Goal: Task Accomplishment & Management: Manage account settings

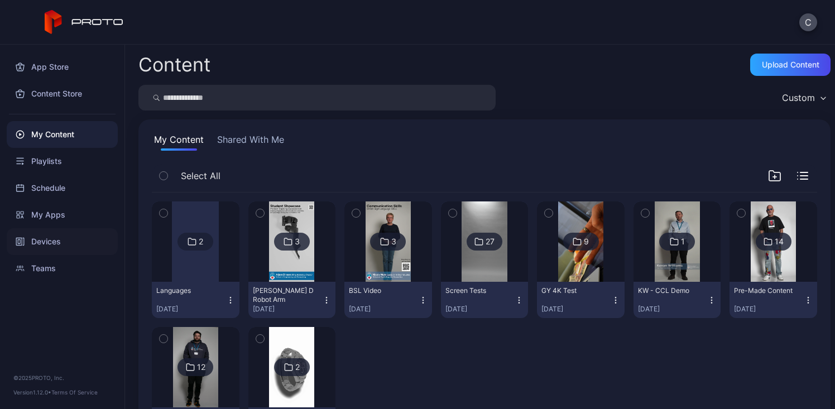
click at [34, 241] on div "Devices" at bounding box center [62, 241] width 111 height 27
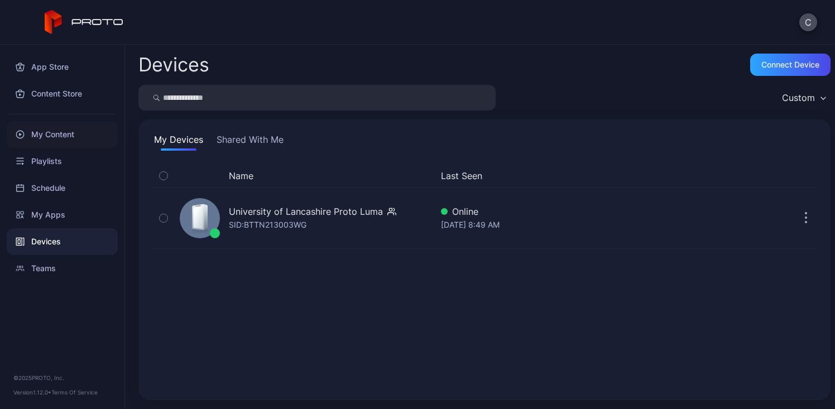
click at [64, 133] on div "My Content" at bounding box center [62, 134] width 111 height 27
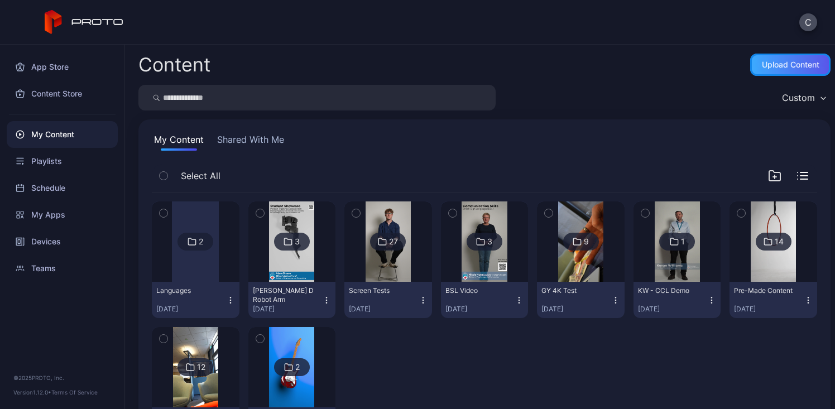
click at [769, 66] on div "Upload Content" at bounding box center [791, 64] width 58 height 9
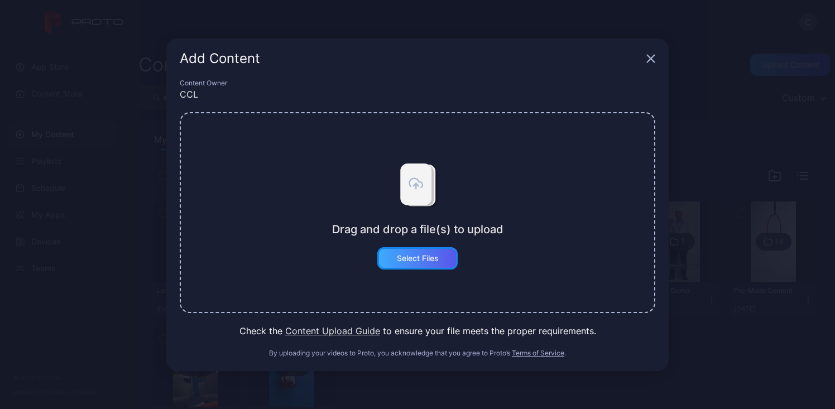
click at [419, 263] on div "Select Files" at bounding box center [417, 258] width 80 height 22
click at [644, 57] on div "Add Content" at bounding box center [417, 59] width 502 height 40
click at [651, 60] on icon "button" at bounding box center [651, 58] width 7 height 7
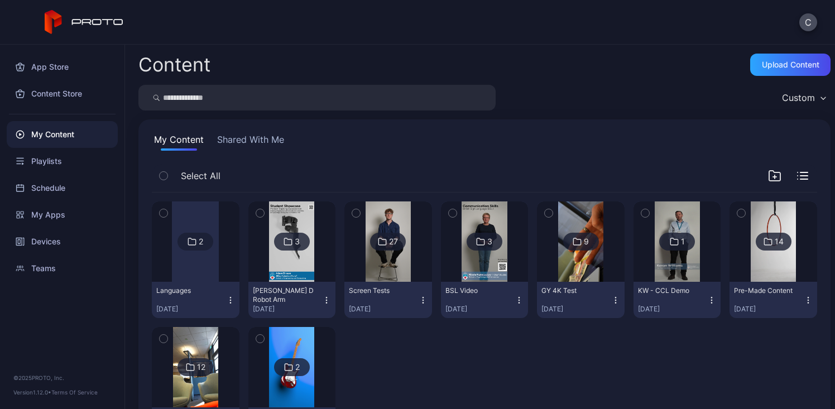
click at [183, 265] on div at bounding box center [195, 242] width 47 height 80
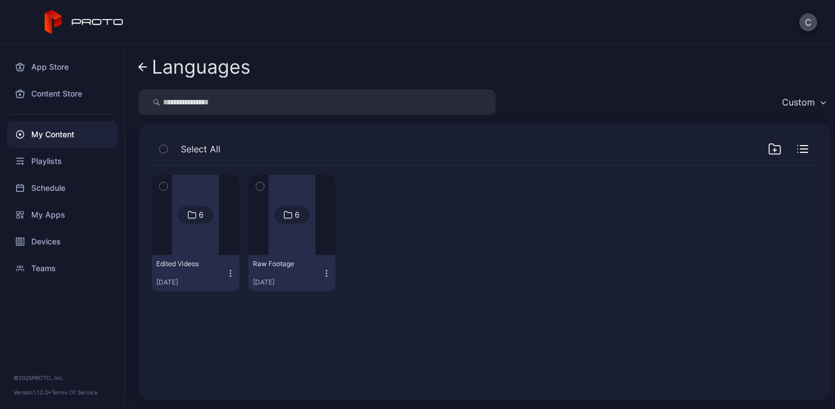
click at [203, 241] on div at bounding box center [195, 215] width 47 height 80
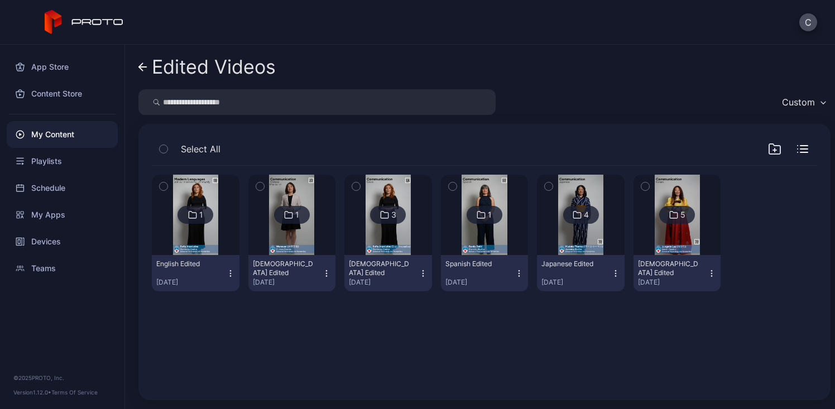
click at [371, 242] on img at bounding box center [388, 215] width 45 height 80
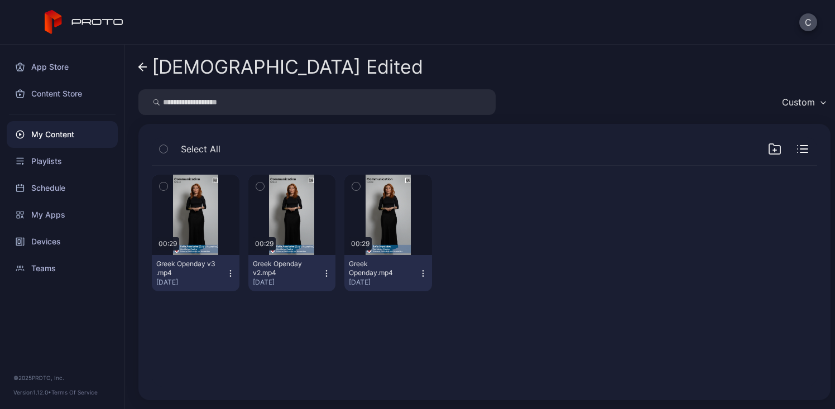
click at [230, 276] on icon "button" at bounding box center [230, 273] width 9 height 9
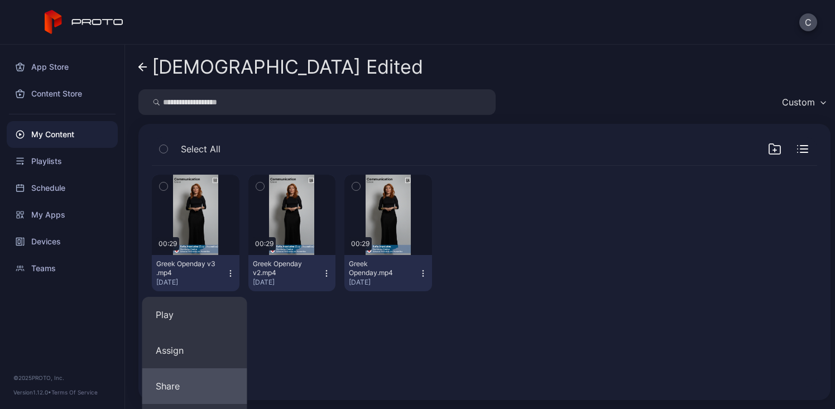
click at [207, 377] on button "Share" at bounding box center [194, 386] width 105 height 36
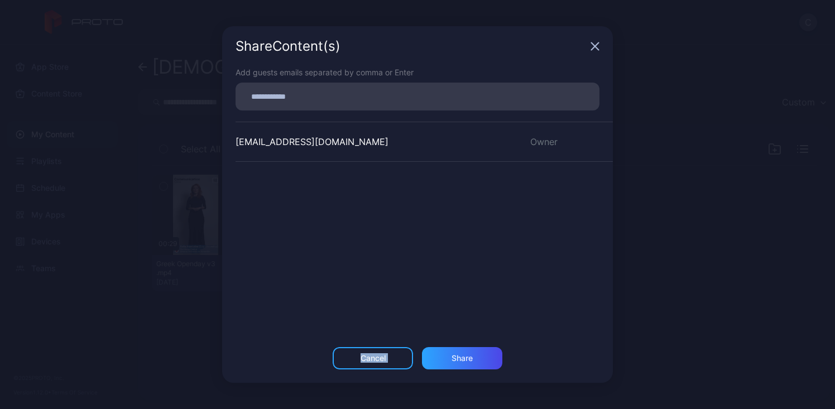
drag, startPoint x: 207, startPoint y: 377, endPoint x: 377, endPoint y: 355, distance: 171.3
click at [377, 355] on div "Share Content (s) Add guests emails separated by comma or Enter ccl@uclan.ac.uk…" at bounding box center [417, 204] width 835 height 409
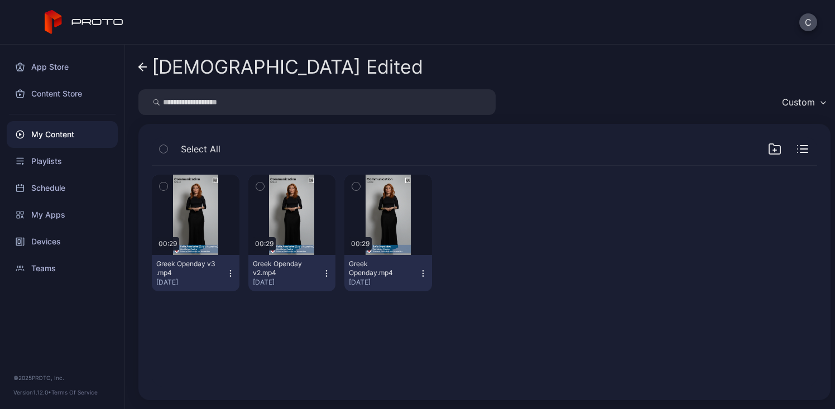
click at [229, 284] on button "Greek Openday v3 .mp4 [DATE]" at bounding box center [196, 273] width 88 height 36
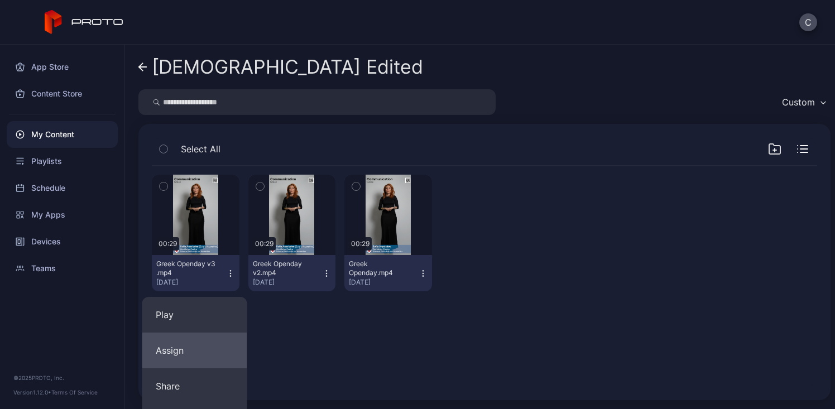
click at [227, 343] on button "Assign" at bounding box center [194, 351] width 105 height 36
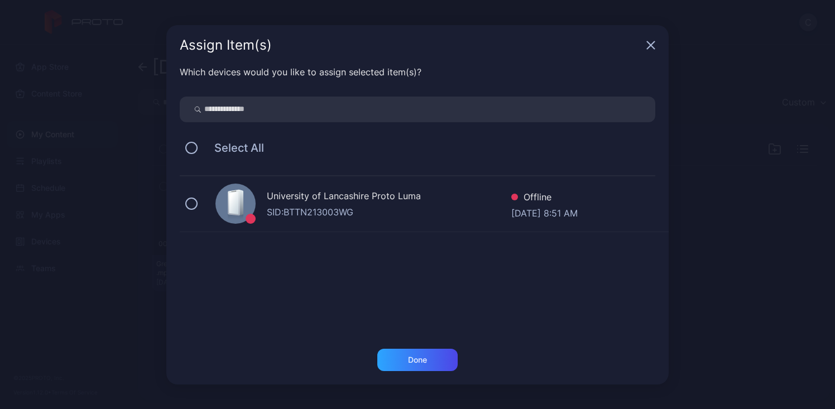
click at [300, 205] on div "SID: BTTN213003WG" at bounding box center [389, 211] width 245 height 13
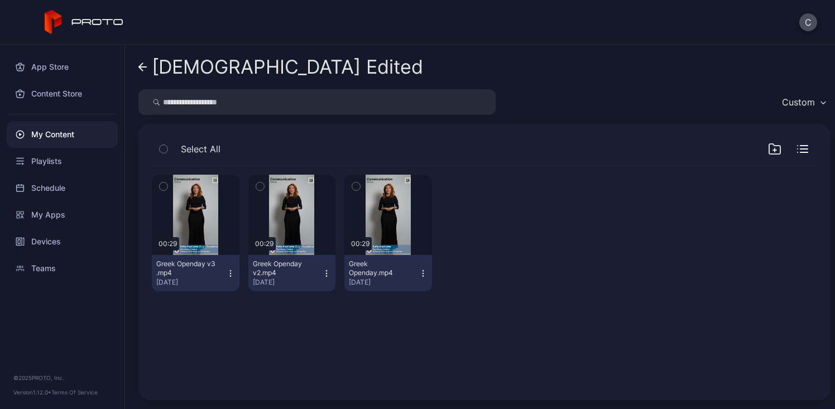
click at [226, 270] on icon "button" at bounding box center [230, 273] width 9 height 9
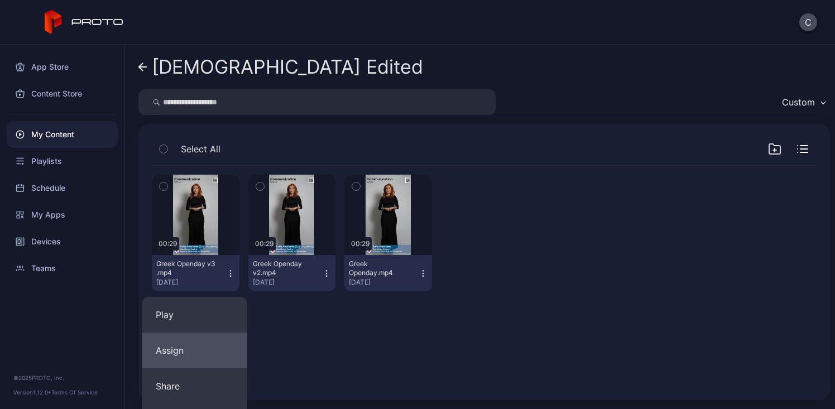
click at [206, 353] on button "Assign" at bounding box center [194, 351] width 105 height 36
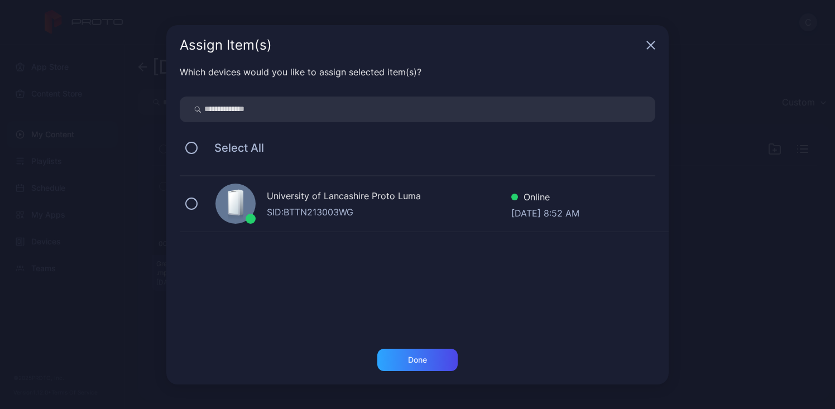
click at [358, 217] on div "SID: BTTN213003WG" at bounding box center [389, 211] width 245 height 13
click at [413, 360] on div "Done" at bounding box center [417, 360] width 19 height 9
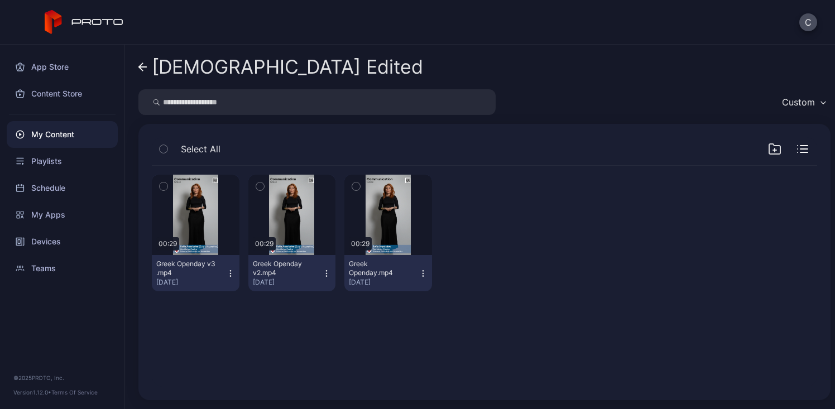
click at [194, 74] on div "[DEMOGRAPHIC_DATA] Edited" at bounding box center [287, 66] width 271 height 21
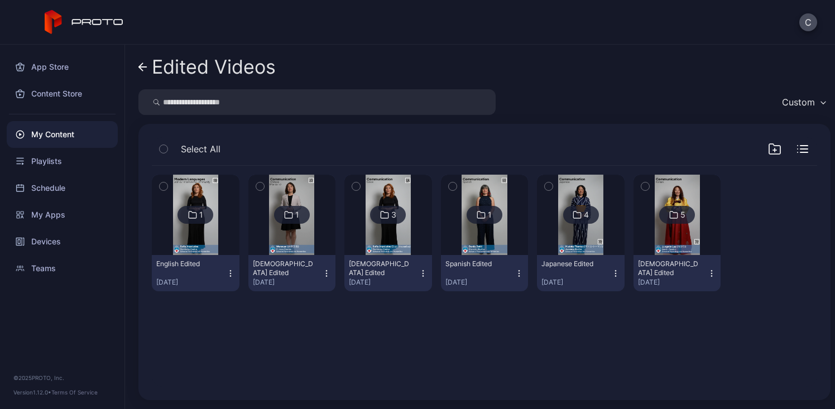
click at [79, 132] on div "My Content" at bounding box center [62, 134] width 111 height 27
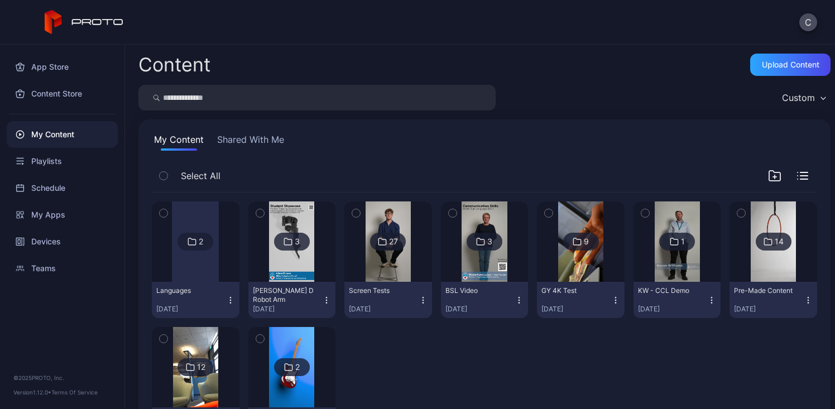
click at [756, 76] on div "Content Upload Content Custom My Content Shared With Me Select All 2 Languages …" at bounding box center [480, 227] width 710 height 365
click at [762, 69] on div "Upload Content" at bounding box center [791, 64] width 58 height 9
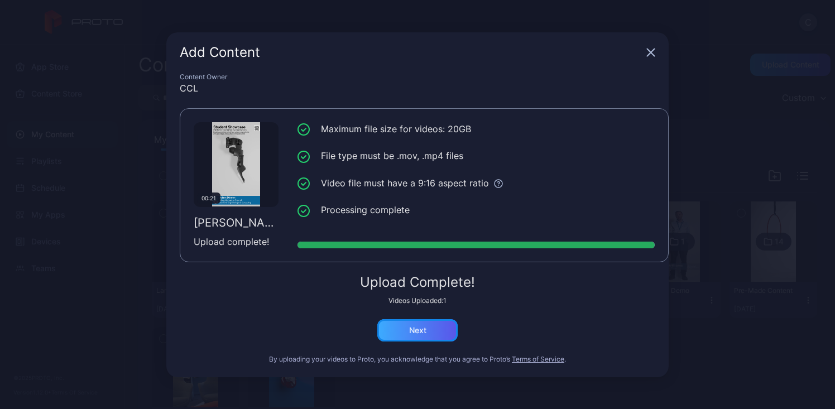
click at [429, 332] on div "Next" at bounding box center [417, 330] width 80 height 22
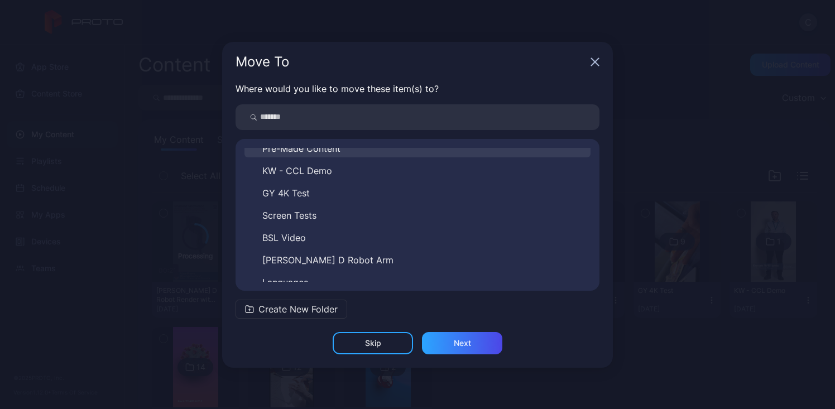
scroll to position [85, 0]
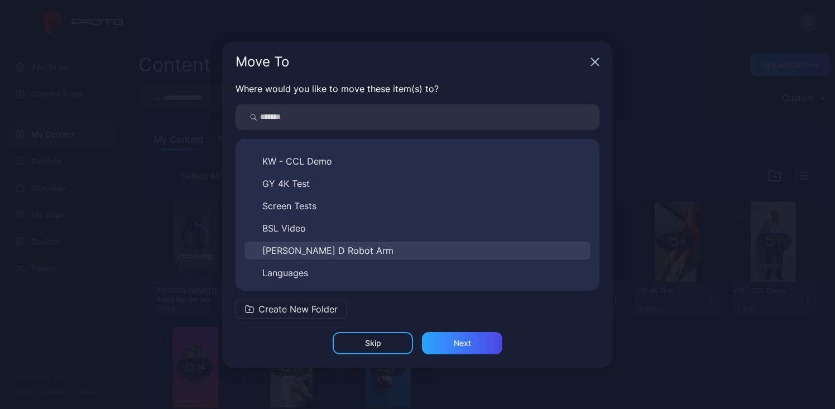
click at [364, 256] on button "[PERSON_NAME] D Robot Arm" at bounding box center [418, 251] width 346 height 18
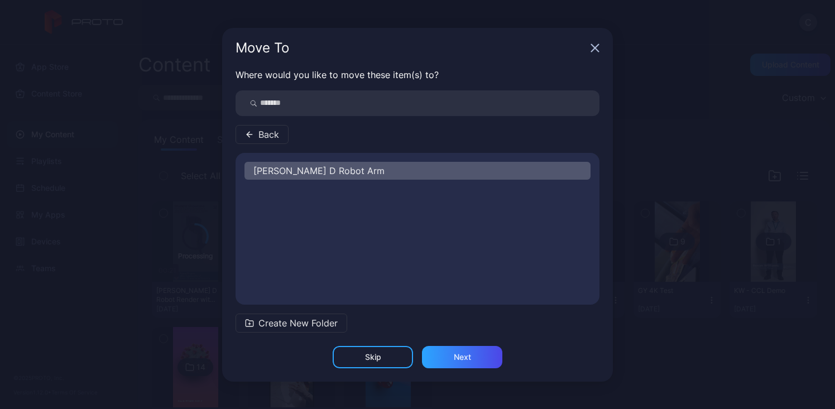
scroll to position [0, 0]
click at [466, 362] on div "Next" at bounding box center [462, 357] width 80 height 22
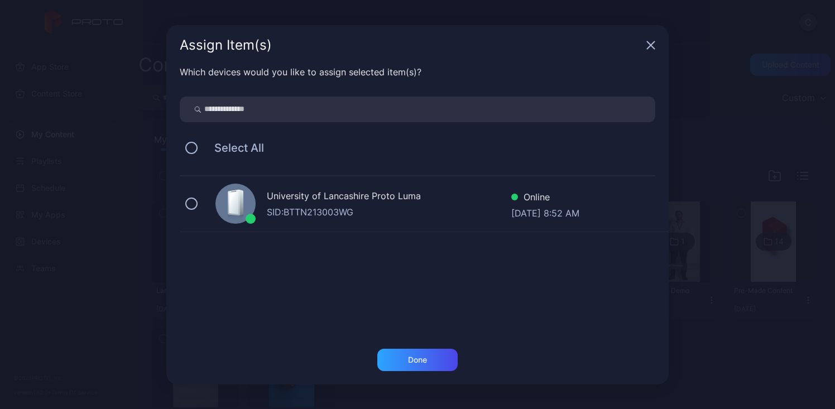
click at [366, 199] on div "University of Lancashire Proto Luma" at bounding box center [389, 197] width 245 height 16
click at [424, 360] on div "Done" at bounding box center [417, 360] width 19 height 9
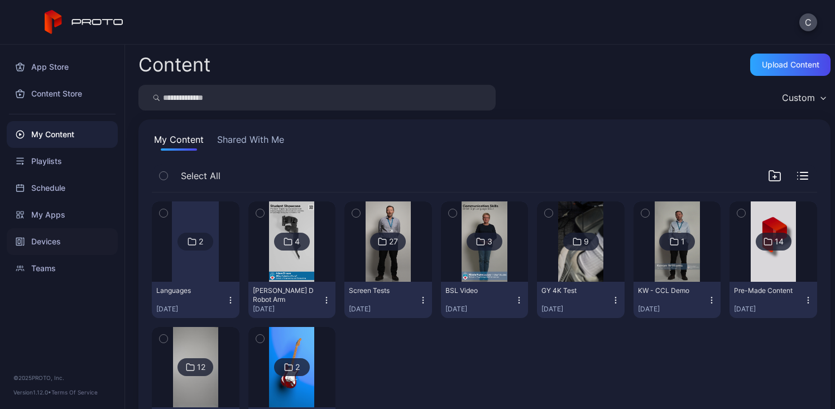
click at [88, 245] on div "Devices" at bounding box center [62, 241] width 111 height 27
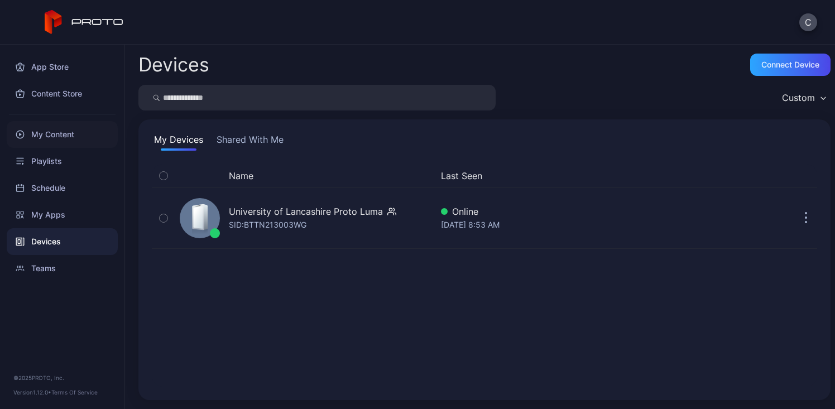
click at [50, 131] on div "My Content" at bounding box center [62, 134] width 111 height 27
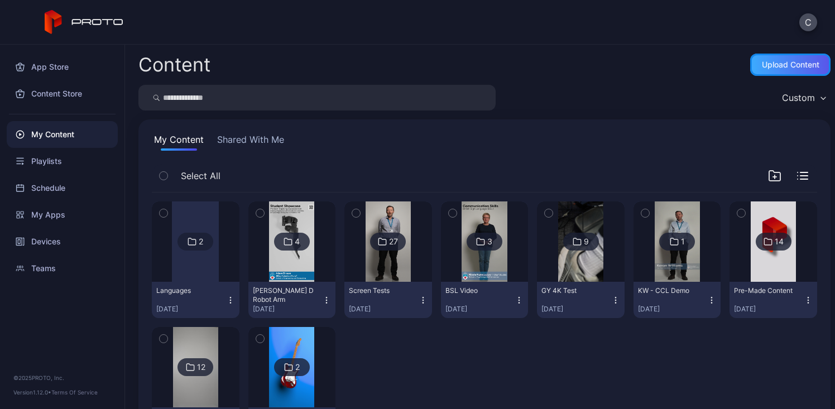
click at [772, 59] on div "Upload Content" at bounding box center [790, 65] width 80 height 22
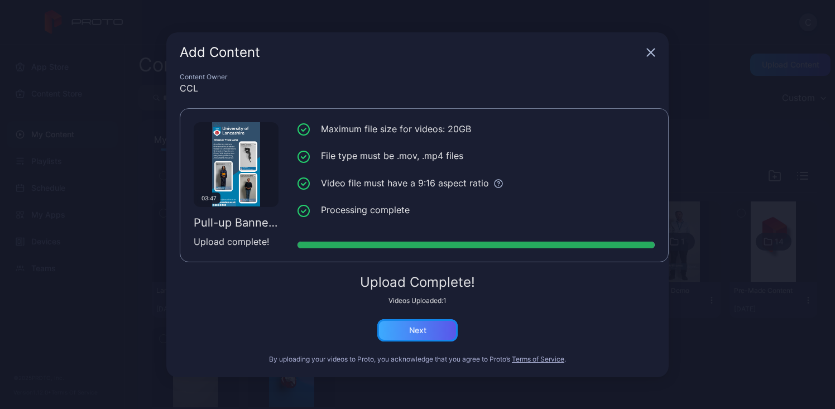
click at [434, 326] on div "Next" at bounding box center [417, 330] width 80 height 22
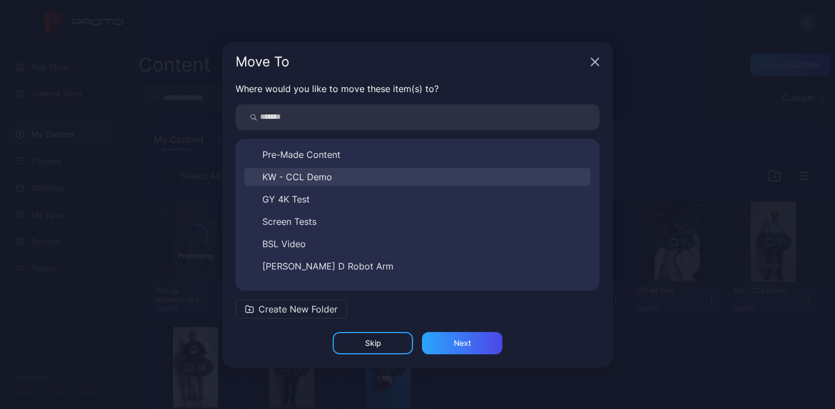
scroll to position [85, 0]
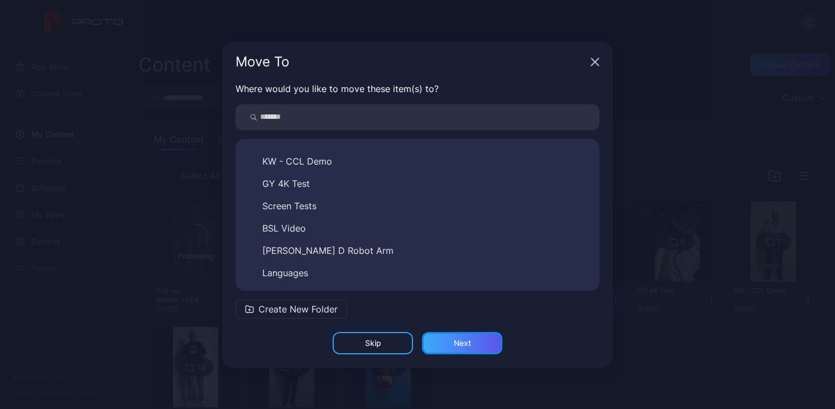
click at [470, 342] on div "Next" at bounding box center [462, 343] width 17 height 9
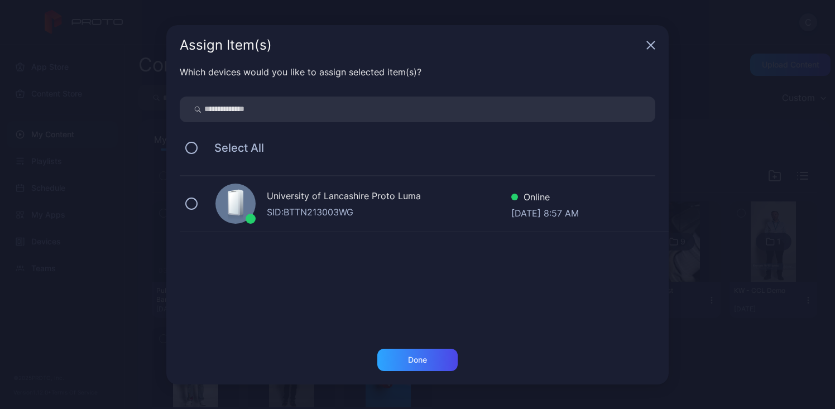
click at [384, 220] on div "University of Lancashire Proto [PERSON_NAME]: BTTN213003WG Online [DATE] 8:57 AM" at bounding box center [424, 204] width 489 height 56
click at [425, 357] on div "Done" at bounding box center [417, 360] width 19 height 9
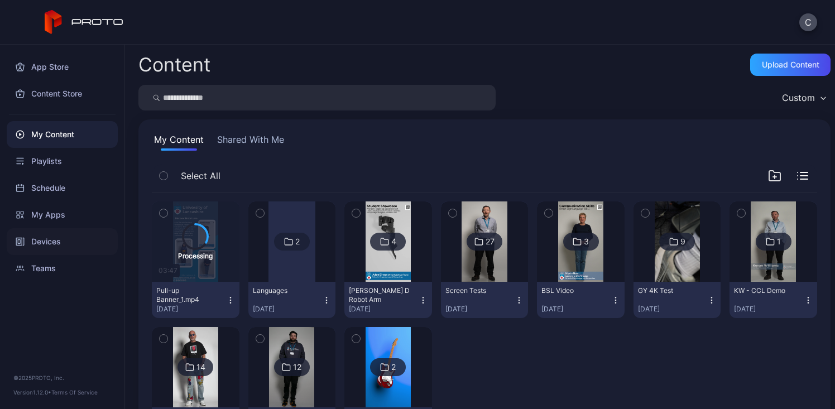
click at [73, 242] on div "Devices" at bounding box center [62, 241] width 111 height 27
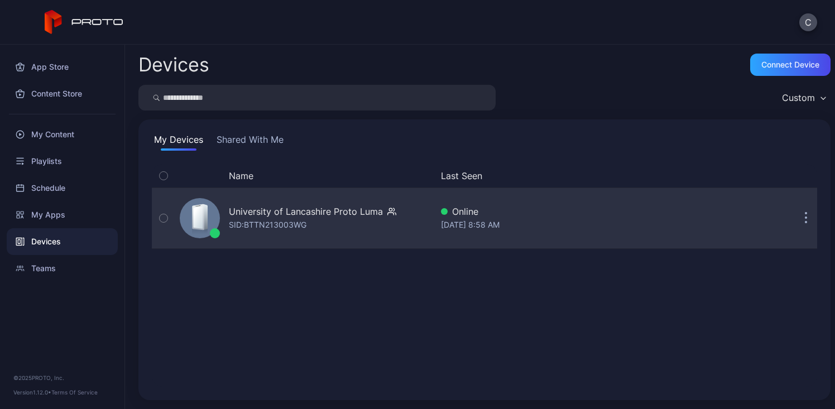
click at [271, 231] on div "SID: BTTN213003WG" at bounding box center [268, 224] width 78 height 13
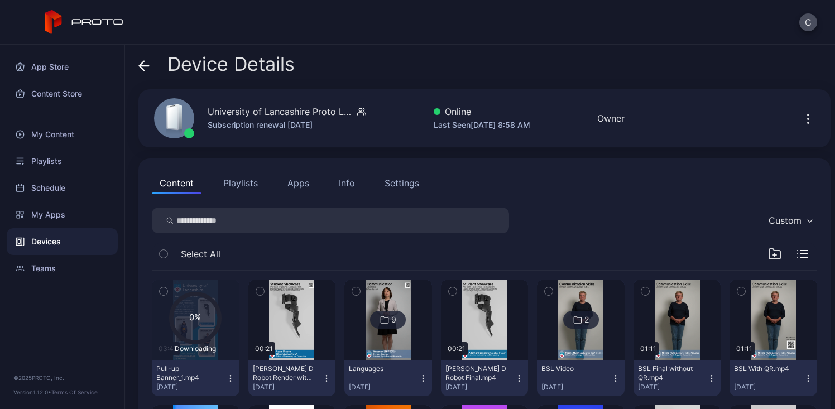
click at [373, 339] on img at bounding box center [388, 320] width 45 height 80
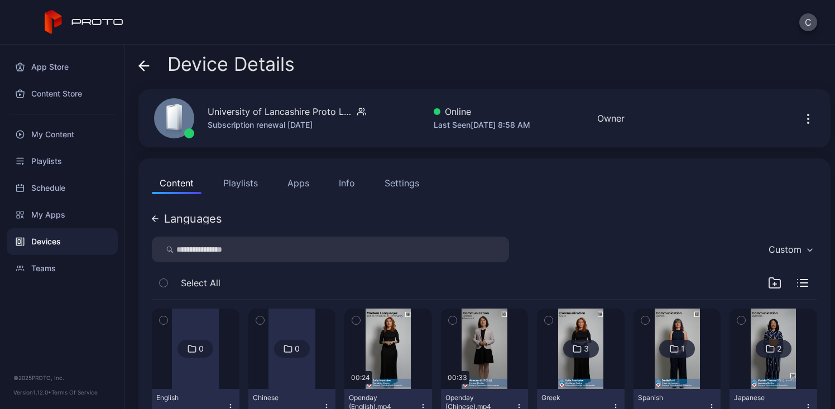
click at [188, 223] on div "Languages" at bounding box center [193, 218] width 58 height 11
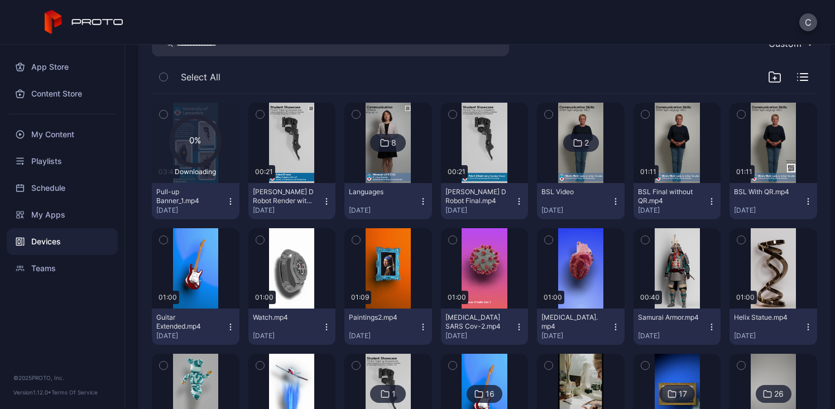
scroll to position [178, 0]
click at [515, 200] on icon "button" at bounding box center [519, 201] width 9 height 9
click at [601, 87] on div "0% Downloading 03:47 Pull-up Banner_1.mp4 [DATE] 00:21 [PERSON_NAME] Render wit…" at bounding box center [484, 290] width 683 height 413
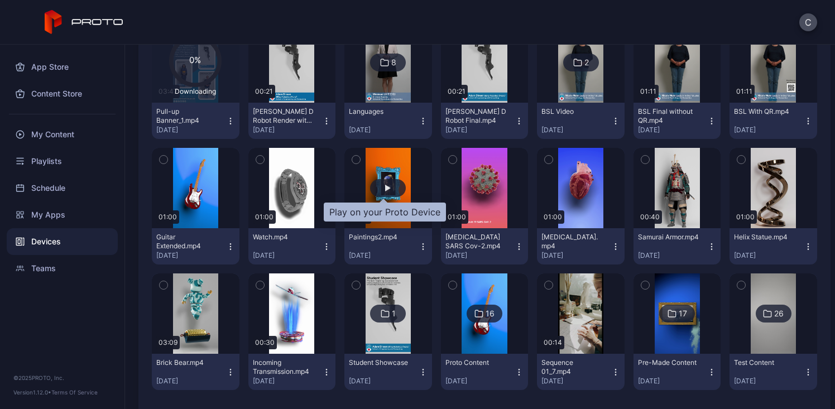
scroll to position [279, 0]
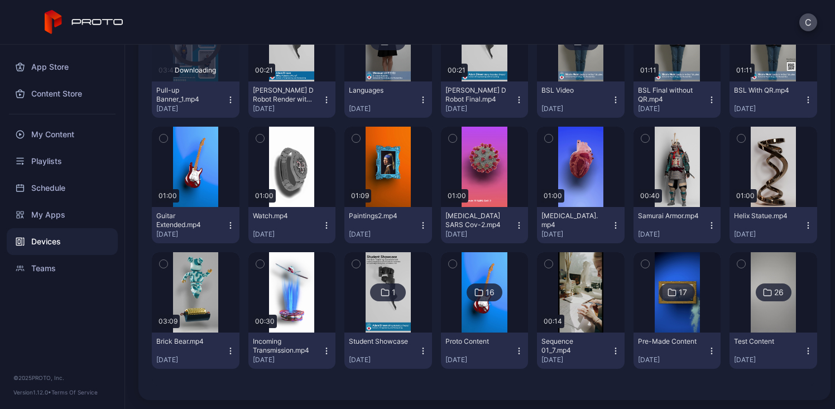
click at [227, 226] on icon "button" at bounding box center [230, 225] width 9 height 9
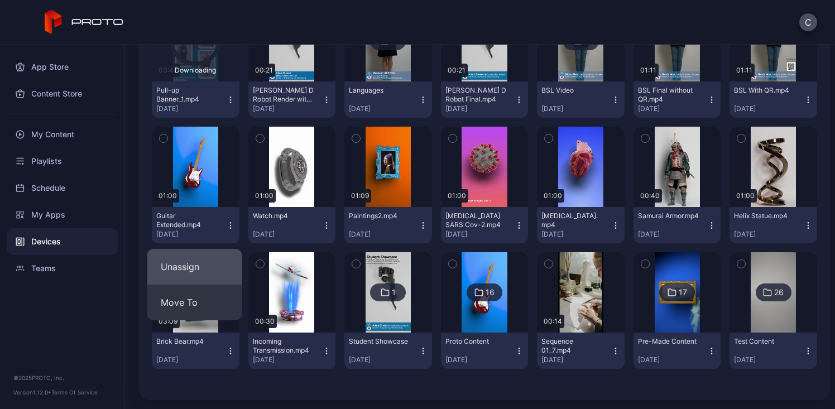
click at [202, 276] on button "Unassign" at bounding box center [194, 267] width 95 height 36
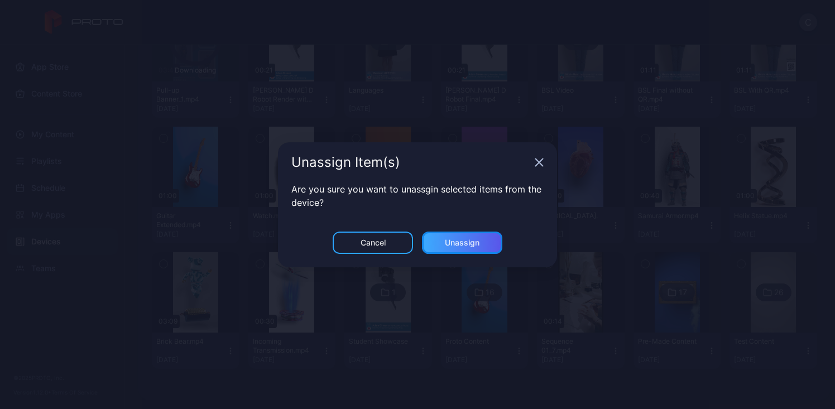
click at [451, 243] on div "Unassign" at bounding box center [462, 242] width 35 height 9
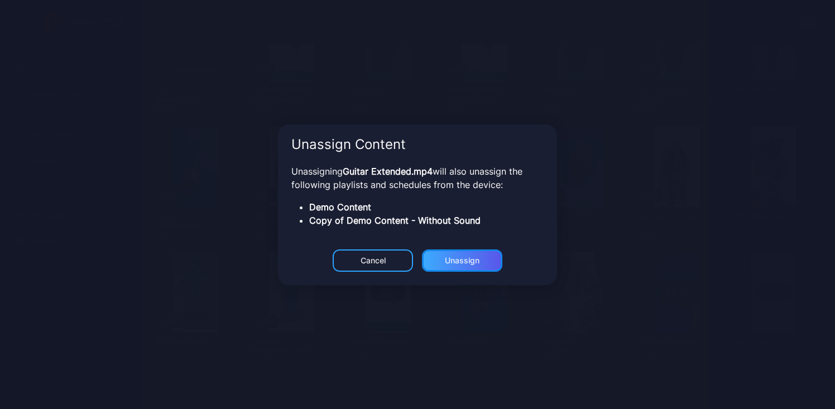
click at [443, 254] on div "Unassign" at bounding box center [462, 243] width 80 height 22
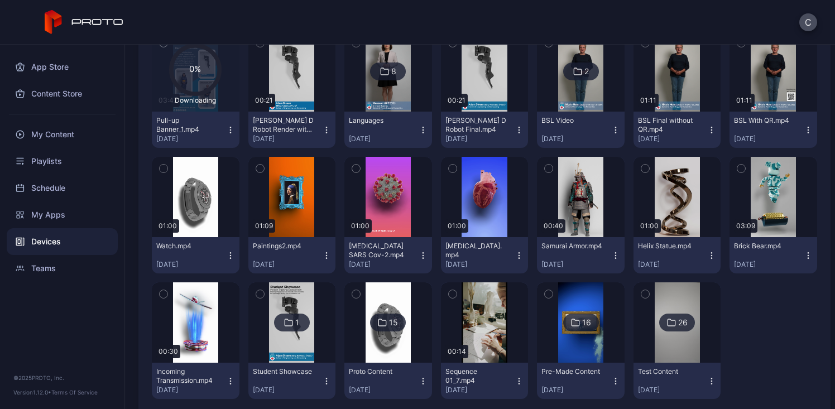
scroll to position [249, 0]
click at [695, 382] on div "Test Content [DATE]" at bounding box center [673, 380] width 70 height 27
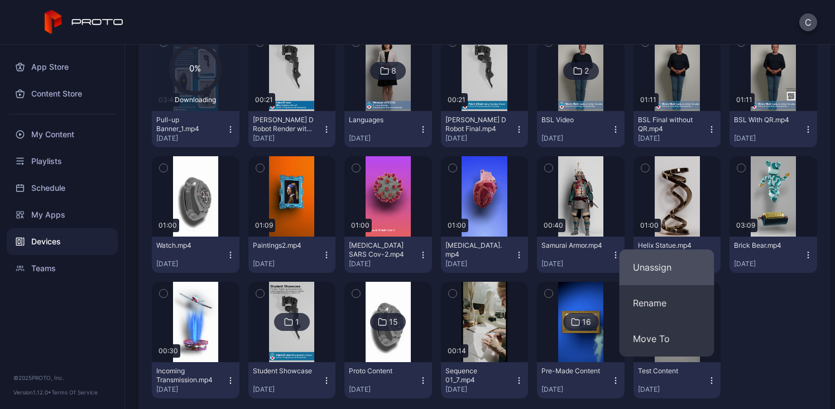
click at [648, 258] on button "Unassign" at bounding box center [667, 268] width 95 height 36
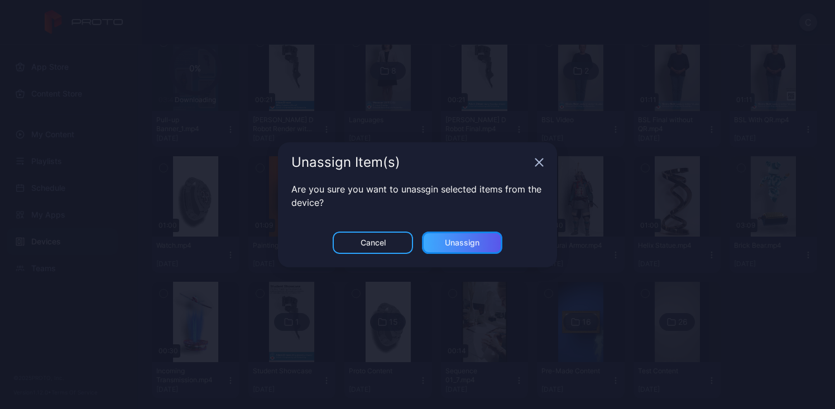
click at [481, 241] on div "Unassign" at bounding box center [462, 243] width 80 height 22
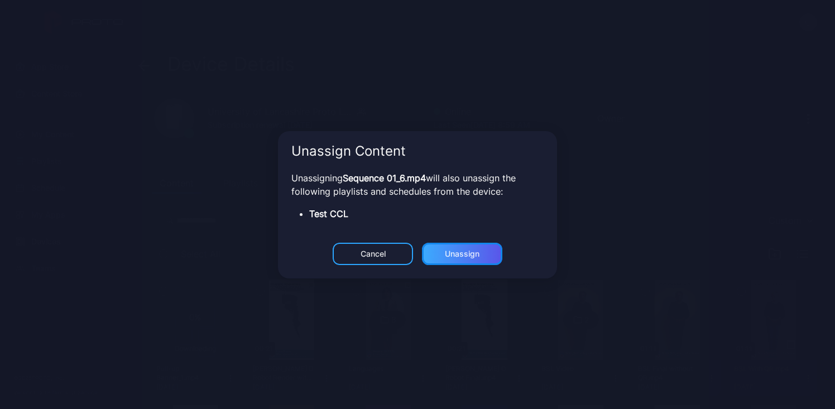
click at [487, 254] on div "Unassign" at bounding box center [462, 243] width 80 height 22
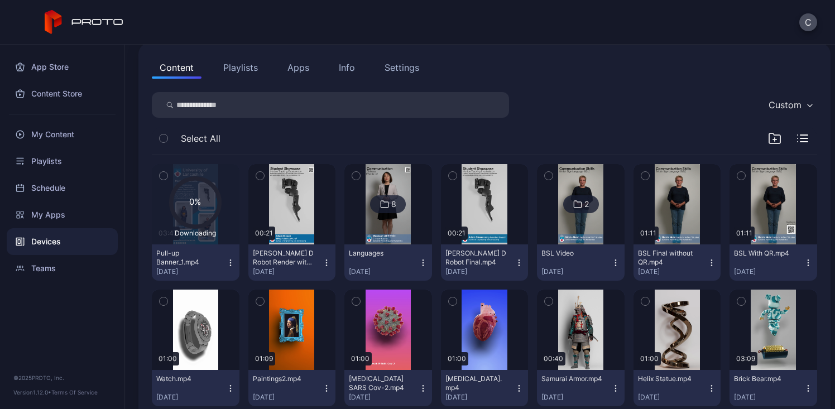
scroll to position [270, 0]
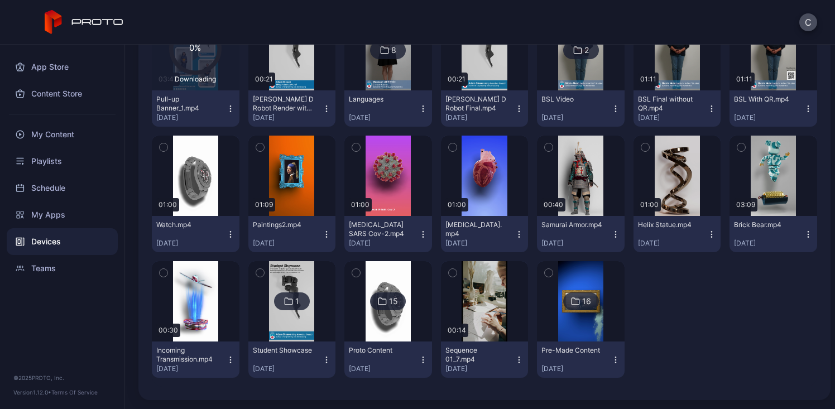
click at [611, 361] on icon "button" at bounding box center [615, 360] width 9 height 9
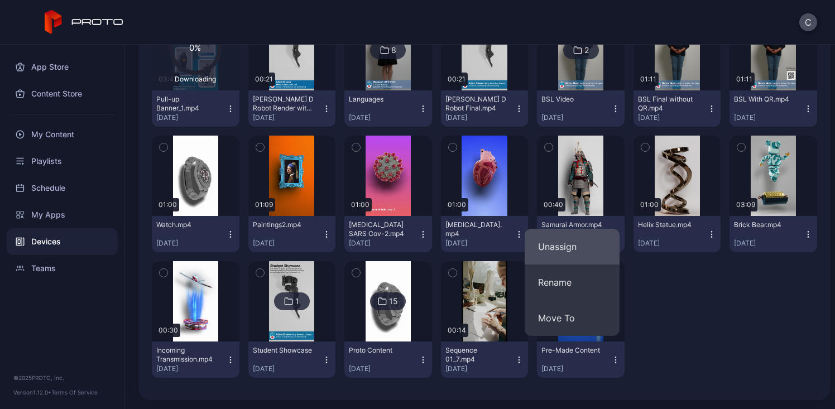
click at [586, 243] on button "Unassign" at bounding box center [572, 247] width 95 height 36
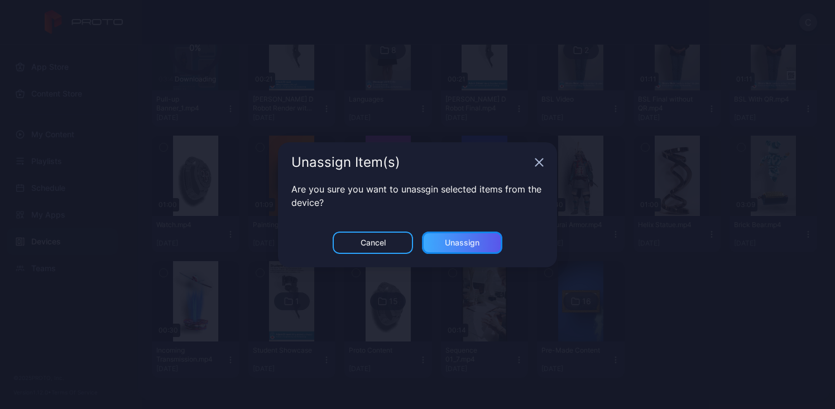
click at [480, 244] on div "Unassign" at bounding box center [462, 243] width 80 height 22
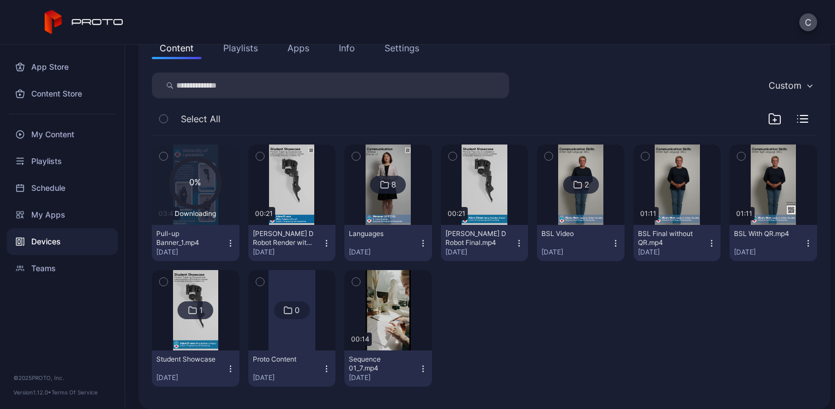
scroll to position [144, 0]
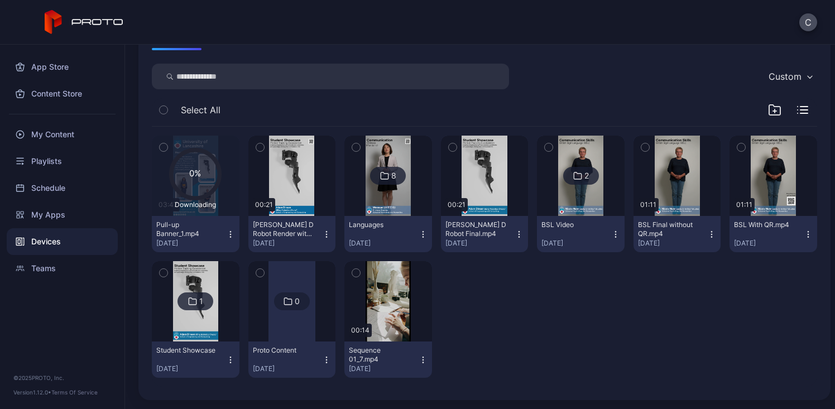
click at [419, 360] on icon "button" at bounding box center [423, 360] width 9 height 9
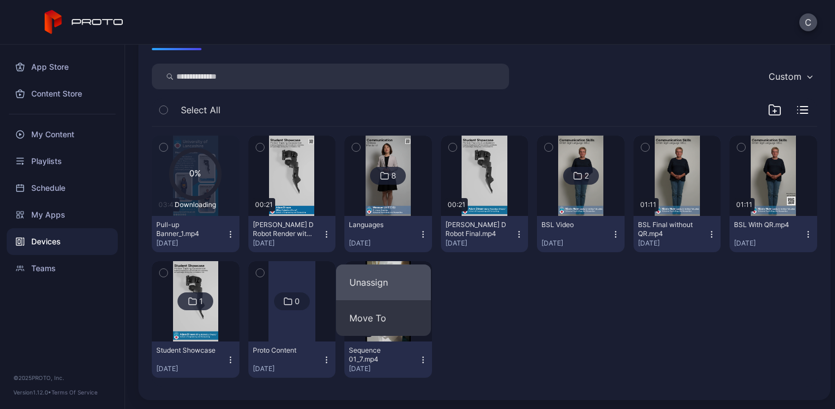
click at [403, 288] on button "Unassign" at bounding box center [383, 283] width 95 height 36
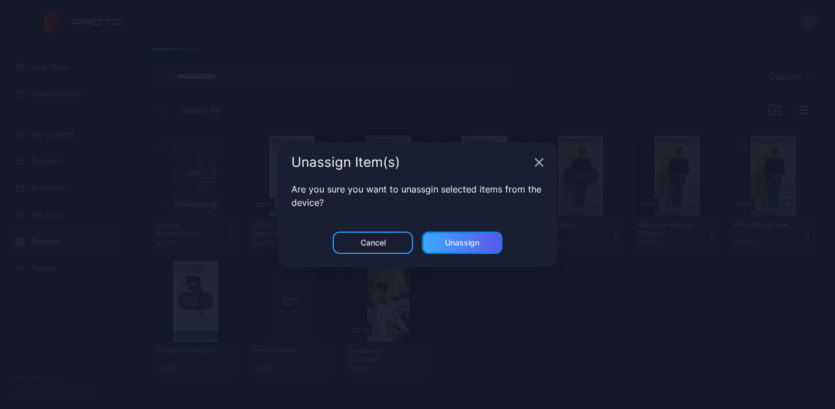
click at [478, 243] on div "Unassign" at bounding box center [462, 242] width 35 height 9
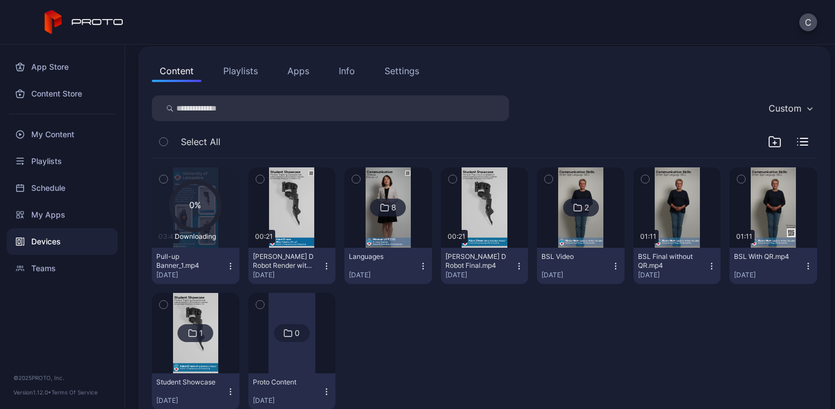
scroll to position [114, 0]
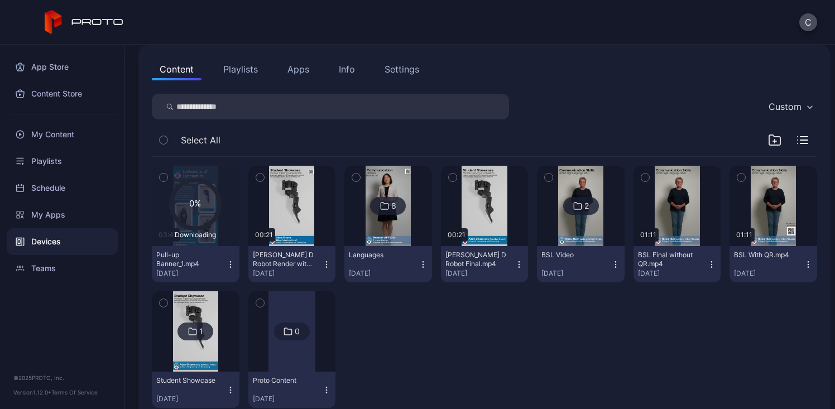
click at [768, 138] on icon "button" at bounding box center [774, 139] width 13 height 13
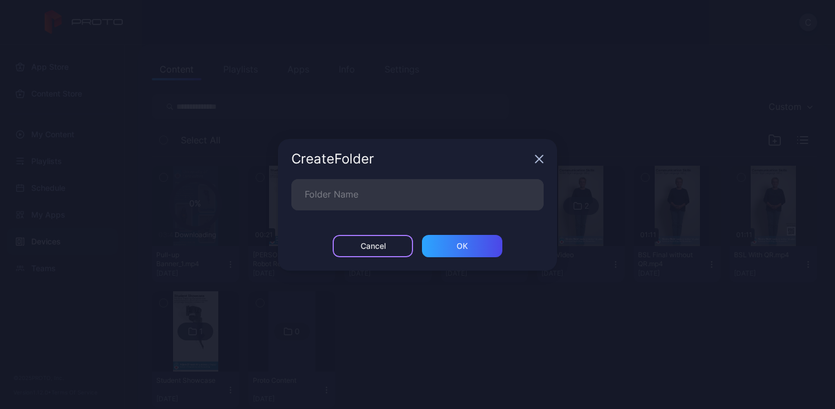
click at [386, 241] on div "Cancel" at bounding box center [373, 246] width 80 height 22
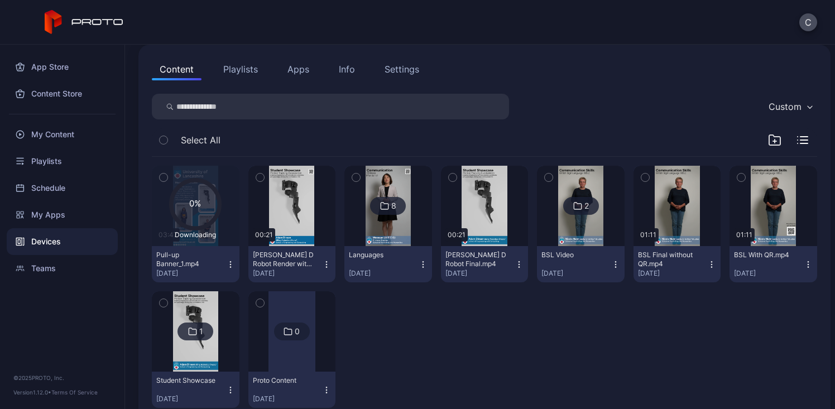
click at [204, 328] on div "1" at bounding box center [196, 332] width 36 height 18
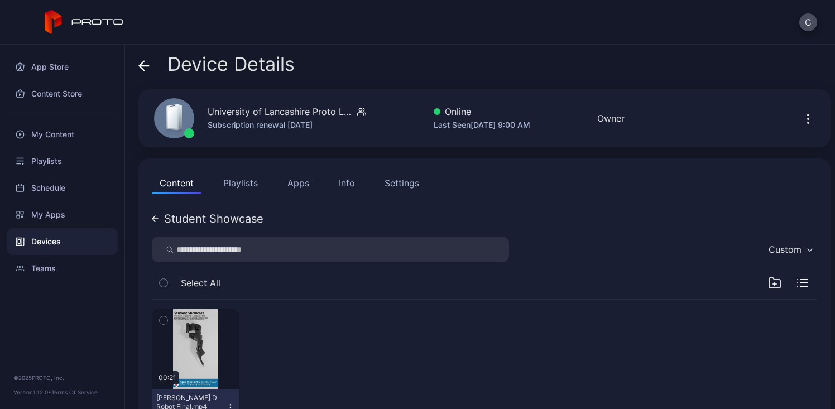
click at [209, 222] on div "Student Showcase" at bounding box center [213, 218] width 99 height 11
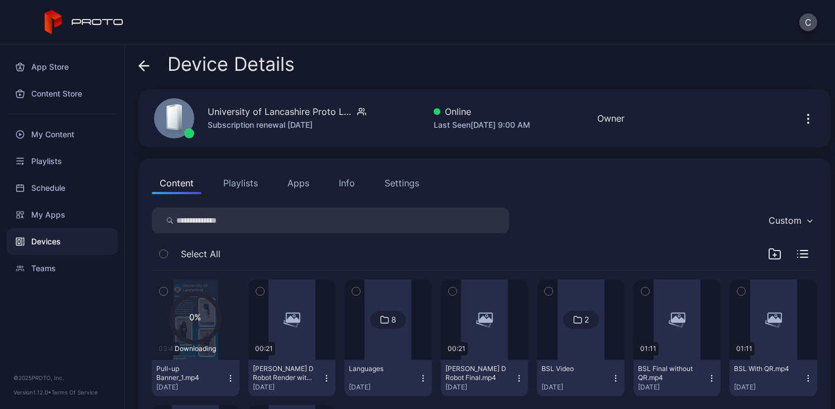
scroll to position [114, 0]
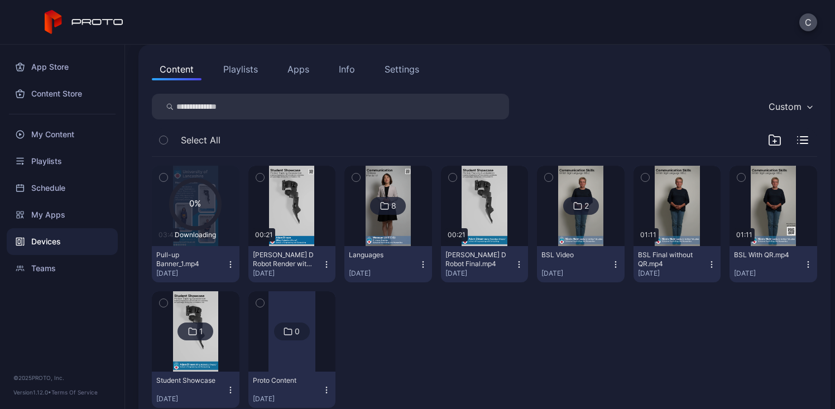
click at [515, 264] on icon "button" at bounding box center [519, 264] width 9 height 9
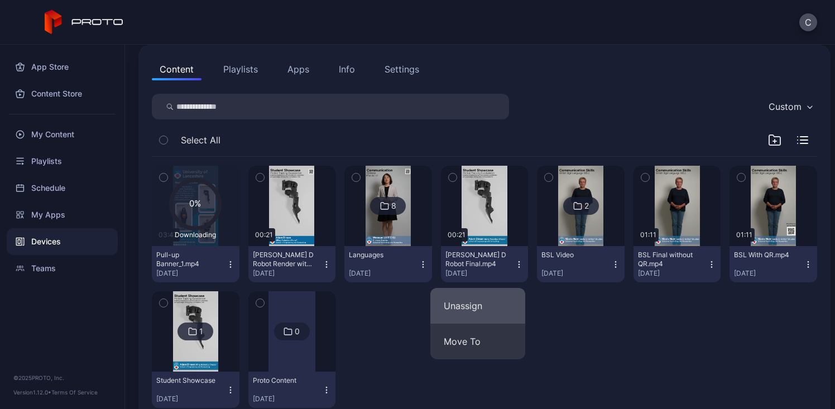
click at [497, 313] on button "Unassign" at bounding box center [477, 306] width 95 height 36
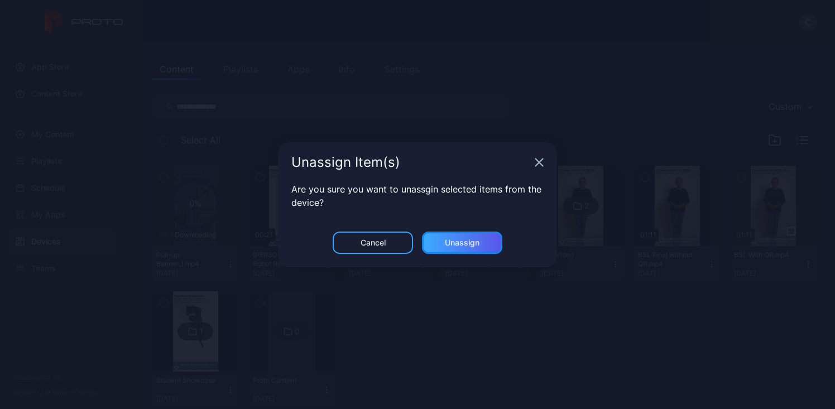
click at [464, 248] on div "Unassign" at bounding box center [462, 243] width 80 height 22
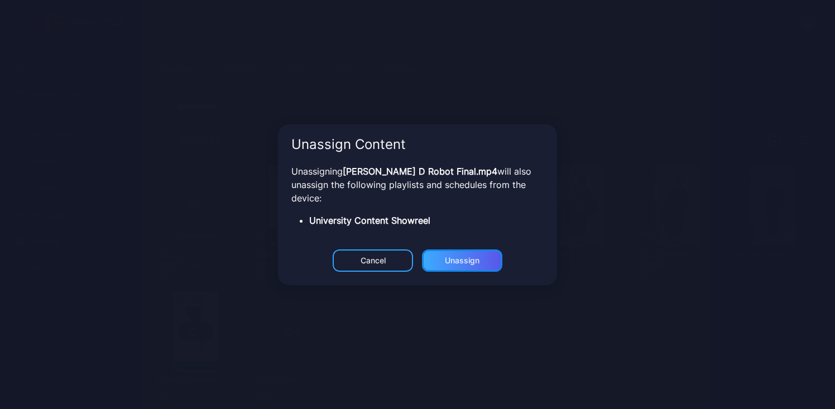
click at [467, 245] on div "Unassign" at bounding box center [462, 243] width 80 height 22
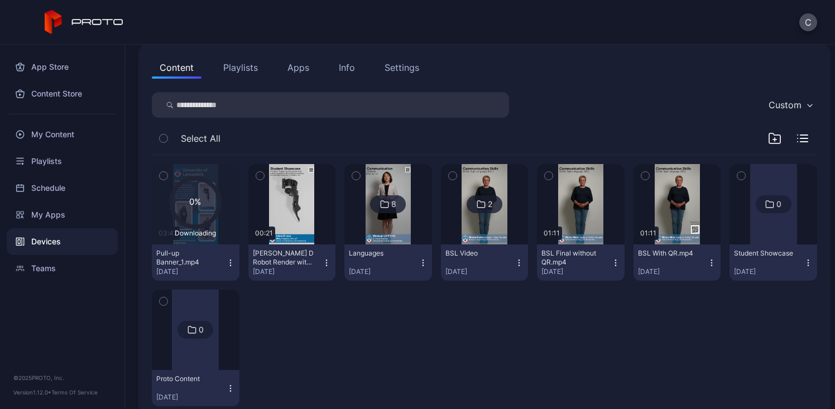
scroll to position [124, 0]
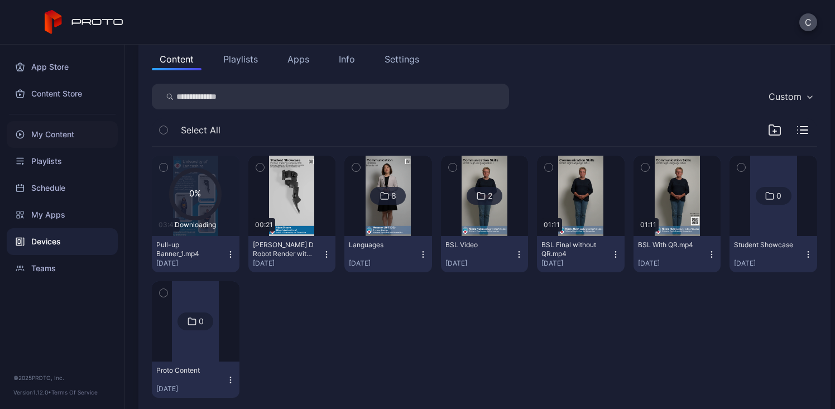
click at [97, 123] on div "My Content" at bounding box center [62, 134] width 111 height 27
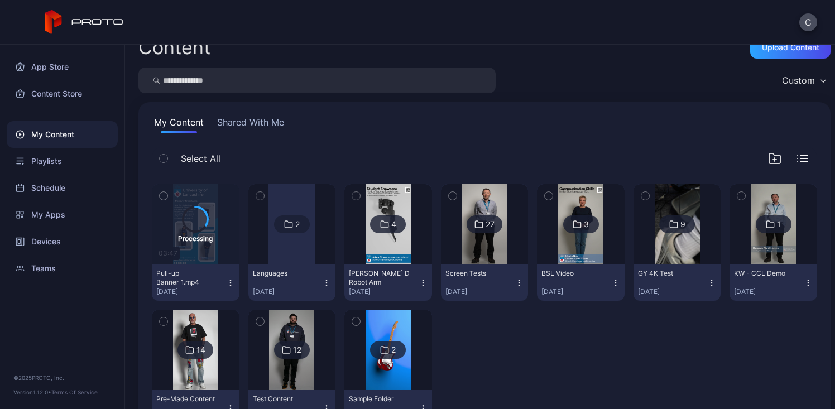
scroll to position [41, 0]
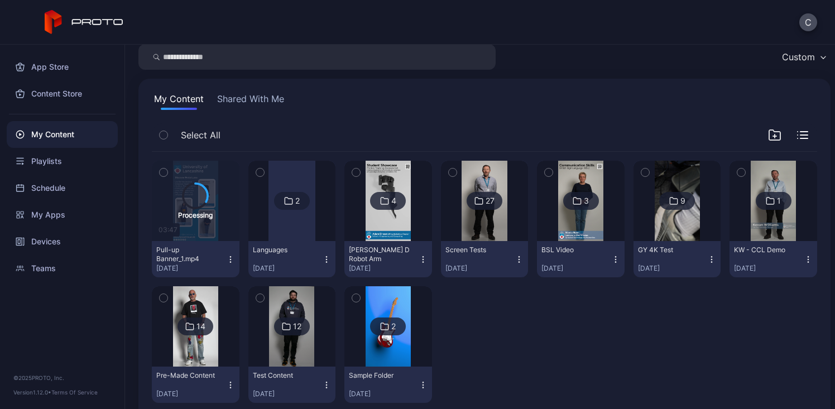
click at [549, 232] on div at bounding box center [581, 201] width 80 height 80
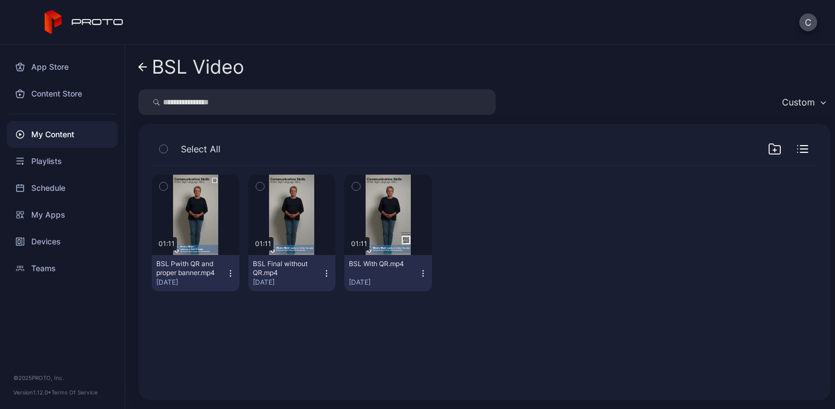
click at [245, 271] on div "Preview 01:11 BSL Pwith QR and proper banner.mp4 [DATE] Preview 01:11 BSL Final…" at bounding box center [484, 233] width 665 height 135
click at [235, 271] on button "BSL Pwith QR and proper banner.mp4 [DATE]" at bounding box center [196, 273] width 88 height 36
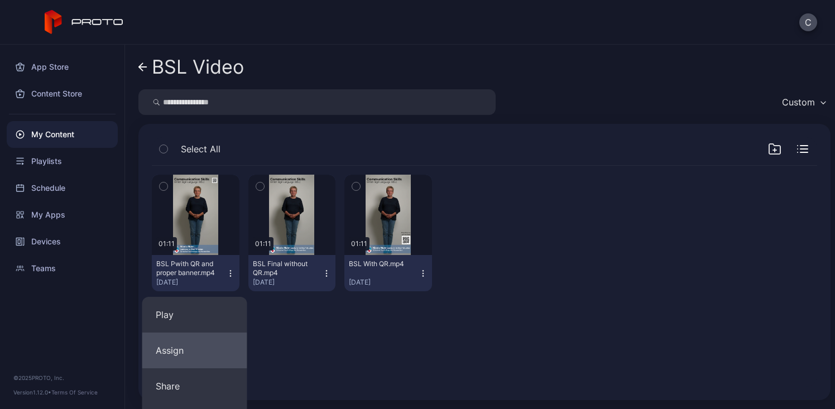
click at [217, 348] on button "Assign" at bounding box center [194, 351] width 105 height 36
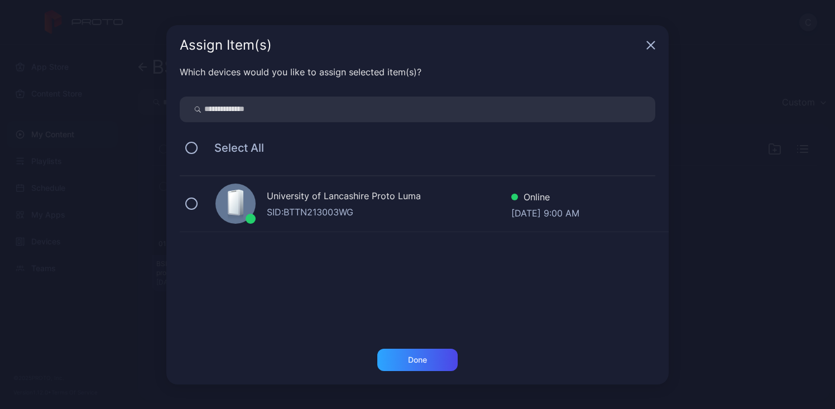
click at [346, 208] on div "SID: BTTN213003WG" at bounding box center [389, 211] width 245 height 13
click at [396, 360] on div "Done" at bounding box center [417, 360] width 80 height 22
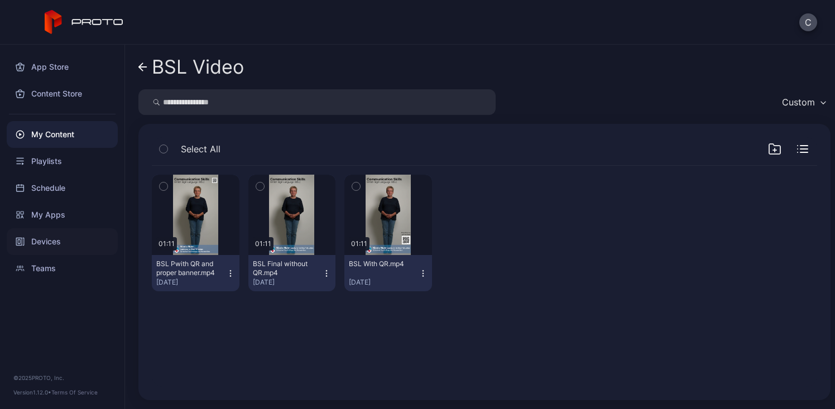
click at [62, 248] on div "Devices" at bounding box center [62, 241] width 111 height 27
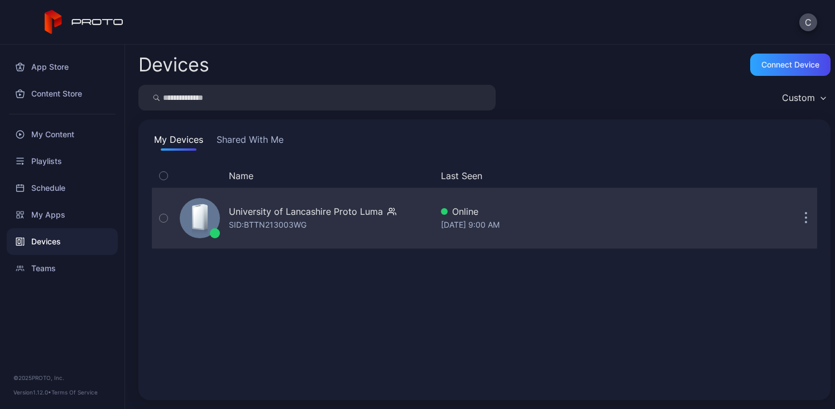
click at [264, 234] on div "University of Lancashire Proto [PERSON_NAME]: BTTN213003WG" at bounding box center [303, 218] width 257 height 56
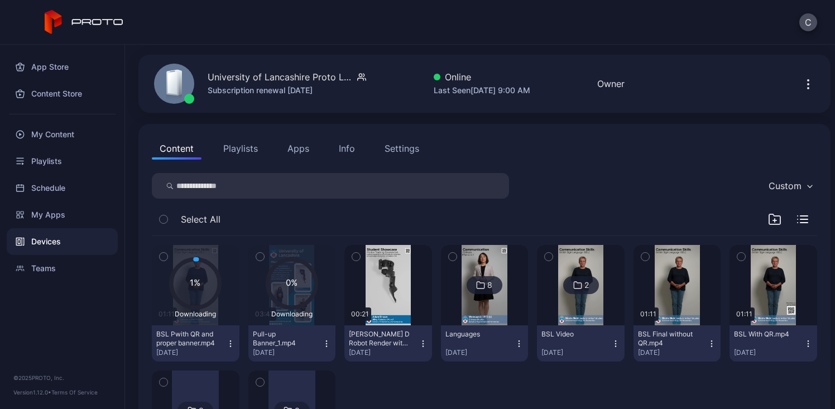
scroll to position [42, 0]
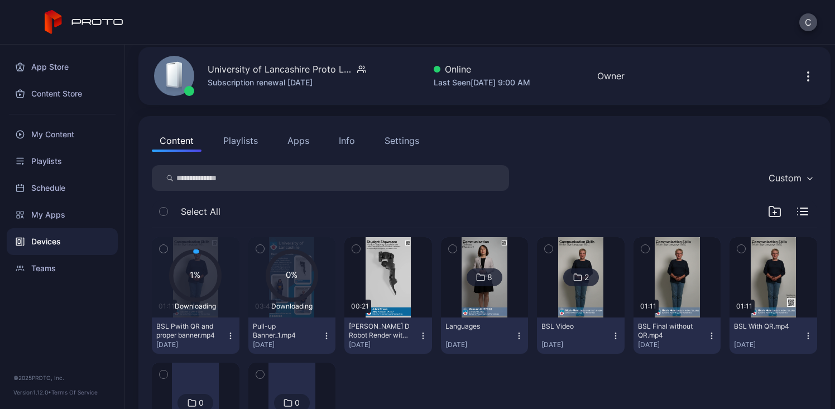
click at [707, 337] on icon "button" at bounding box center [711, 336] width 9 height 9
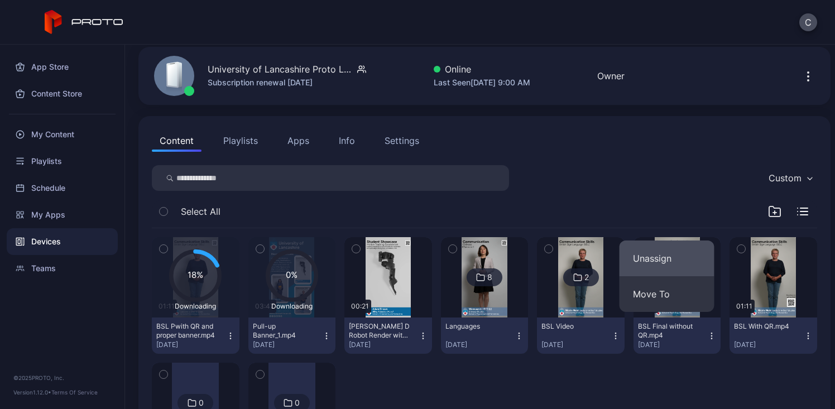
click at [702, 262] on button "Unassign" at bounding box center [667, 259] width 95 height 36
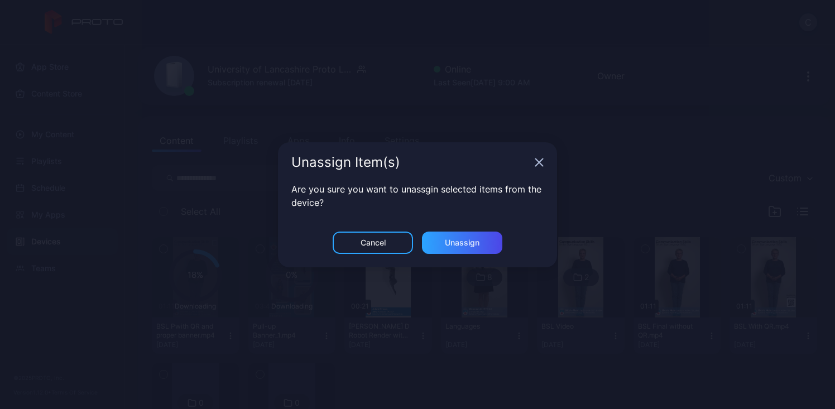
click at [468, 253] on div "Cancel Unassign" at bounding box center [417, 250] width 279 height 36
click at [470, 245] on div "Unassign" at bounding box center [462, 242] width 35 height 9
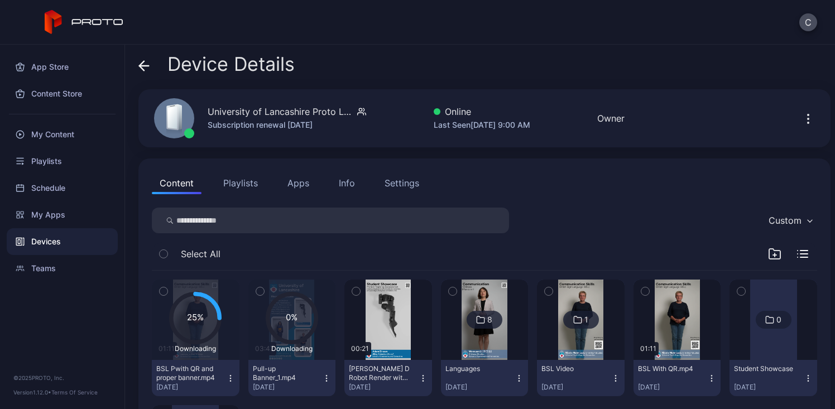
click at [707, 377] on icon "button" at bounding box center [711, 378] width 9 height 9
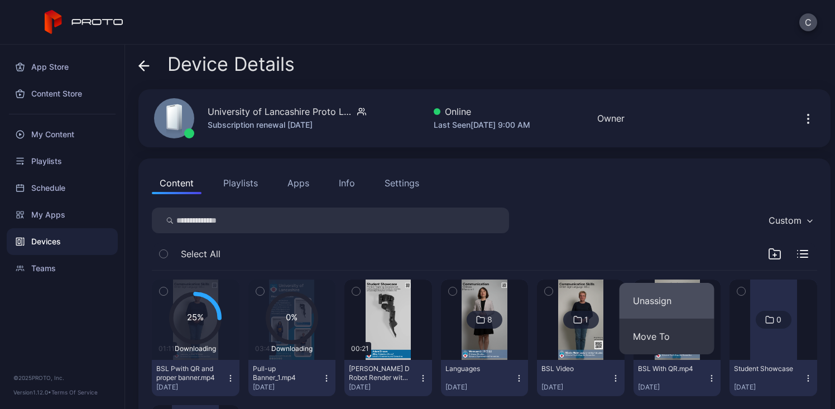
click at [676, 303] on button "Unassign" at bounding box center [667, 301] width 95 height 36
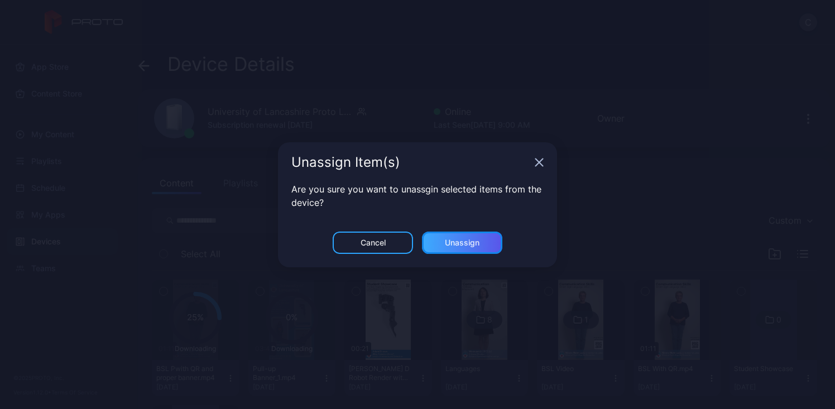
click at [489, 244] on div "Unassign" at bounding box center [462, 243] width 80 height 22
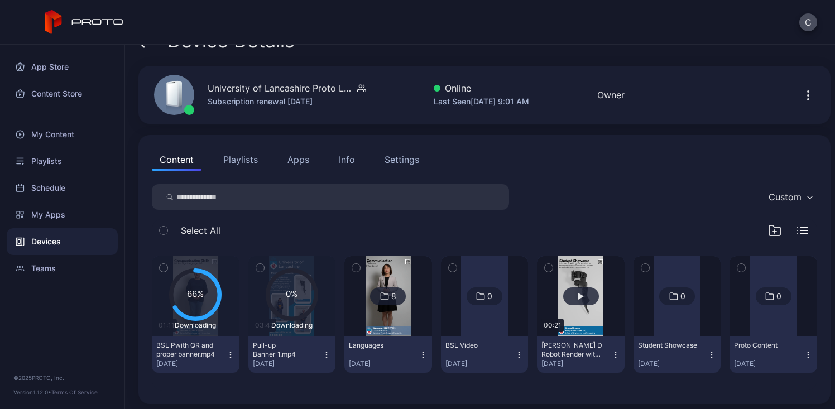
scroll to position [27, 0]
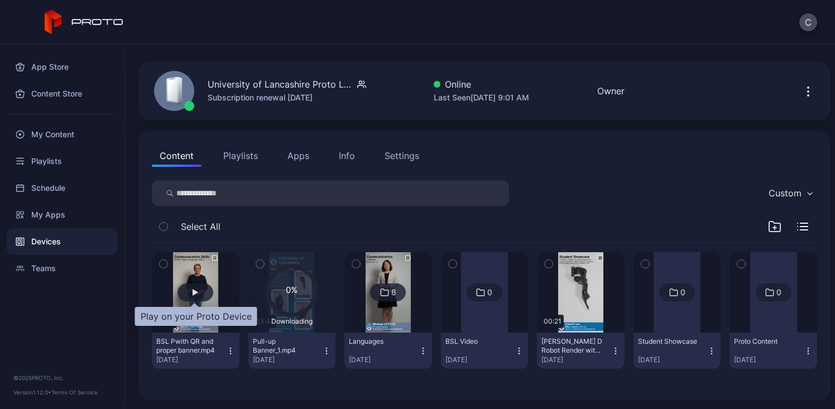
click at [198, 294] on div "button" at bounding box center [196, 293] width 36 height 18
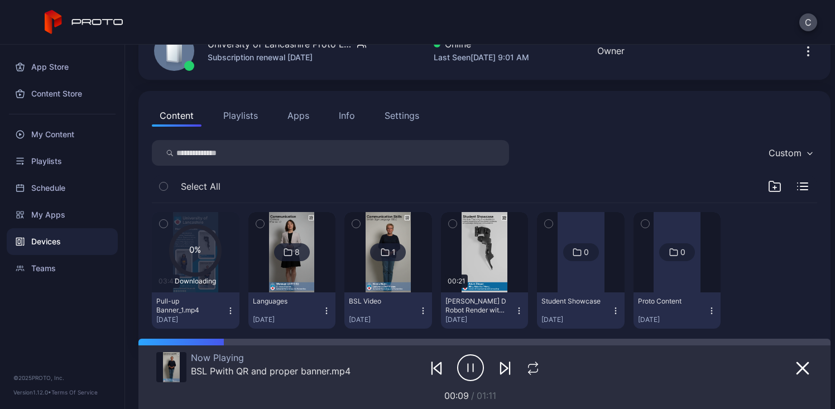
scroll to position [76, 0]
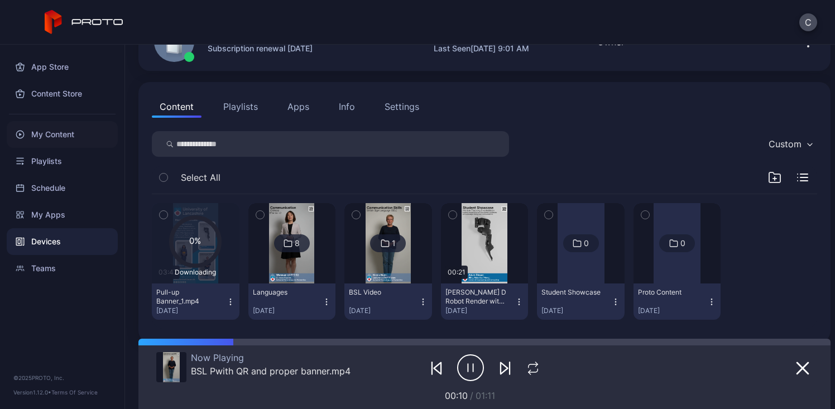
click at [46, 137] on div "My Content" at bounding box center [62, 134] width 111 height 27
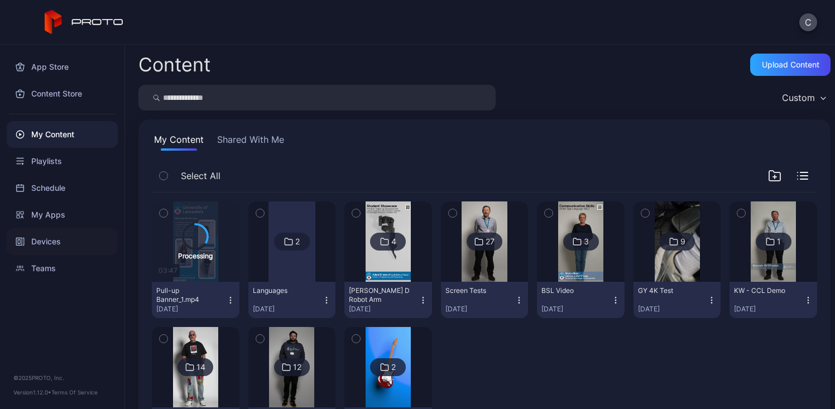
click at [65, 243] on div "Devices" at bounding box center [62, 241] width 111 height 27
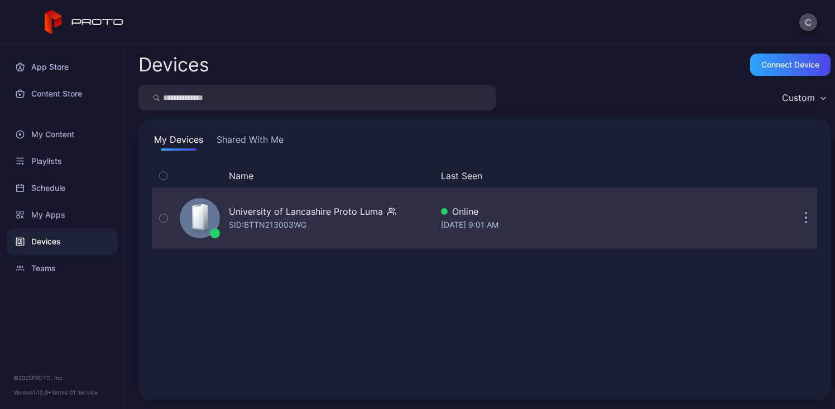
click at [214, 216] on div at bounding box center [200, 218] width 40 height 40
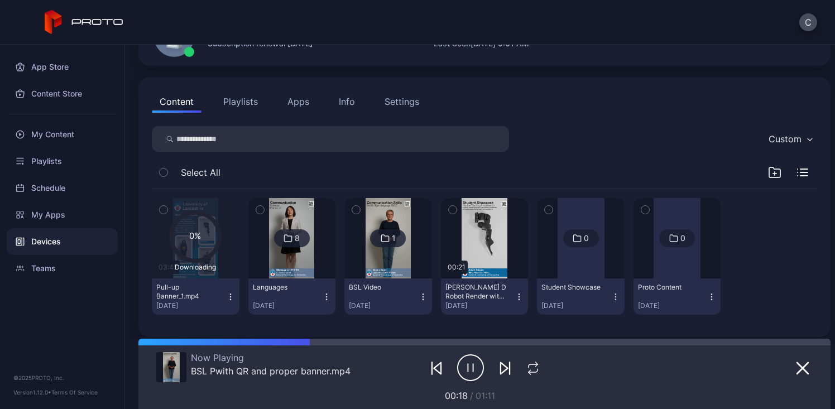
scroll to position [89, 0]
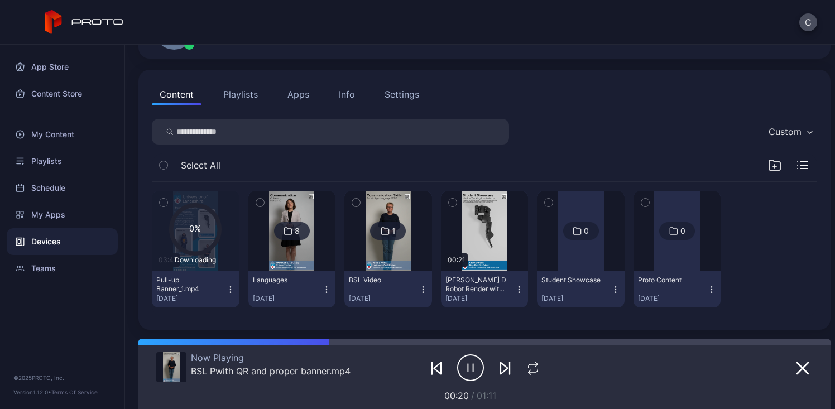
click at [250, 88] on button "Playlists" at bounding box center [241, 94] width 50 height 22
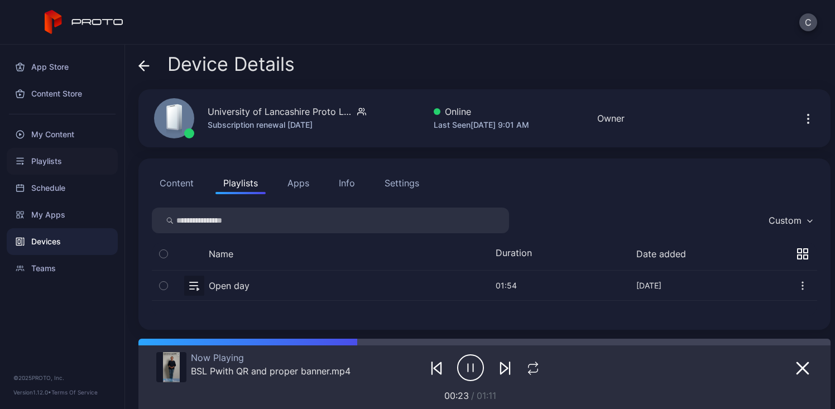
click at [45, 159] on div "Playlists" at bounding box center [62, 161] width 111 height 27
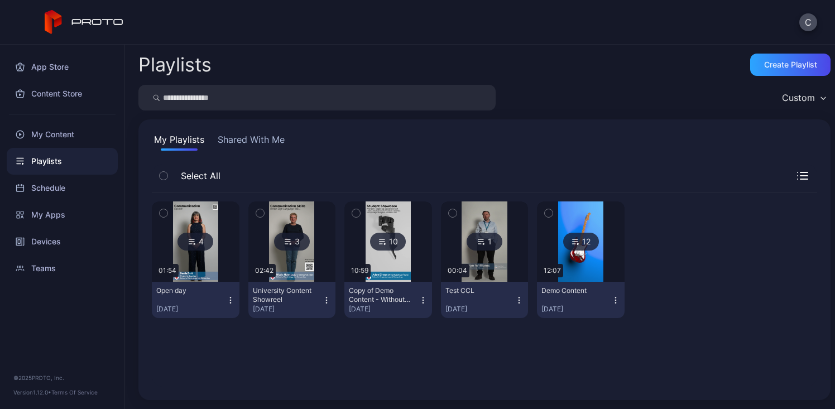
click at [611, 301] on icon "button" at bounding box center [615, 300] width 9 height 9
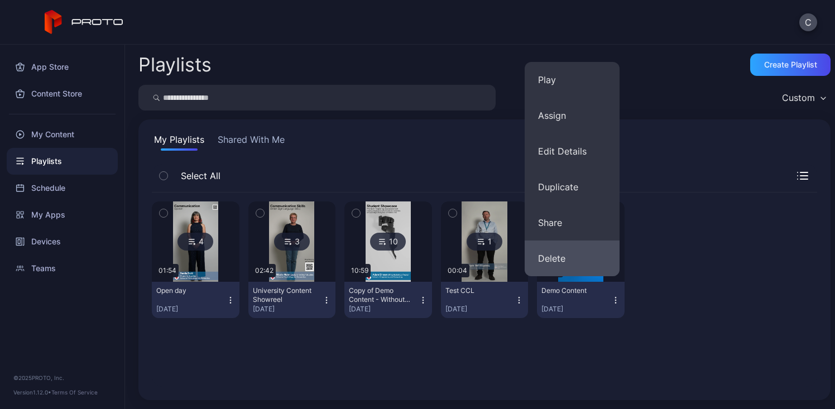
click at [560, 265] on button "Delete" at bounding box center [572, 259] width 95 height 36
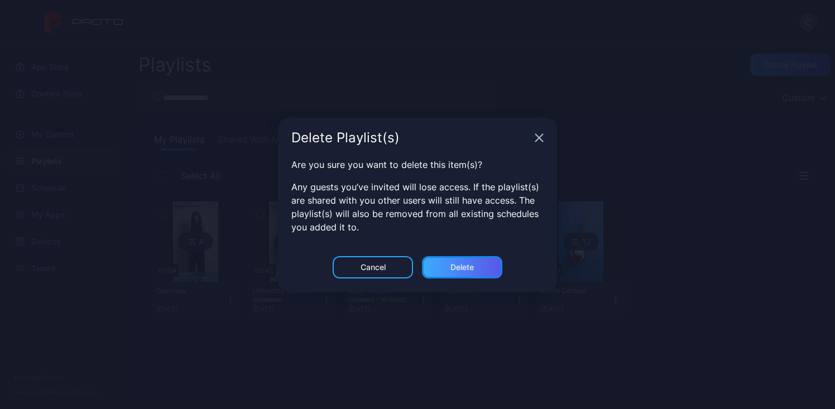
click at [456, 266] on div "Delete" at bounding box center [462, 267] width 23 height 9
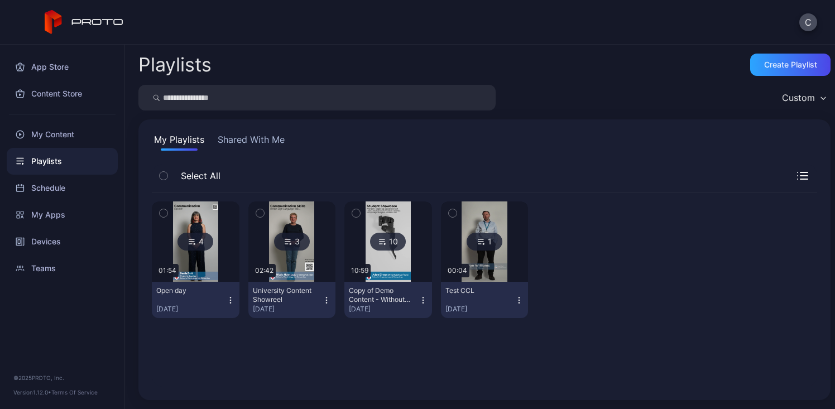
click at [515, 303] on icon "button" at bounding box center [519, 300] width 9 height 9
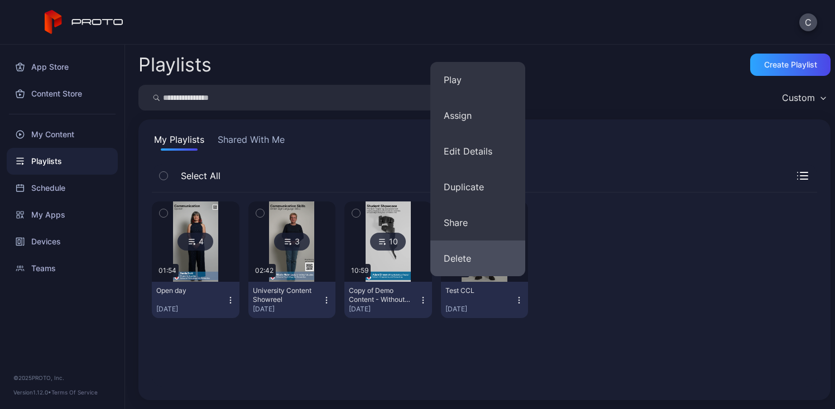
click at [467, 269] on button "Delete" at bounding box center [477, 259] width 95 height 36
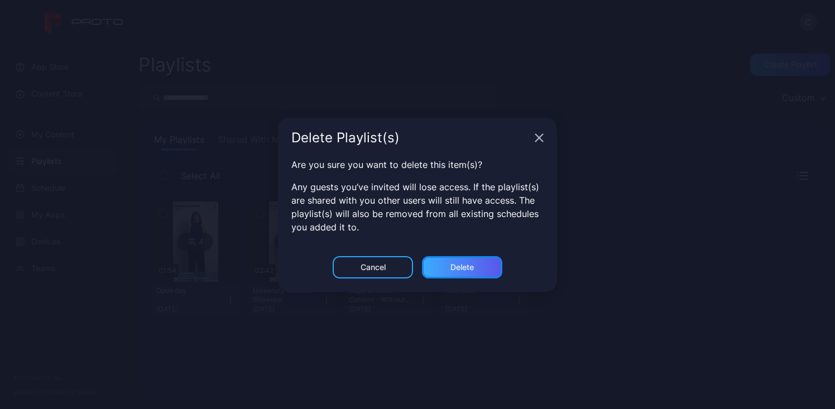
click at [457, 272] on div "Delete" at bounding box center [462, 267] width 80 height 22
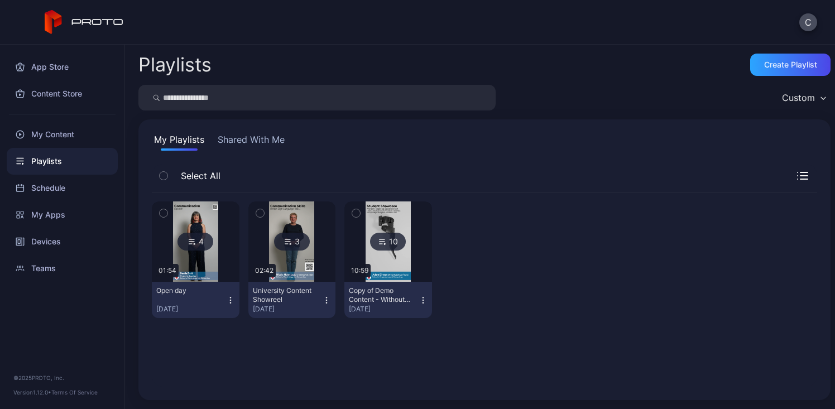
click at [419, 299] on icon "button" at bounding box center [423, 300] width 9 height 9
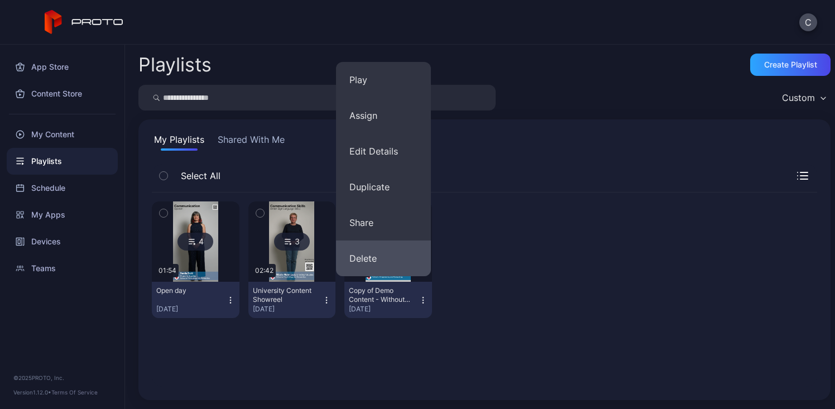
click at [373, 265] on button "Delete" at bounding box center [383, 259] width 95 height 36
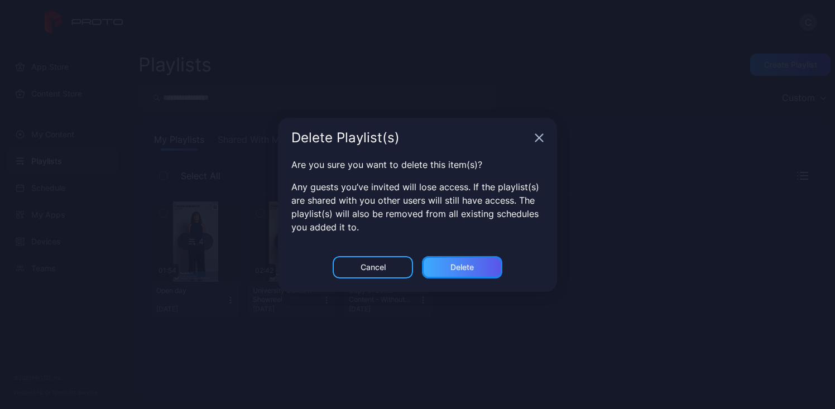
click at [476, 271] on div "Delete" at bounding box center [462, 267] width 80 height 22
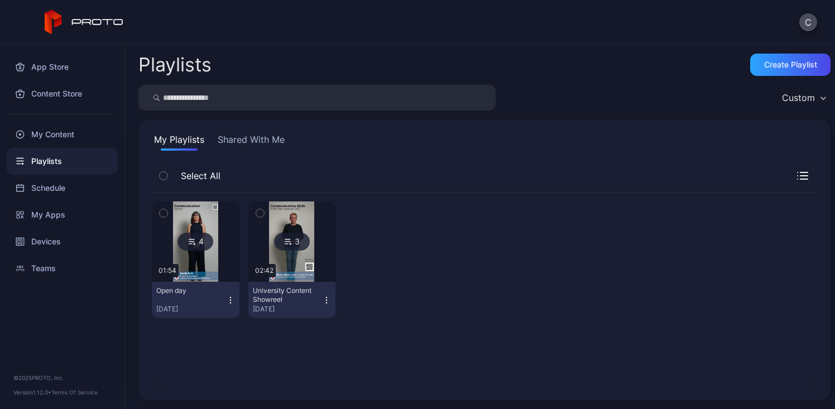
click at [202, 267] on img at bounding box center [195, 242] width 45 height 80
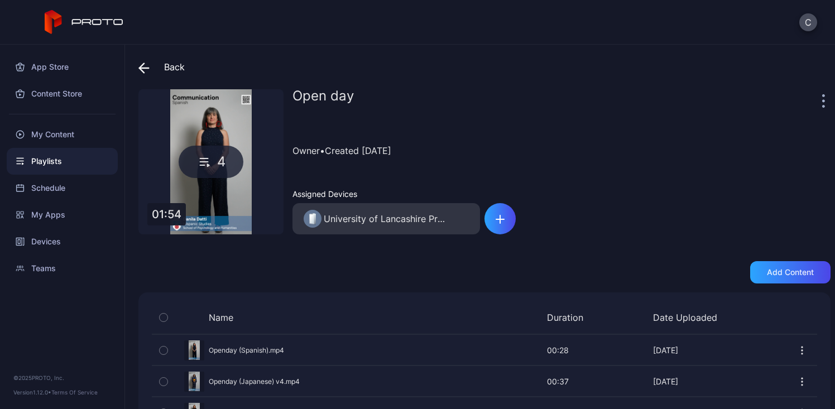
scroll to position [73, 0]
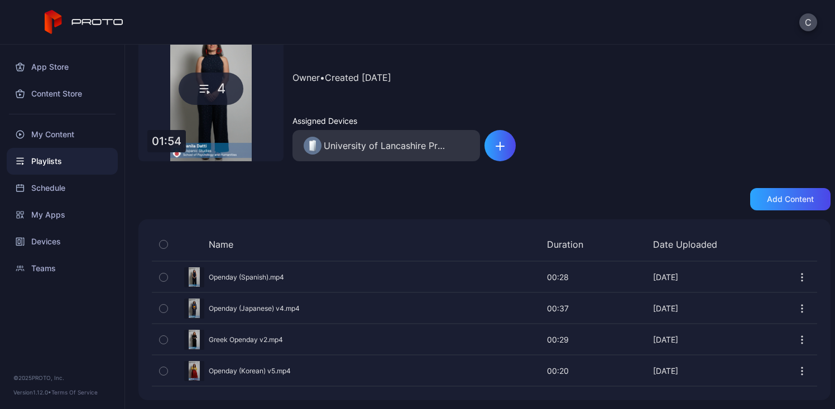
click at [796, 343] on div at bounding box center [803, 340] width 30 height 30
click at [797, 342] on icon "button" at bounding box center [802, 339] width 11 height 11
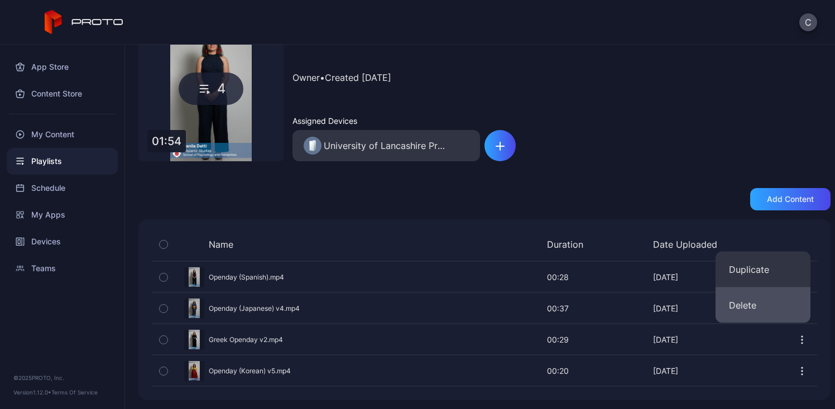
click at [756, 310] on button "Delete" at bounding box center [763, 306] width 95 height 36
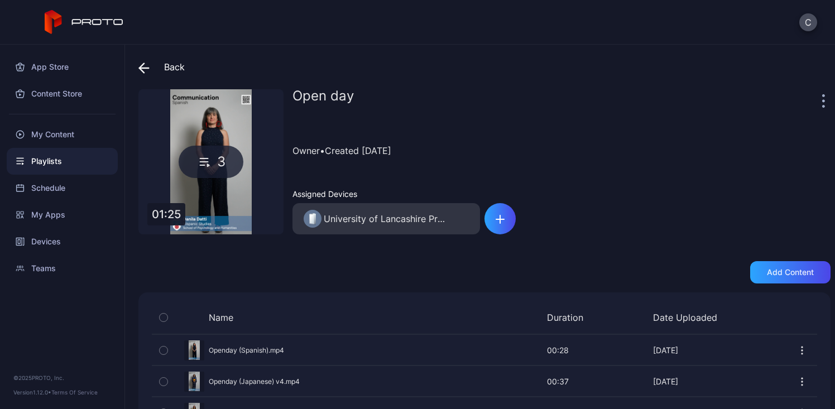
scroll to position [42, 0]
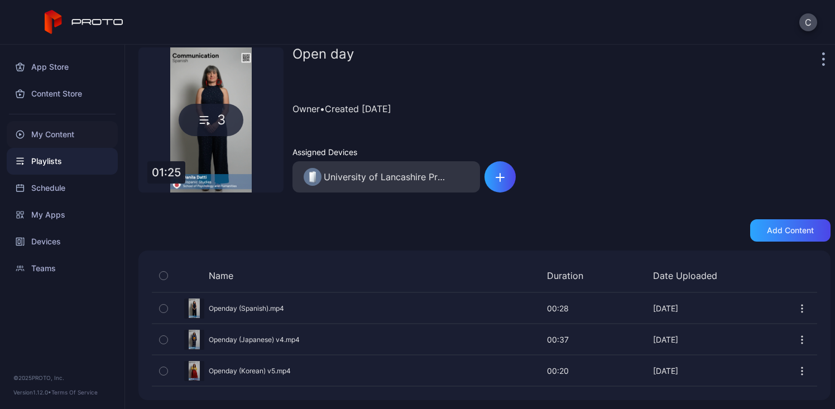
click at [56, 133] on div "My Content" at bounding box center [62, 134] width 111 height 27
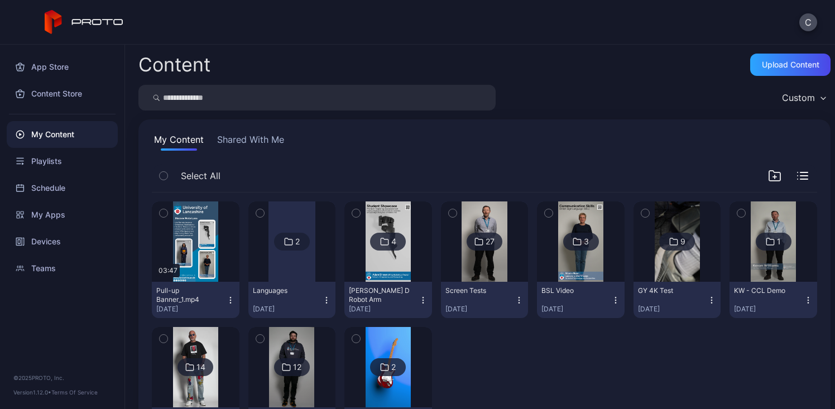
click at [262, 286] on div "Languages" at bounding box center [283, 290] width 61 height 9
click at [463, 349] on div at bounding box center [485, 385] width 88 height 117
click at [284, 266] on div at bounding box center [292, 242] width 47 height 80
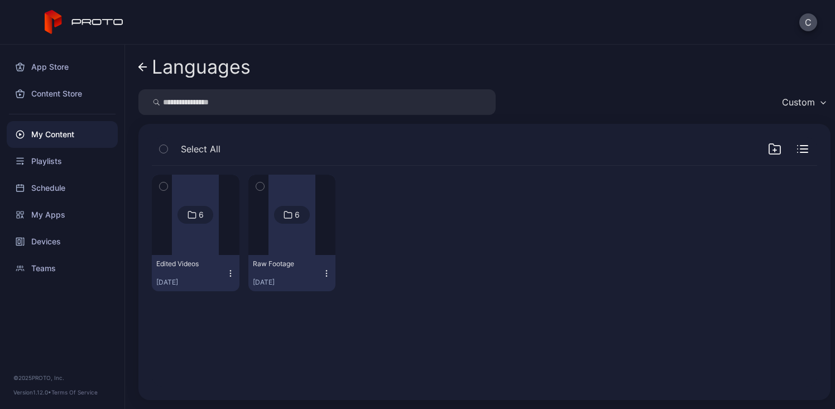
click at [181, 247] on div at bounding box center [195, 215] width 47 height 80
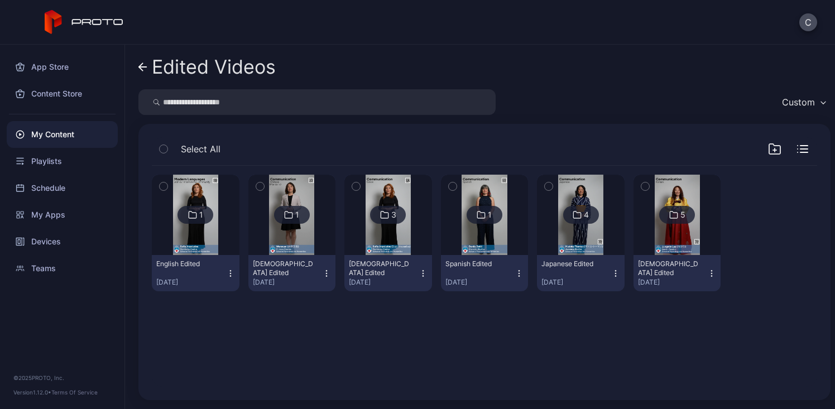
click at [369, 248] on img at bounding box center [388, 215] width 45 height 80
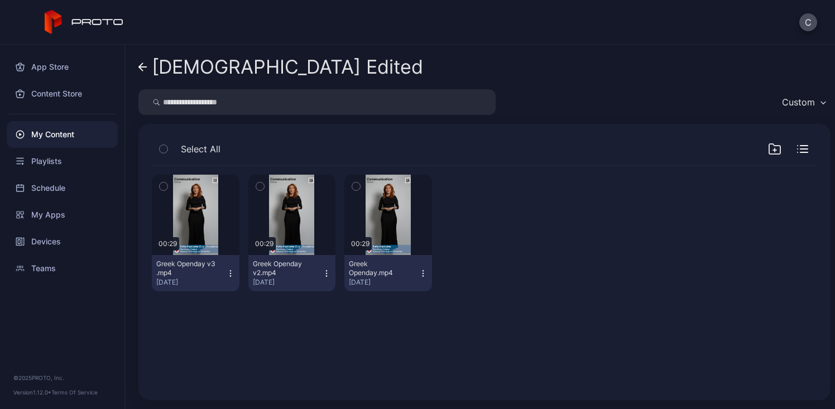
click at [224, 279] on button "Greek Openday v3 .mp4 [DATE]" at bounding box center [196, 273] width 88 height 36
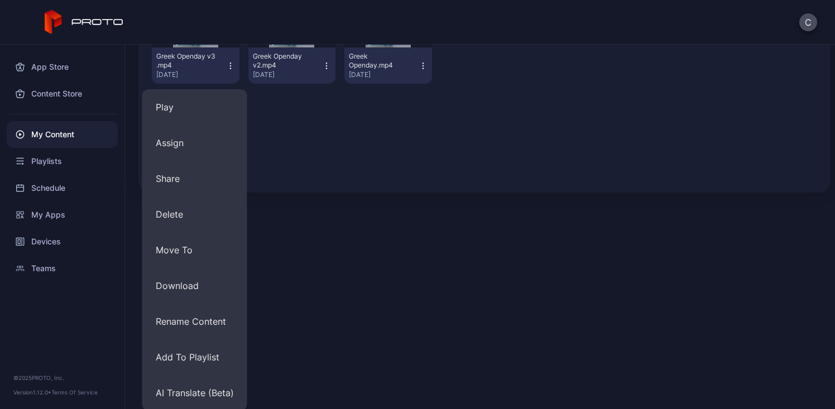
scroll to position [209, 0]
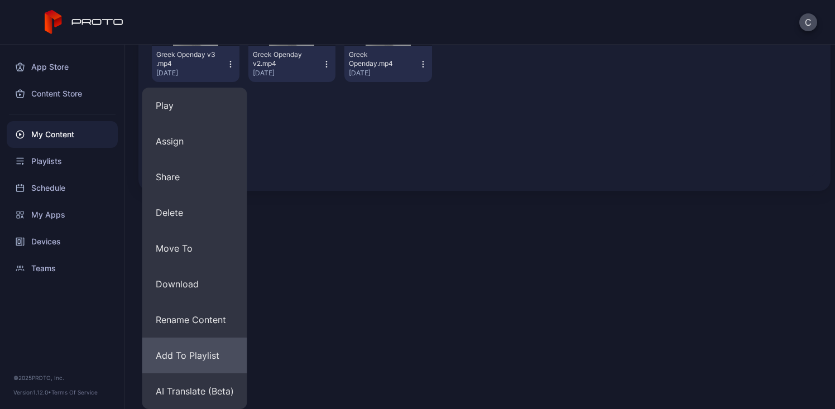
click at [194, 358] on button "Add To Playlist" at bounding box center [194, 356] width 105 height 36
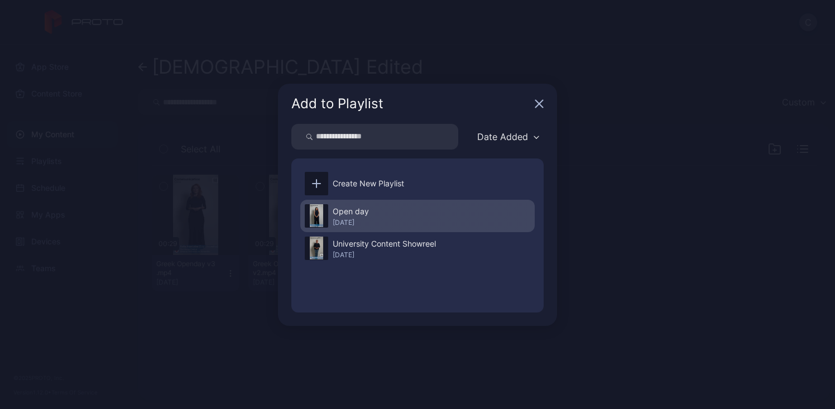
click at [408, 216] on div "Open day [DATE]" at bounding box center [417, 216] width 234 height 32
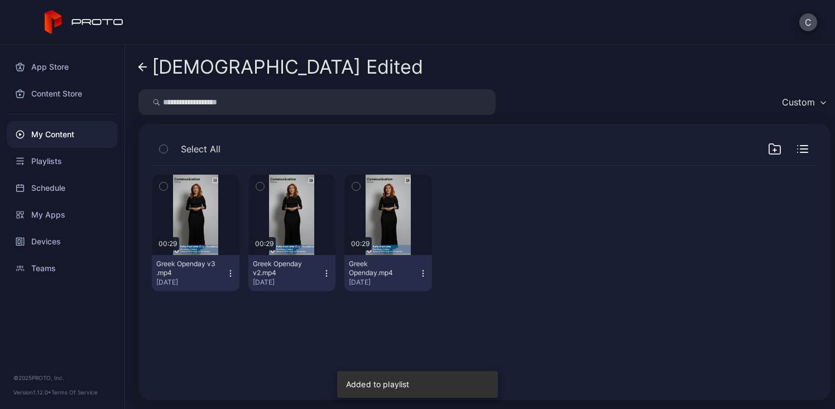
click at [181, 72] on div "[DEMOGRAPHIC_DATA] Edited" at bounding box center [287, 66] width 271 height 21
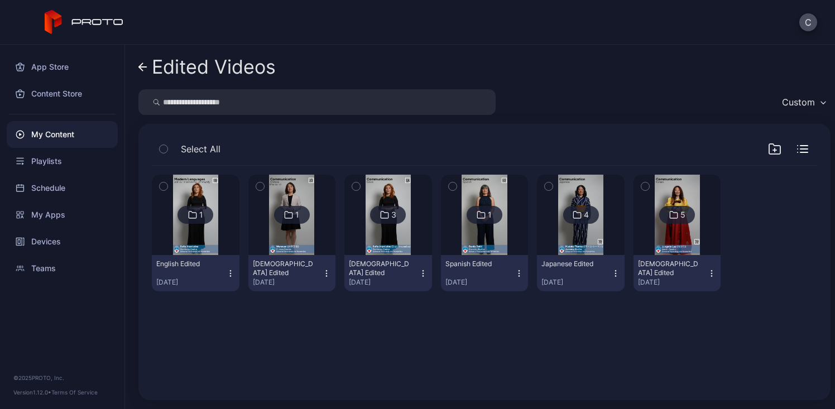
click at [282, 236] on img at bounding box center [291, 215] width 45 height 80
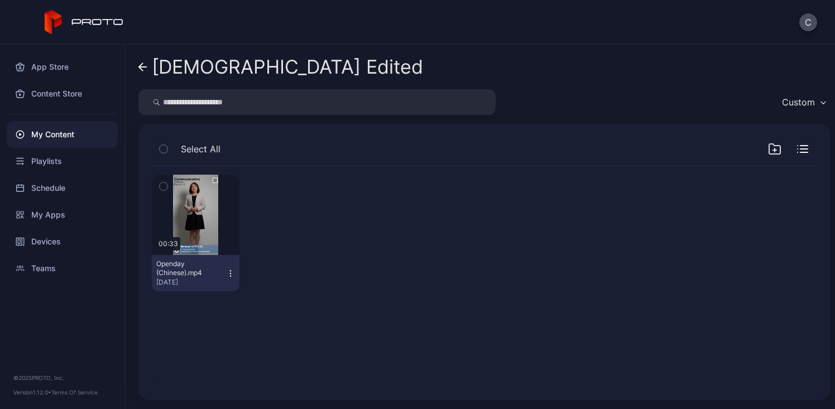
click at [231, 274] on icon "button" at bounding box center [230, 273] width 9 height 9
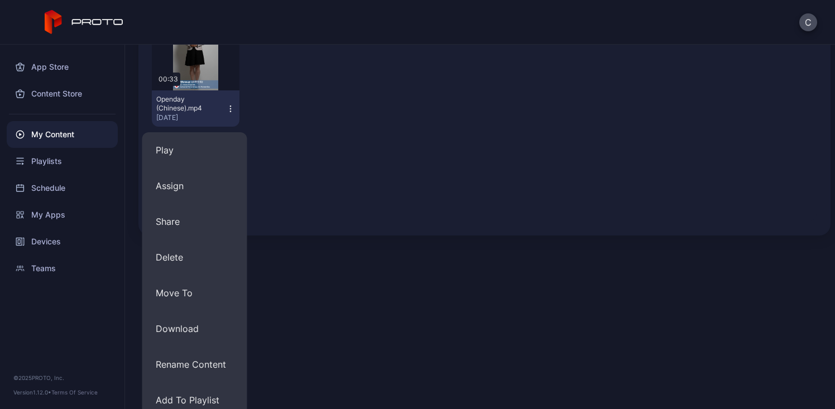
scroll to position [169, 0]
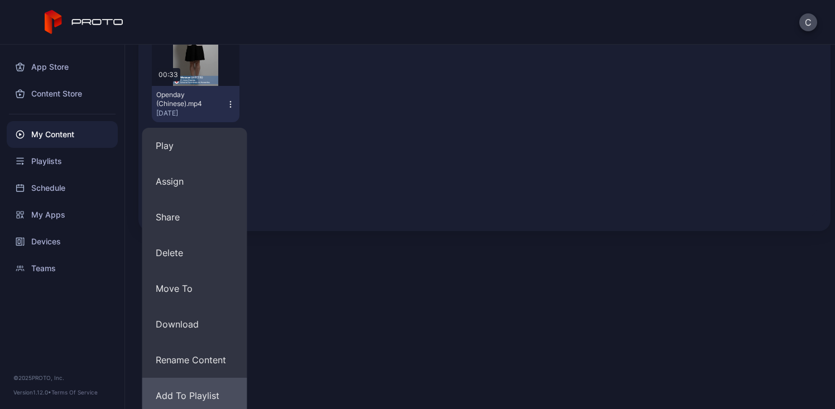
click at [191, 391] on button "Add To Playlist" at bounding box center [194, 396] width 105 height 36
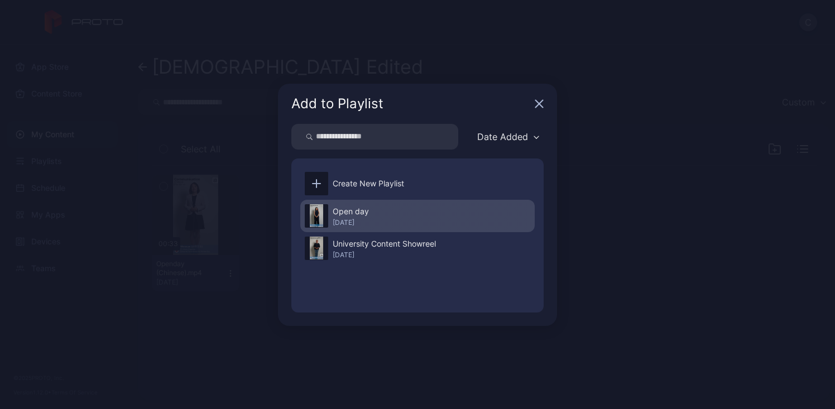
click at [368, 213] on div "Open day" at bounding box center [351, 211] width 36 height 13
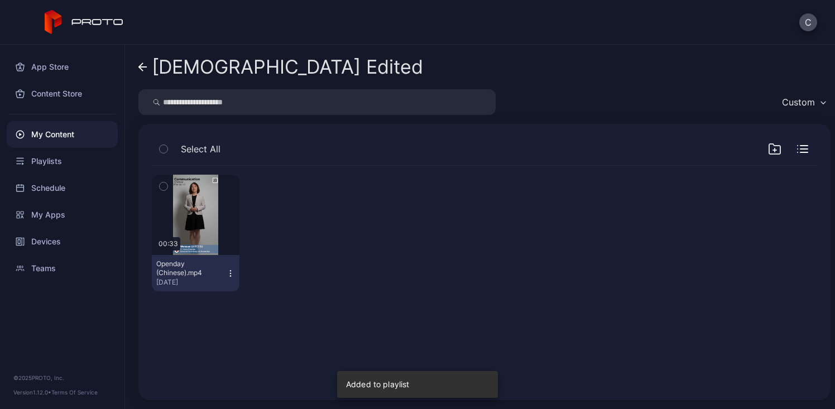
click at [165, 70] on div "[DEMOGRAPHIC_DATA] Edited" at bounding box center [287, 66] width 271 height 21
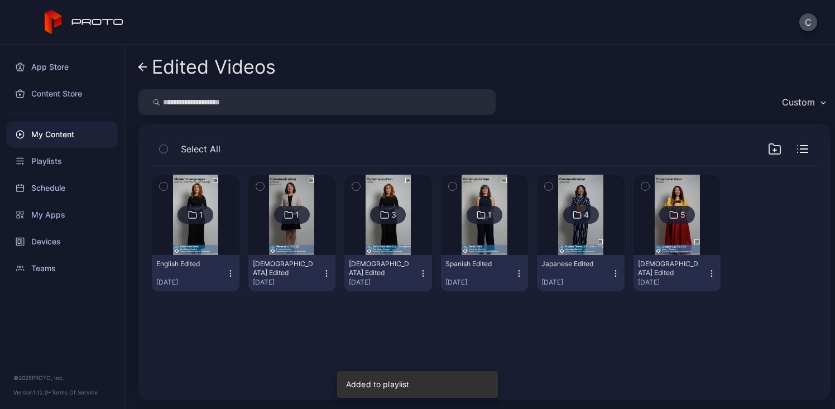
click at [165, 70] on div "Edited Videos" at bounding box center [214, 66] width 124 height 21
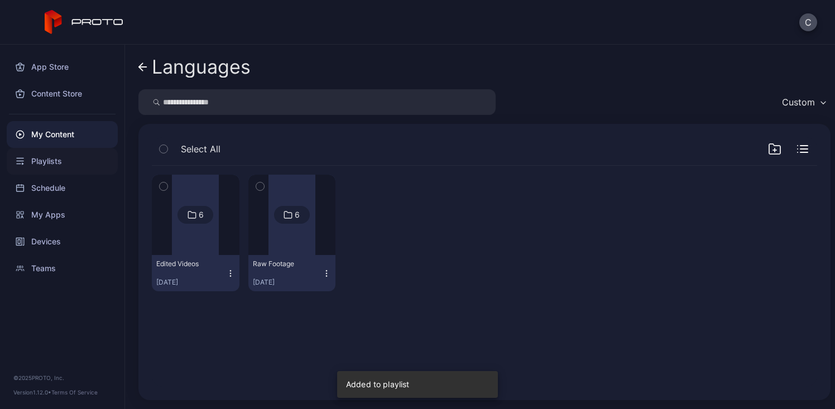
click at [83, 160] on div "Playlists" at bounding box center [62, 161] width 111 height 27
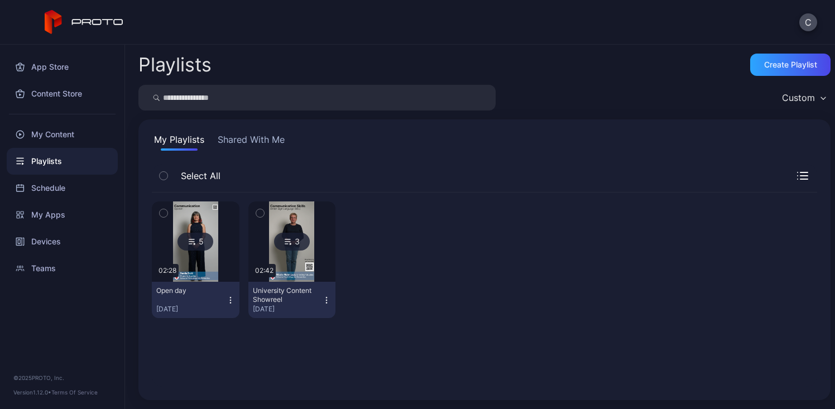
click at [209, 263] on img at bounding box center [195, 242] width 45 height 80
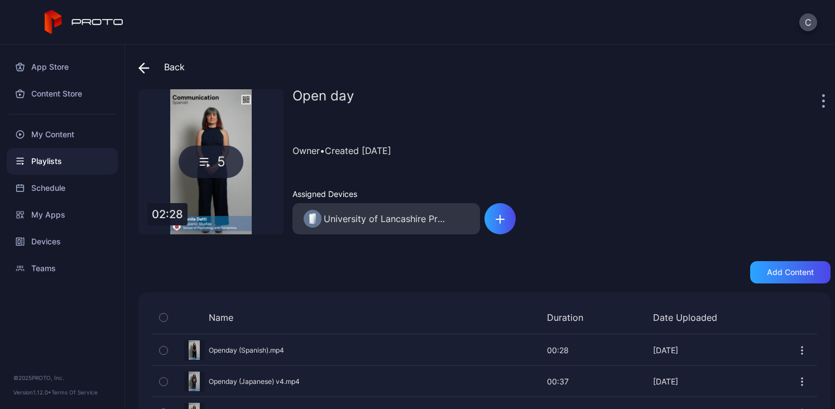
click at [159, 73] on div "Back" at bounding box center [161, 67] width 46 height 27
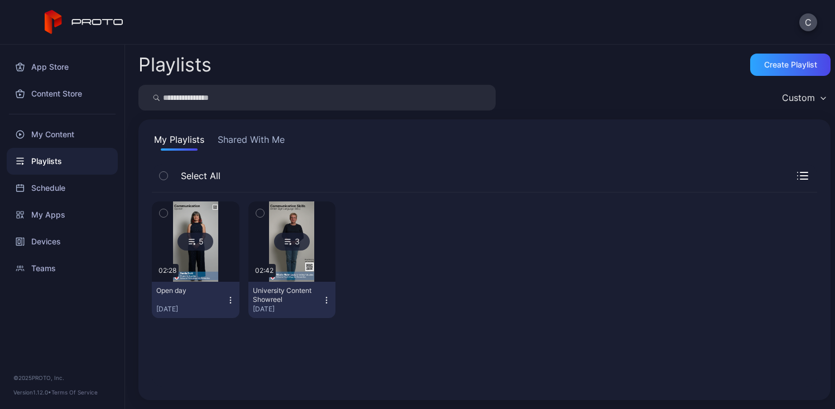
click at [61, 166] on div "Playlists" at bounding box center [62, 161] width 111 height 27
click at [73, 142] on div "My Content" at bounding box center [62, 134] width 111 height 27
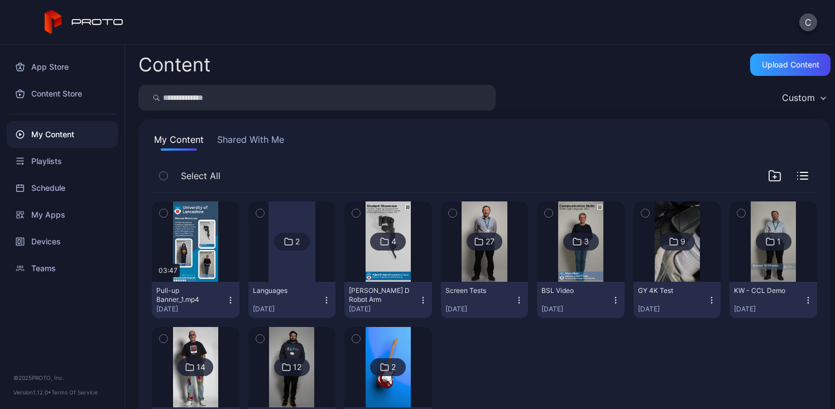
click at [272, 274] on div at bounding box center [292, 242] width 47 height 80
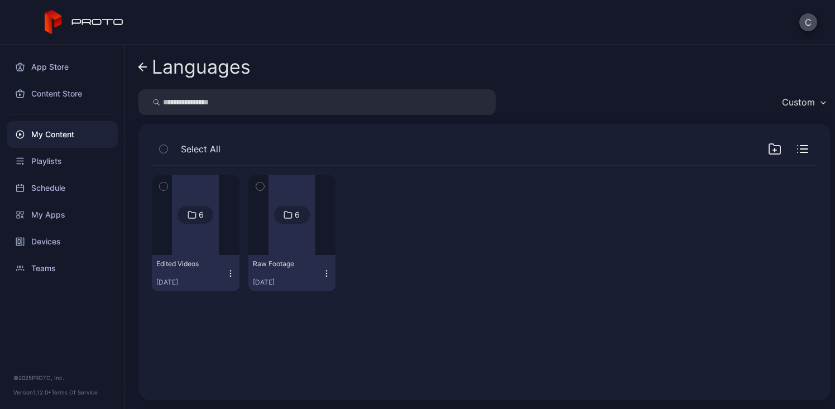
click at [178, 249] on div at bounding box center [195, 215] width 47 height 80
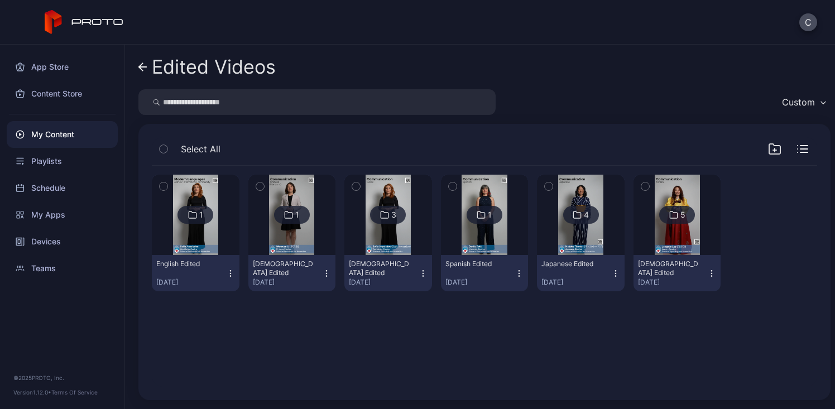
click at [190, 242] on img at bounding box center [195, 215] width 45 height 80
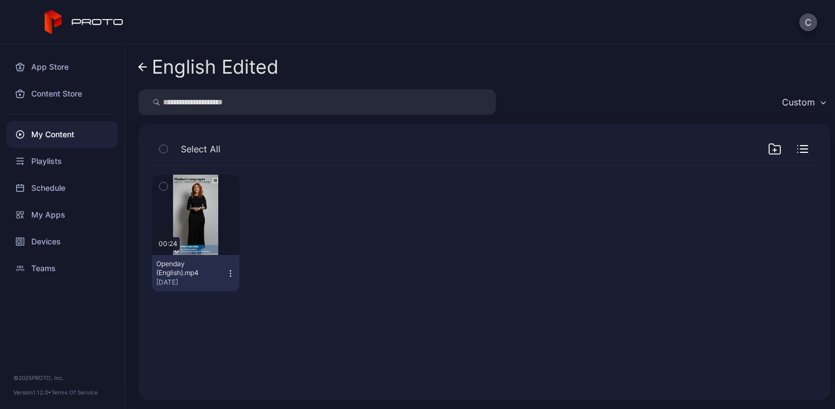
click at [228, 277] on icon "button" at bounding box center [230, 273] width 9 height 9
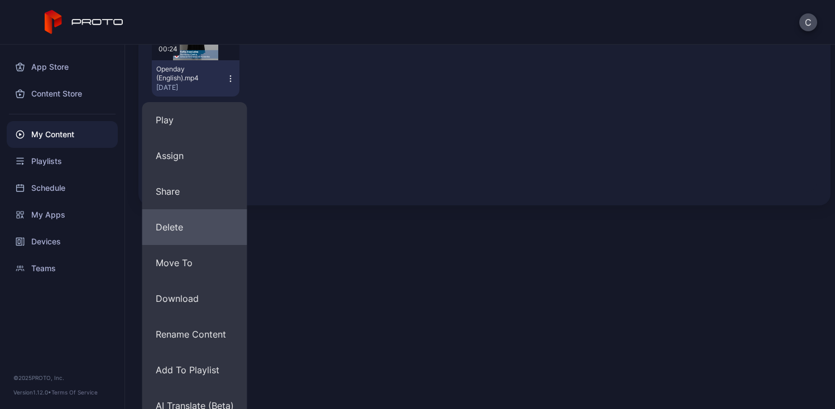
scroll to position [209, 0]
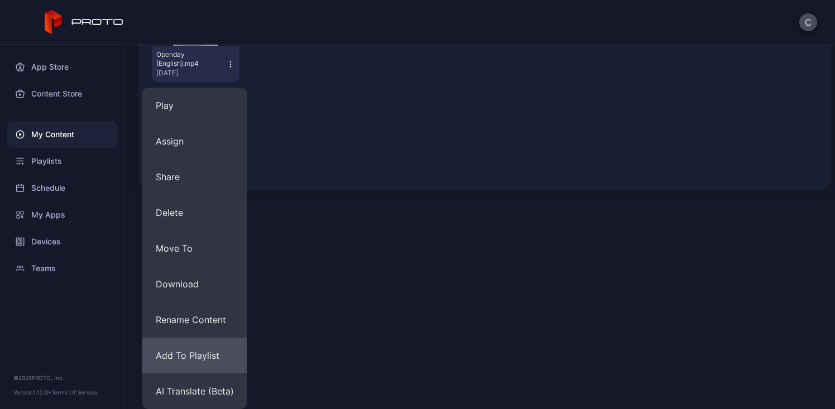
click at [212, 358] on button "Add To Playlist" at bounding box center [194, 356] width 105 height 36
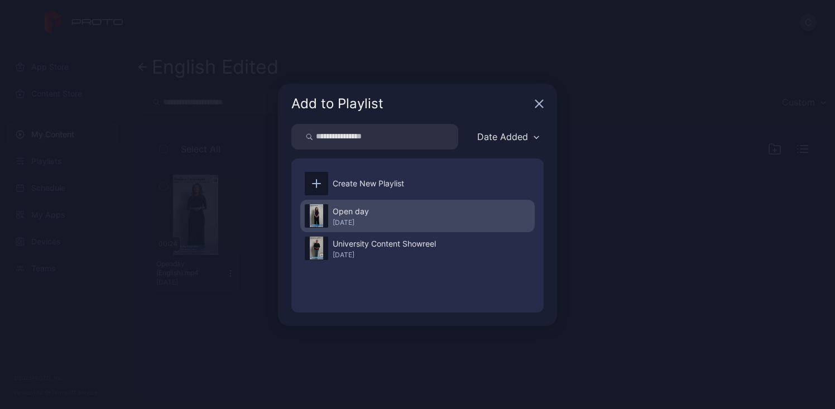
click at [377, 220] on div "Open day [DATE]" at bounding box center [417, 216] width 234 height 32
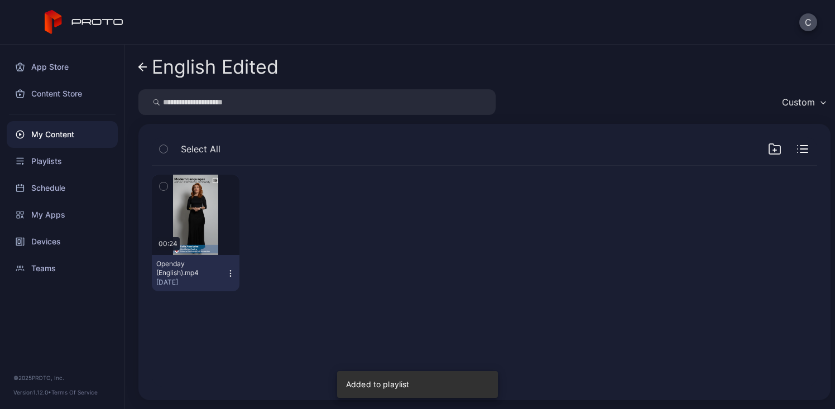
click at [175, 71] on div "English Edited" at bounding box center [215, 66] width 127 height 21
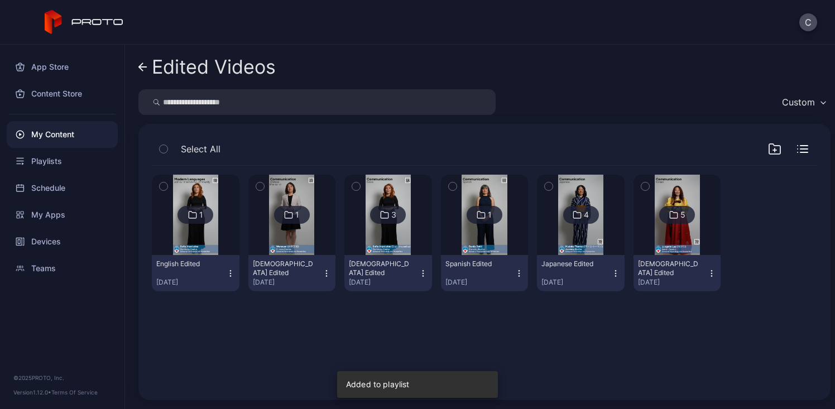
click at [175, 71] on div "Edited Videos" at bounding box center [214, 66] width 124 height 21
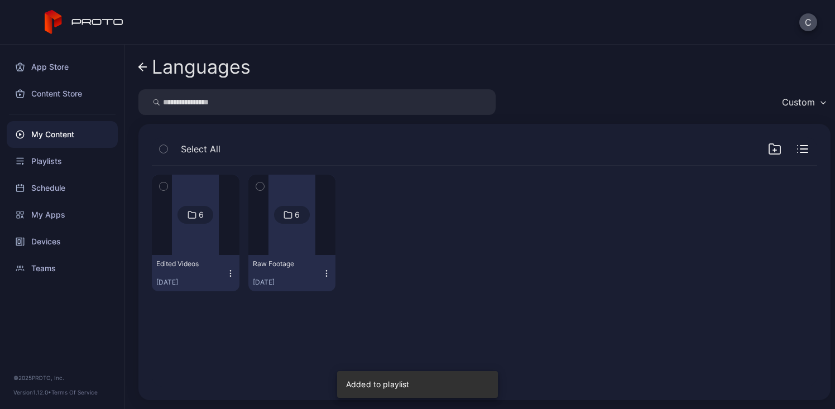
click at [175, 71] on div "Languages" at bounding box center [201, 66] width 99 height 21
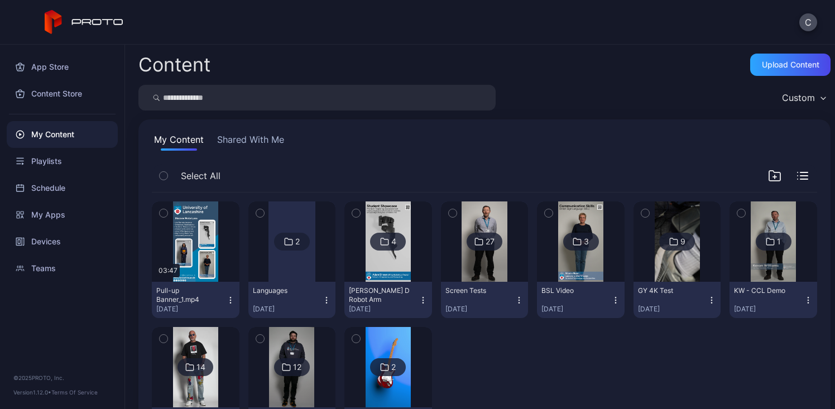
click at [229, 299] on icon "button" at bounding box center [230, 300] width 9 height 9
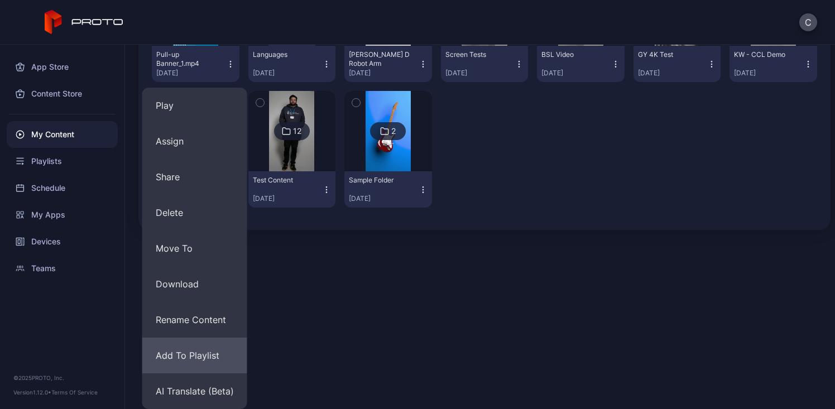
click at [207, 354] on button "Add To Playlist" at bounding box center [194, 356] width 105 height 36
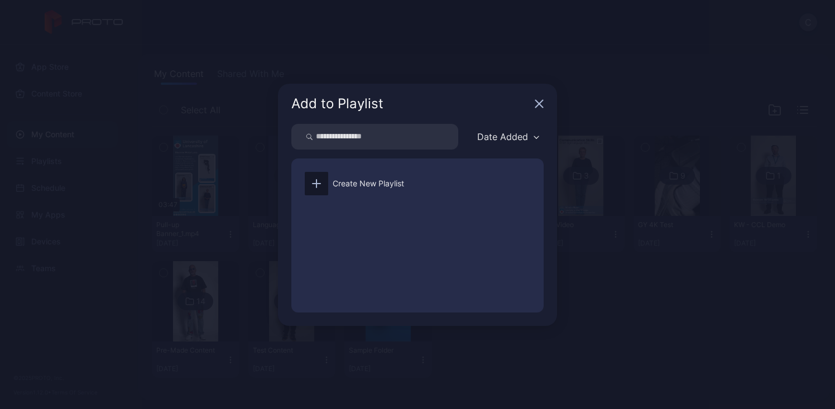
scroll to position [66, 0]
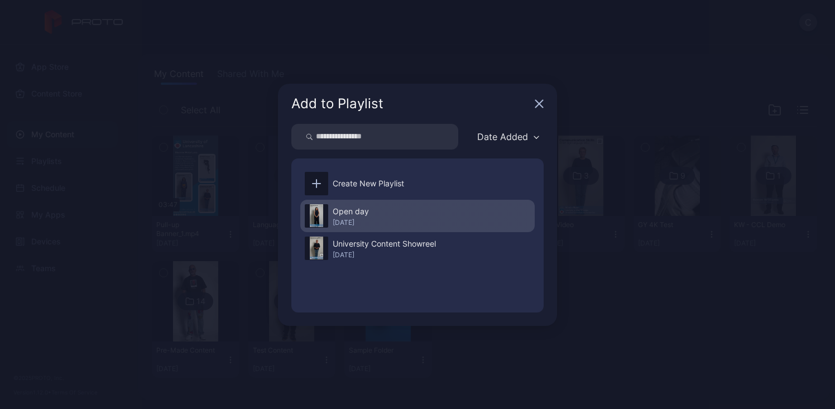
click at [369, 221] on div "[DATE]" at bounding box center [351, 222] width 36 height 9
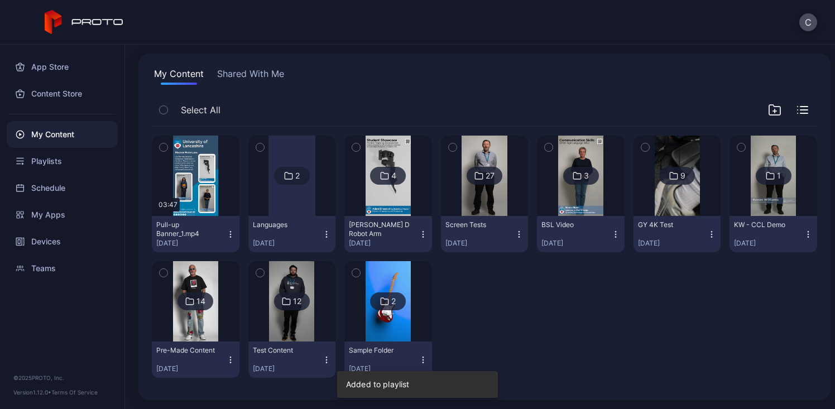
click at [390, 209] on img at bounding box center [388, 176] width 45 height 80
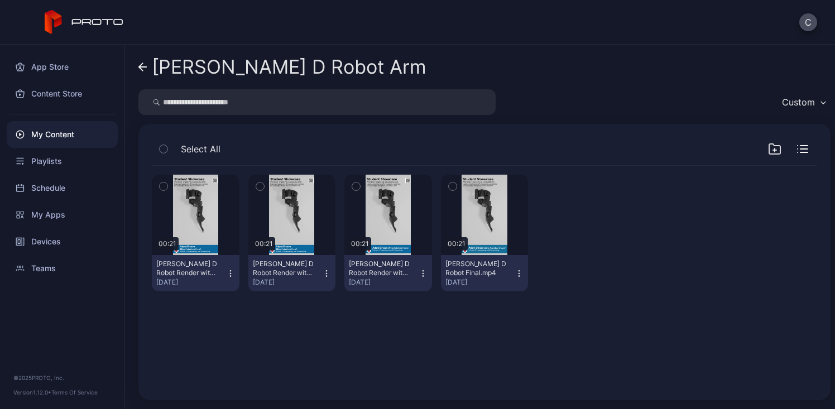
click at [229, 277] on icon "button" at bounding box center [230, 273] width 9 height 9
click at [339, 346] on div "Preview 00:21 [PERSON_NAME] Render with QR FINAL(2).mp4 [DATE] Preview 00:21 [P…" at bounding box center [484, 276] width 683 height 239
click at [188, 214] on div "Preview" at bounding box center [196, 215] width 36 height 18
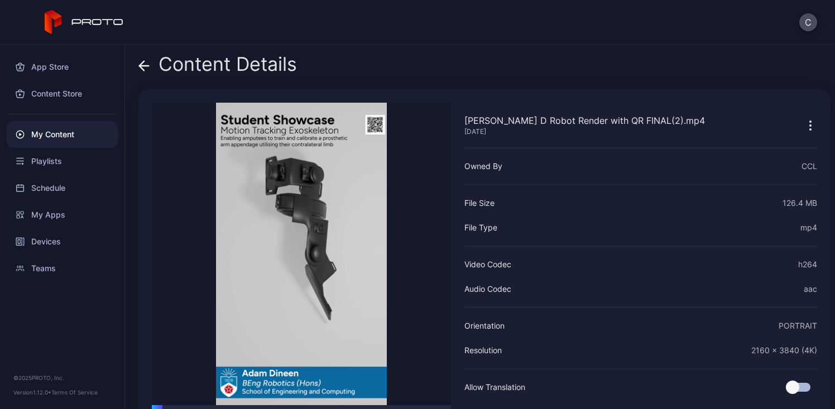
click at [189, 64] on div "Content Details" at bounding box center [217, 67] width 159 height 27
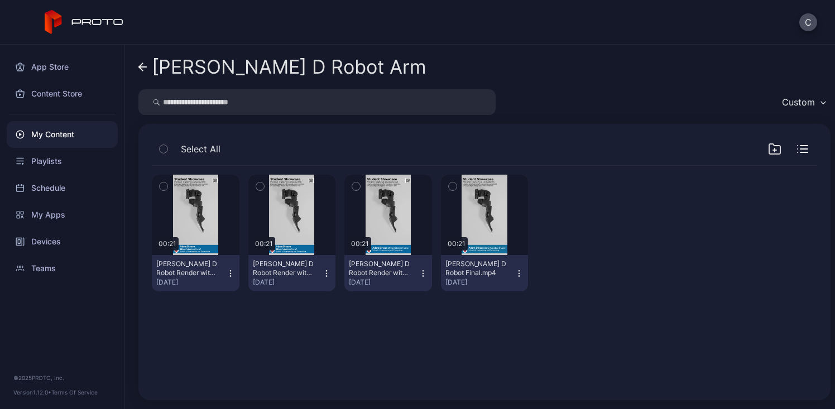
click at [189, 64] on div "[PERSON_NAME] D Robot Arm" at bounding box center [289, 66] width 275 height 21
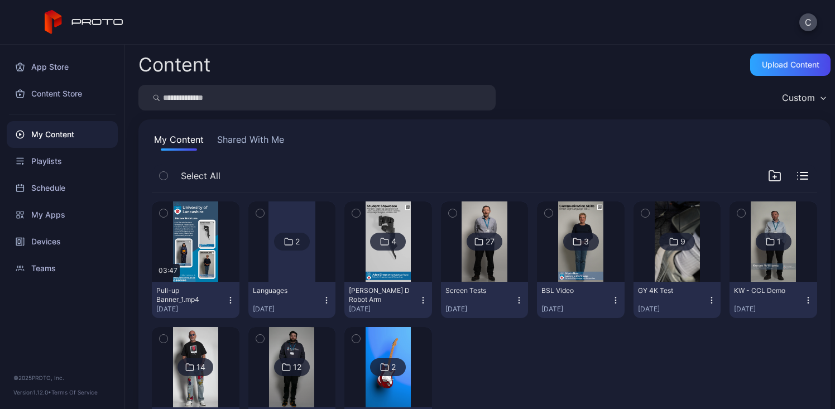
scroll to position [66, 0]
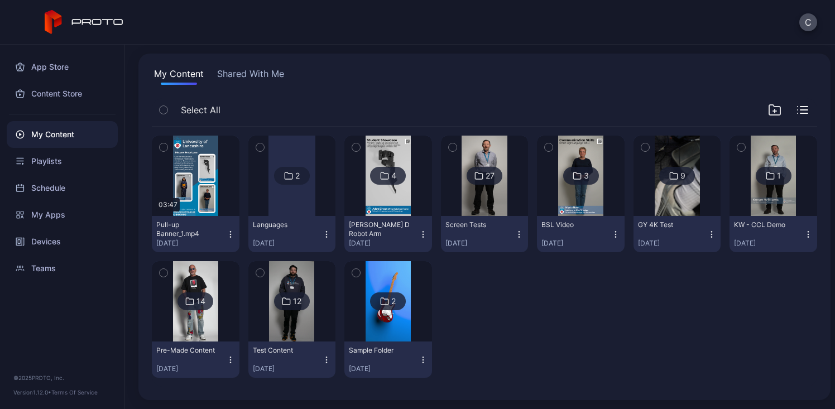
click at [373, 197] on img at bounding box center [388, 176] width 45 height 80
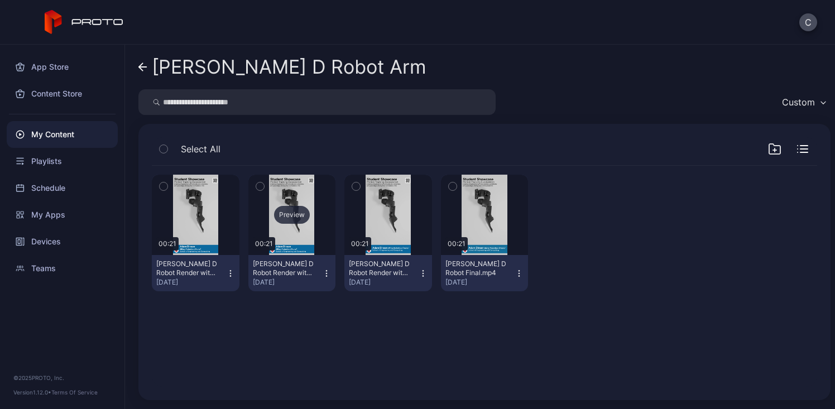
click at [295, 216] on div "Preview" at bounding box center [292, 215] width 36 height 18
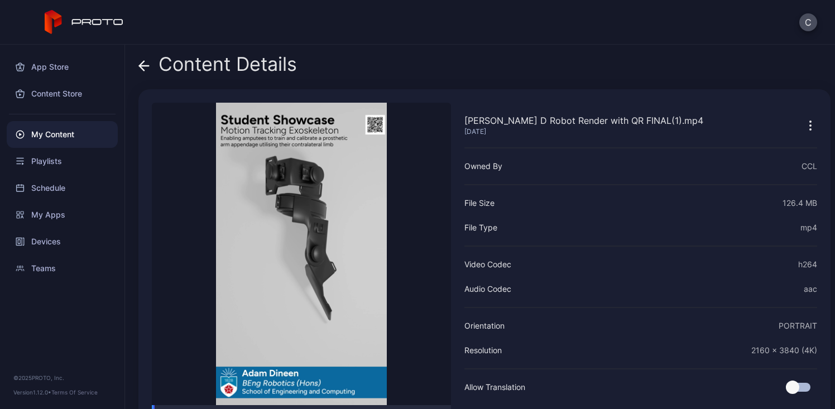
click at [215, 68] on div "Content Details" at bounding box center [217, 67] width 159 height 27
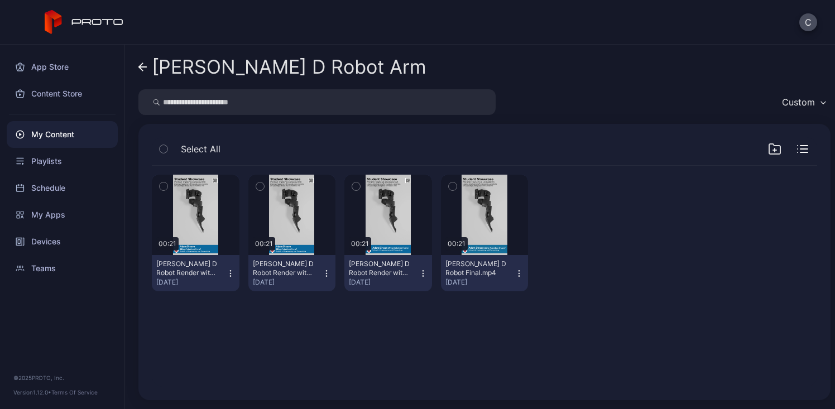
click at [173, 60] on div "[PERSON_NAME] D Robot Arm" at bounding box center [289, 66] width 275 height 21
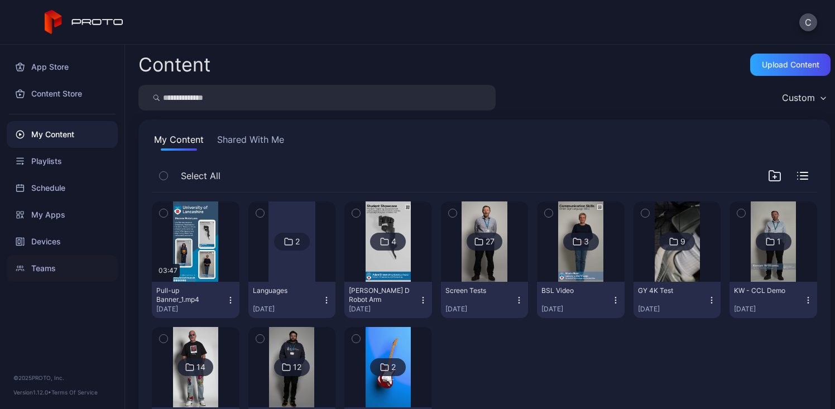
scroll to position [66, 0]
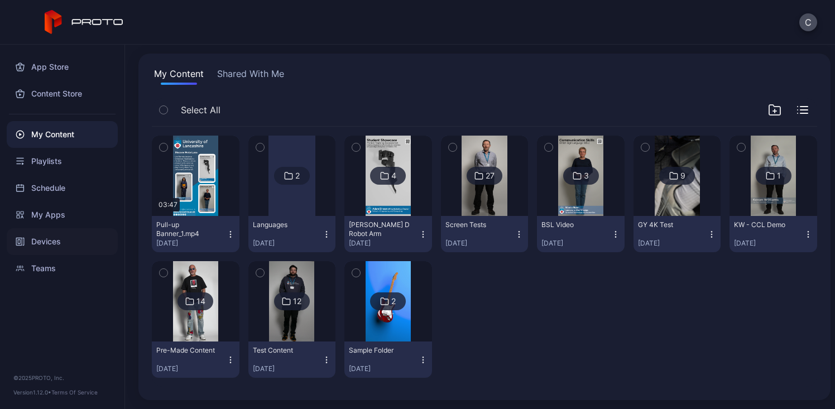
click at [66, 244] on div "Devices" at bounding box center [62, 241] width 111 height 27
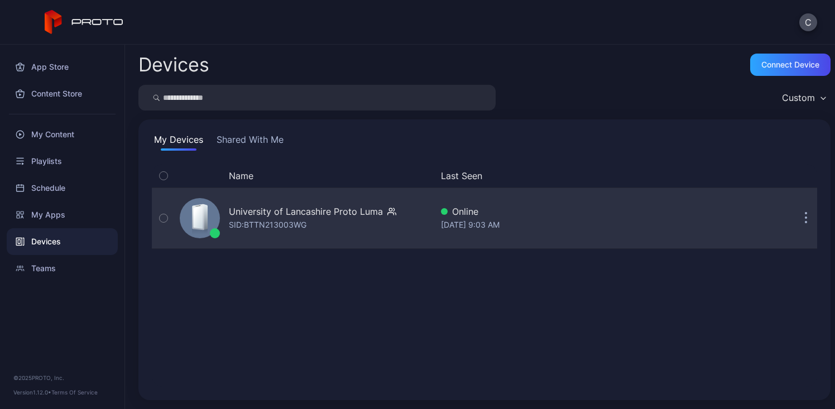
click at [272, 191] on div "University of Lancashire Proto [PERSON_NAME]: BTTN213003WG" at bounding box center [303, 218] width 257 height 56
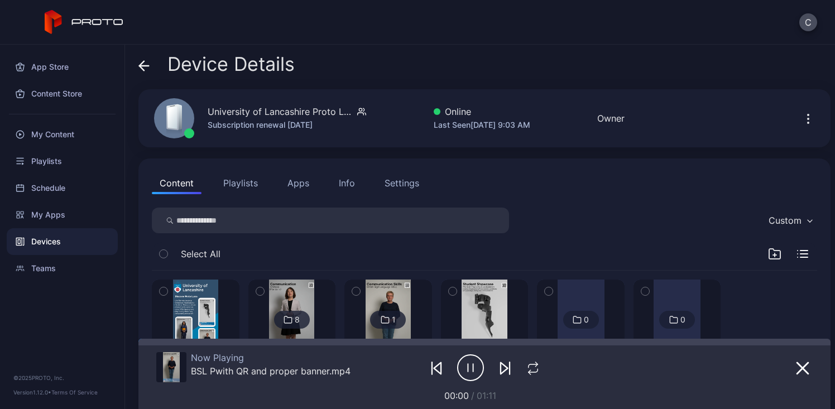
scroll to position [89, 0]
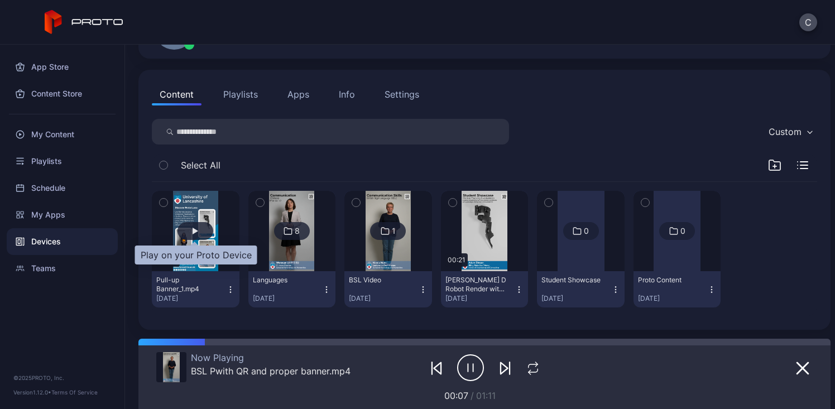
click at [195, 228] on div "button" at bounding box center [196, 231] width 6 height 7
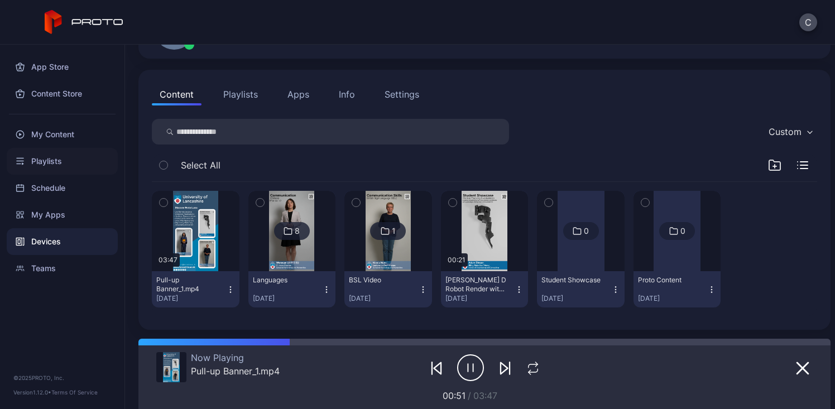
click at [69, 171] on div "Playlists" at bounding box center [62, 161] width 111 height 27
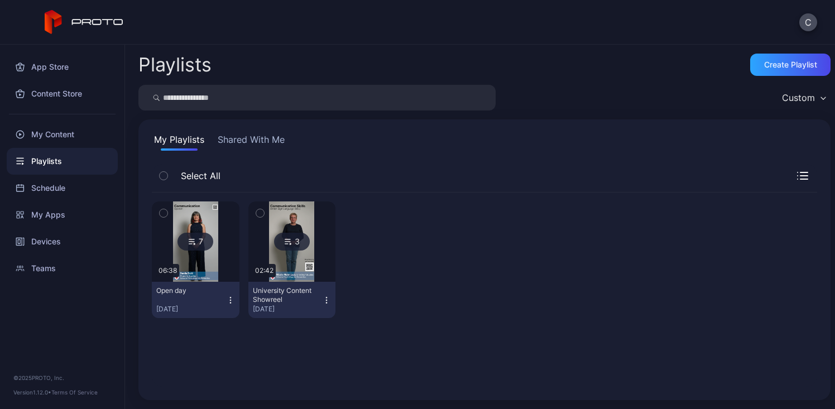
click at [197, 264] on img at bounding box center [195, 242] width 45 height 80
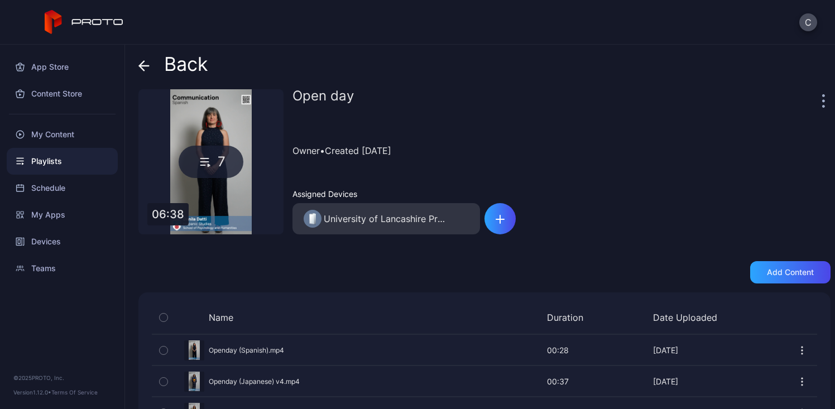
click at [183, 64] on div "Back" at bounding box center [173, 67] width 70 height 27
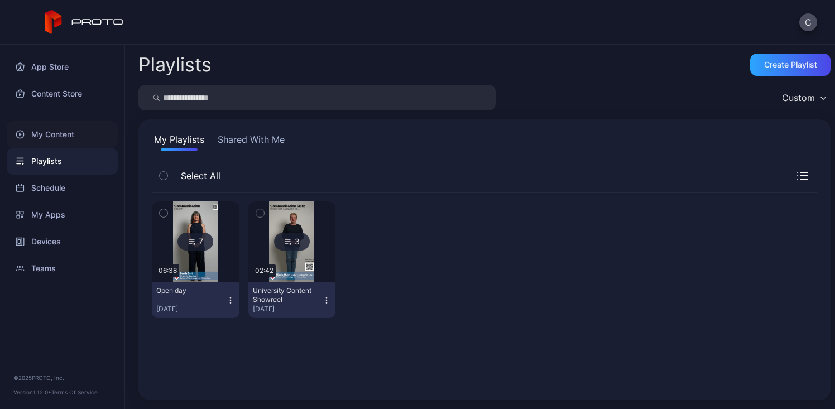
click at [80, 147] on div "My Content" at bounding box center [62, 134] width 111 height 27
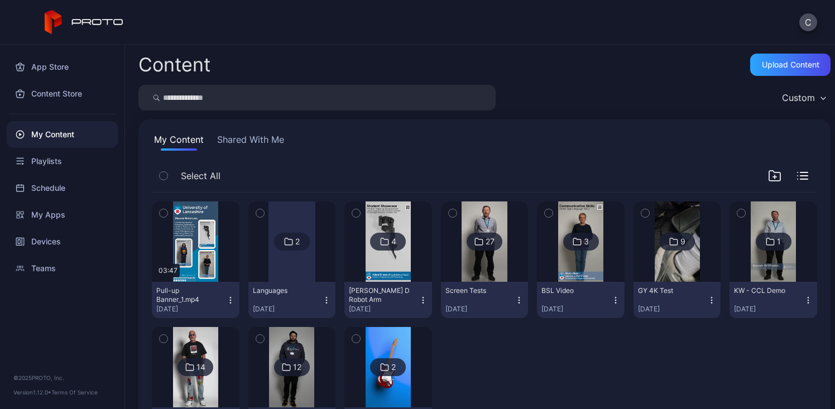
click at [379, 267] on img at bounding box center [388, 242] width 45 height 80
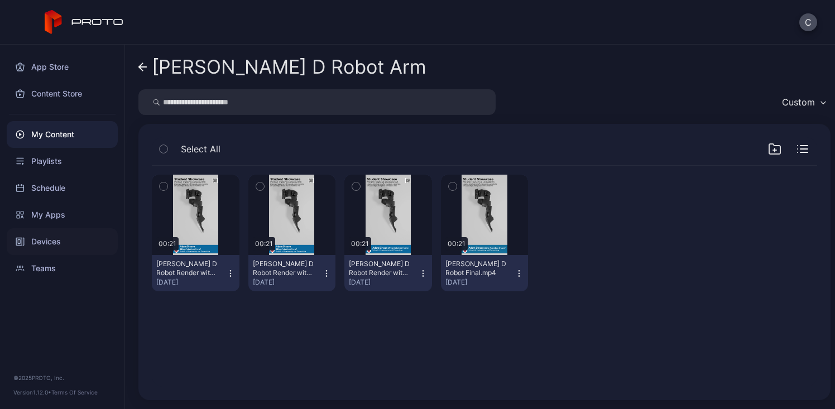
click at [79, 235] on div "Devices" at bounding box center [62, 241] width 111 height 27
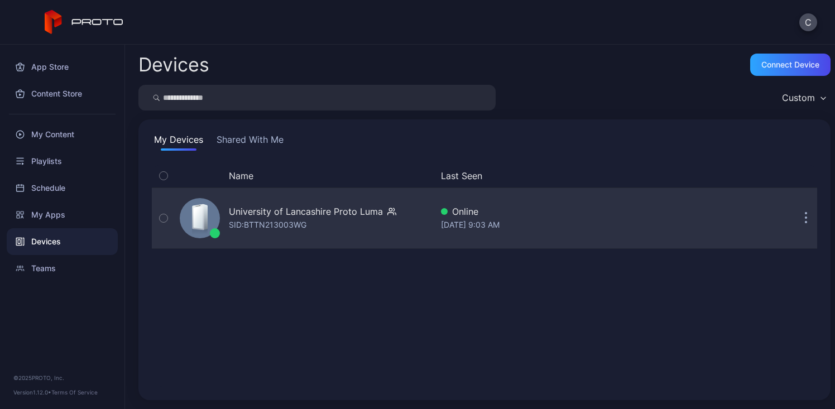
click at [265, 223] on div "SID: BTTN213003WG" at bounding box center [268, 224] width 78 height 13
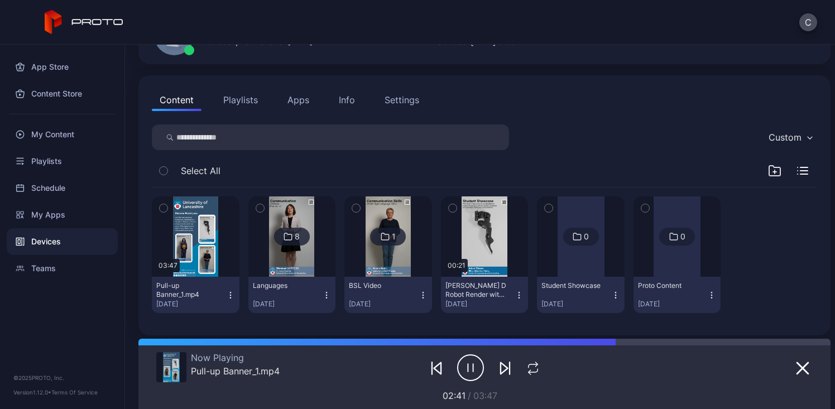
scroll to position [89, 0]
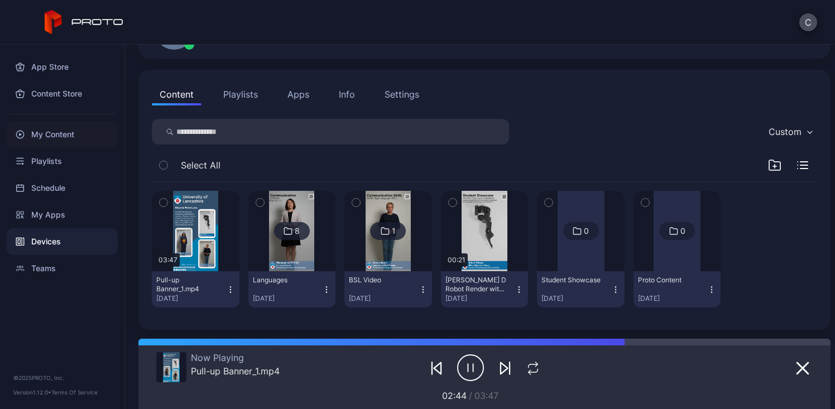
click at [58, 128] on div "My Content" at bounding box center [62, 134] width 111 height 27
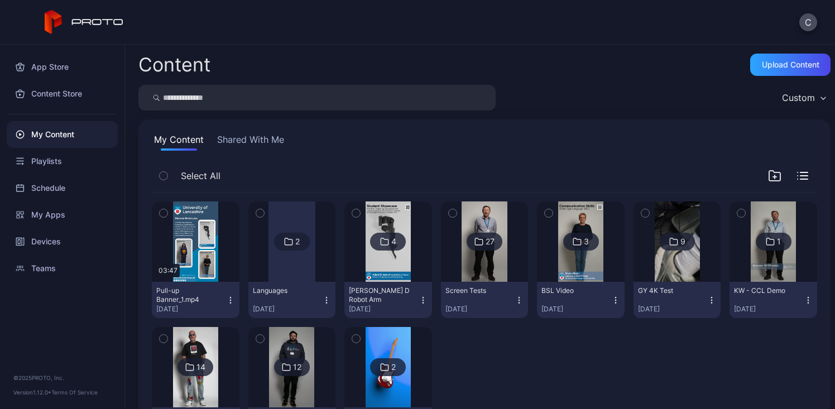
click at [366, 266] on img at bounding box center [388, 242] width 45 height 80
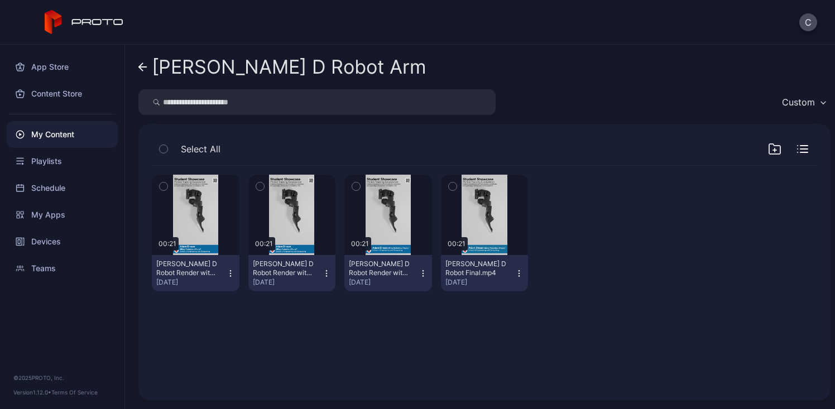
click at [229, 269] on icon "button" at bounding box center [230, 273] width 9 height 9
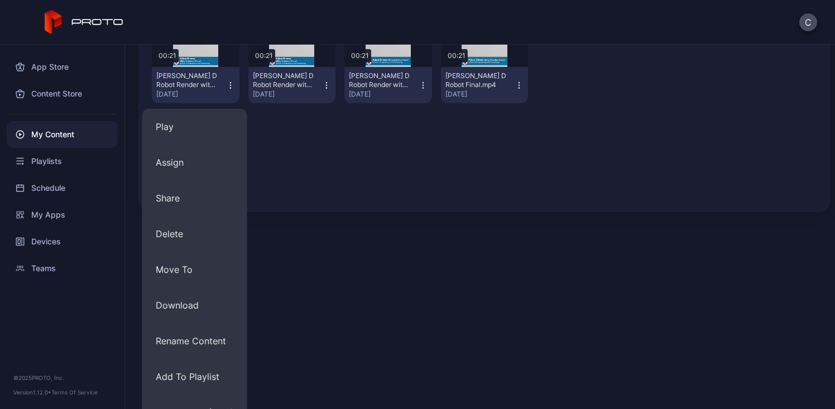
scroll to position [193, 0]
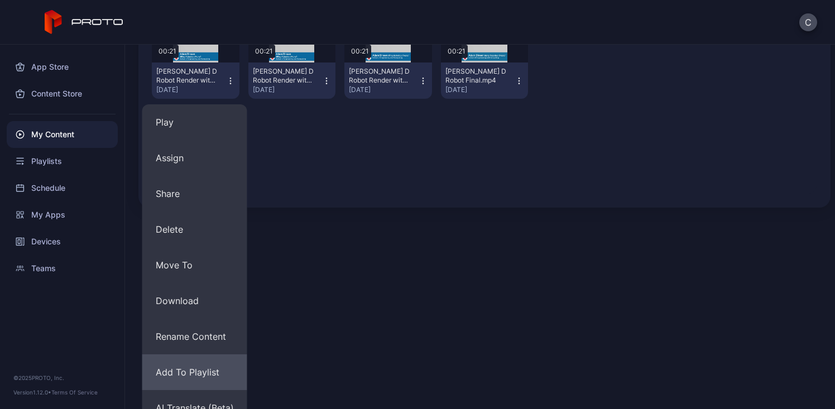
click at [200, 361] on button "Add To Playlist" at bounding box center [194, 373] width 105 height 36
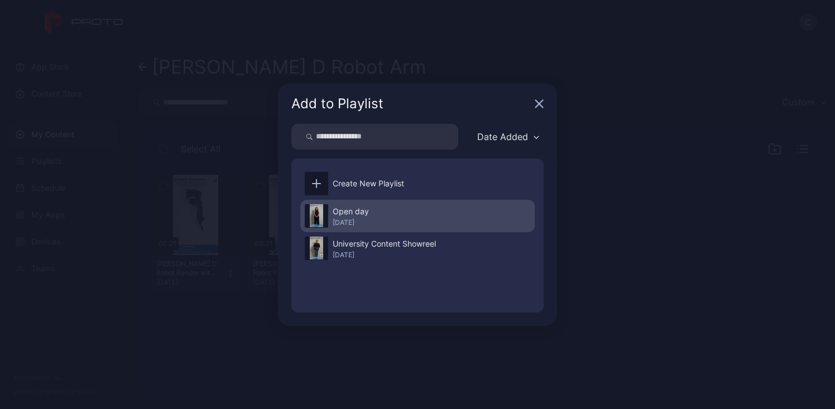
click at [369, 218] on div "[DATE]" at bounding box center [351, 222] width 36 height 9
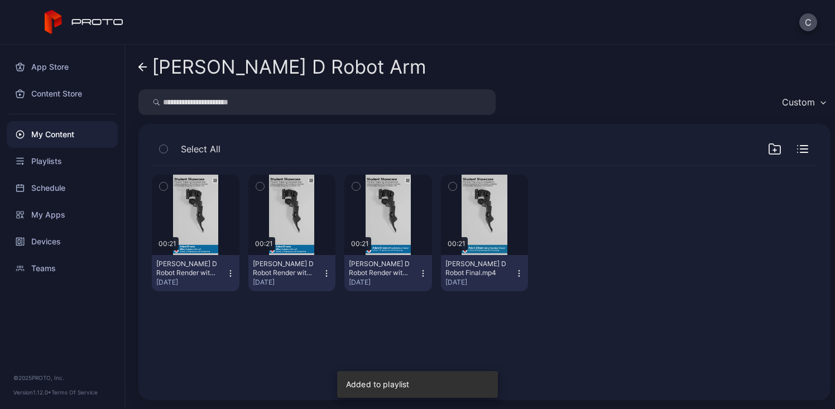
click at [184, 69] on div "[PERSON_NAME] D Robot Arm" at bounding box center [289, 66] width 275 height 21
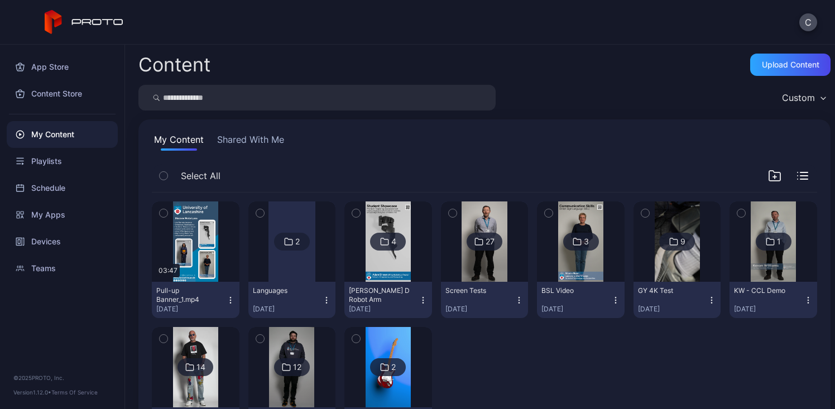
click at [571, 267] on img at bounding box center [580, 242] width 45 height 80
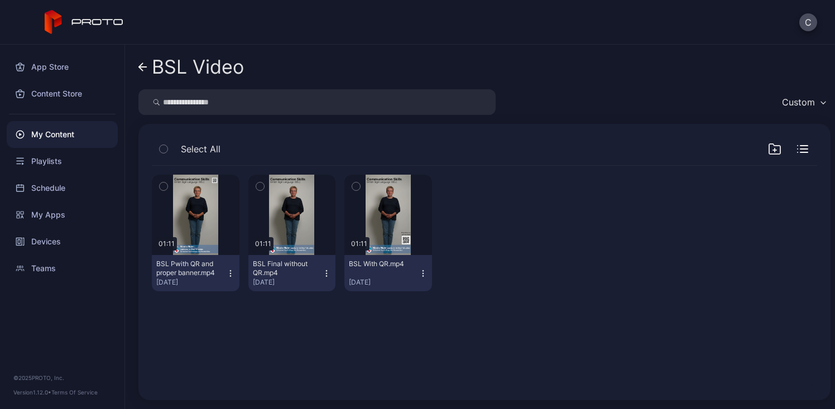
click at [230, 277] on icon "button" at bounding box center [230, 273] width 9 height 9
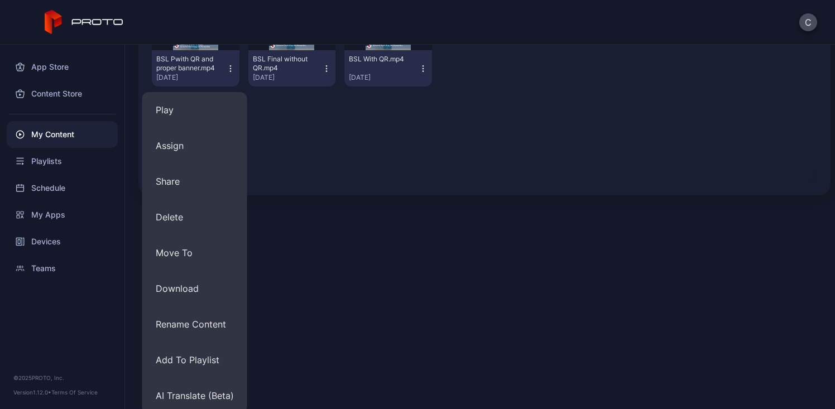
scroll to position [209, 0]
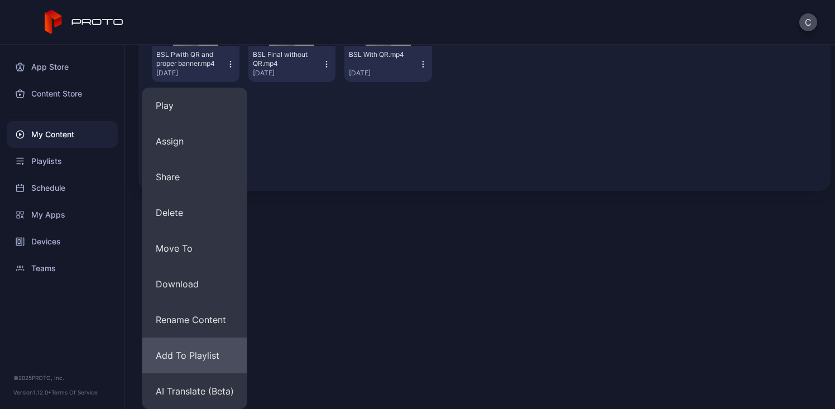
click at [218, 357] on button "Add To Playlist" at bounding box center [194, 356] width 105 height 36
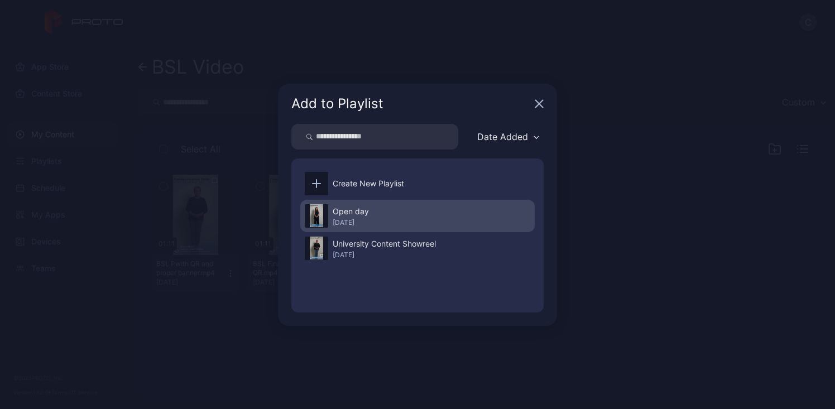
click at [414, 218] on div "Open day [DATE]" at bounding box center [417, 216] width 234 height 32
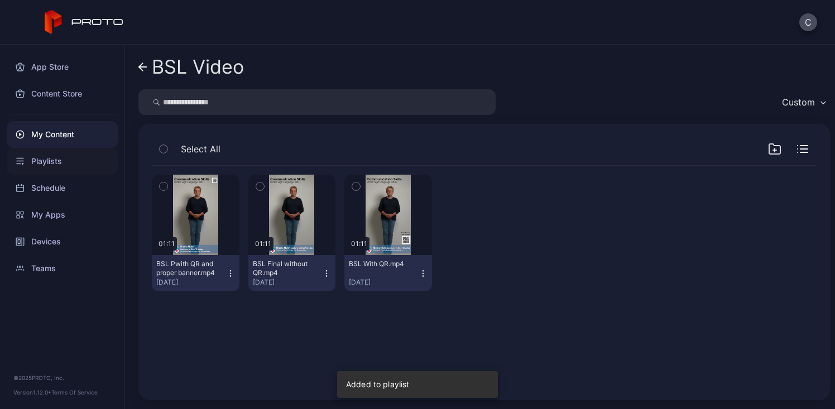
click at [80, 167] on div "Playlists" at bounding box center [62, 161] width 111 height 27
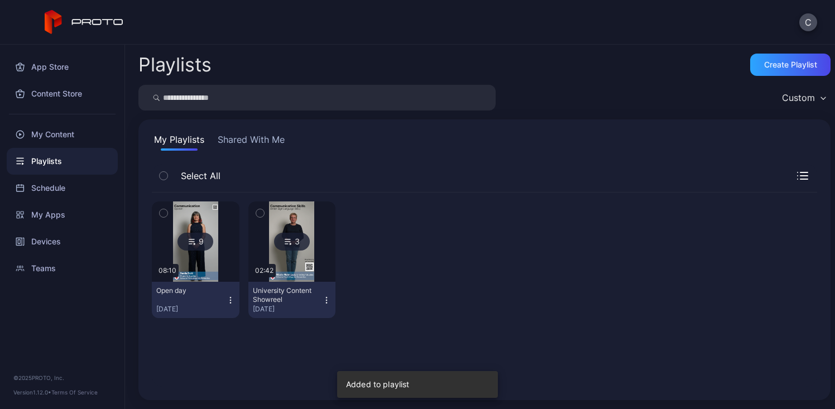
click at [197, 265] on img at bounding box center [195, 242] width 45 height 80
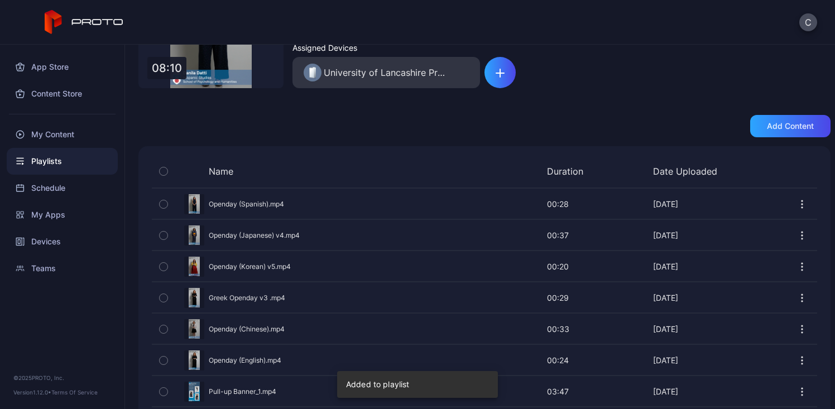
scroll to position [229, 0]
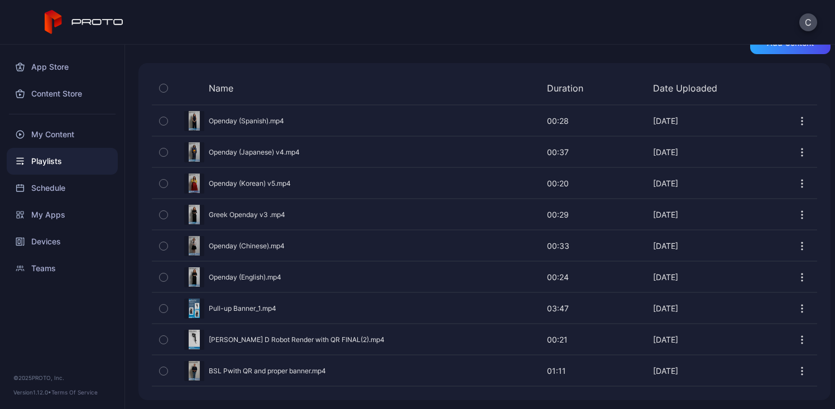
click at [797, 306] on icon "button" at bounding box center [802, 308] width 11 height 11
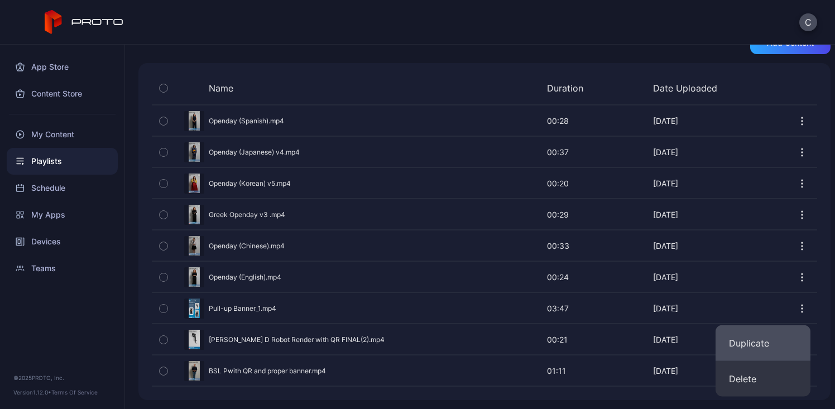
click at [760, 349] on button "Duplicate" at bounding box center [763, 343] width 95 height 36
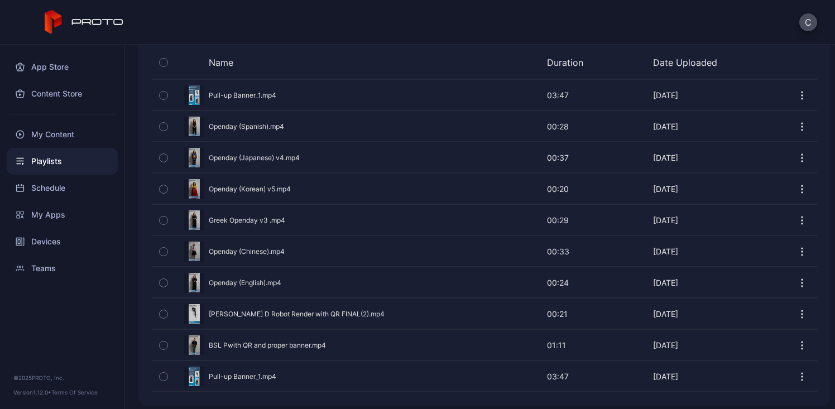
scroll to position [261, 0]
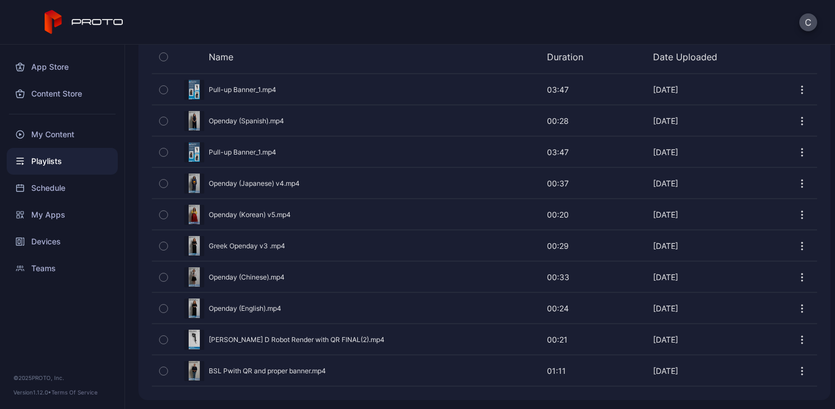
click at [797, 121] on icon "button" at bounding box center [802, 121] width 11 height 11
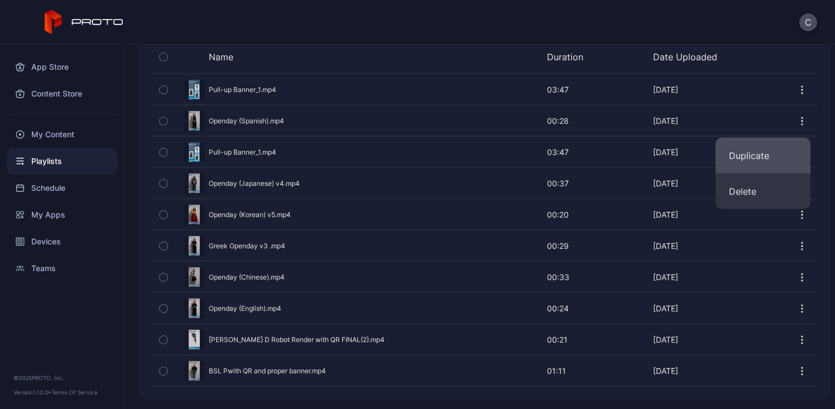
click at [762, 165] on button "Duplicate" at bounding box center [763, 156] width 95 height 36
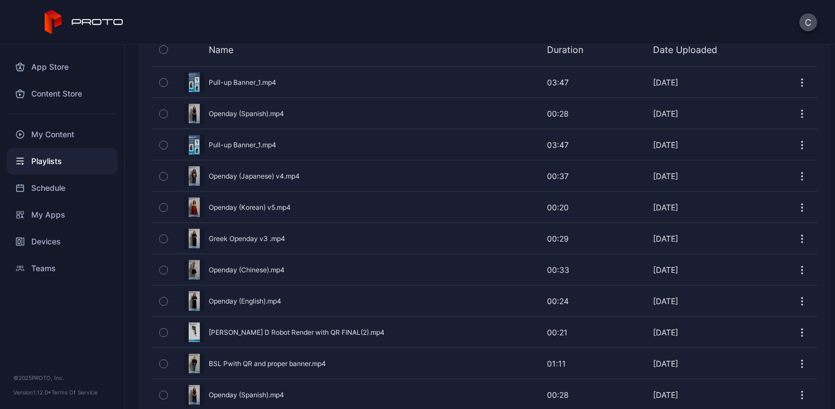
scroll to position [292, 0]
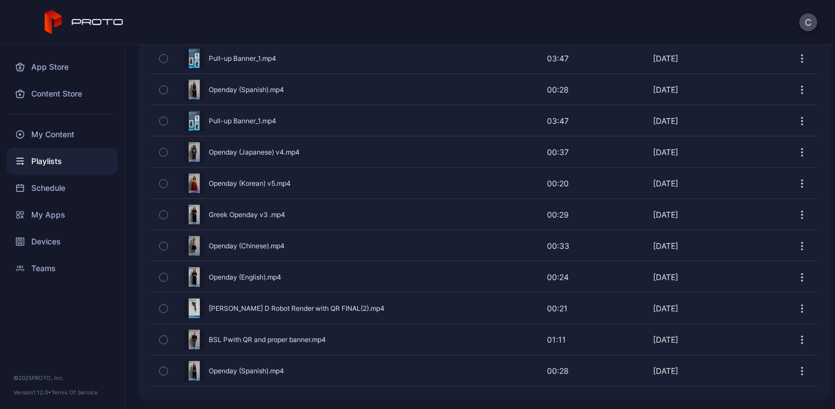
click at [795, 122] on div at bounding box center [803, 121] width 30 height 30
click at [797, 123] on icon "button" at bounding box center [802, 121] width 11 height 11
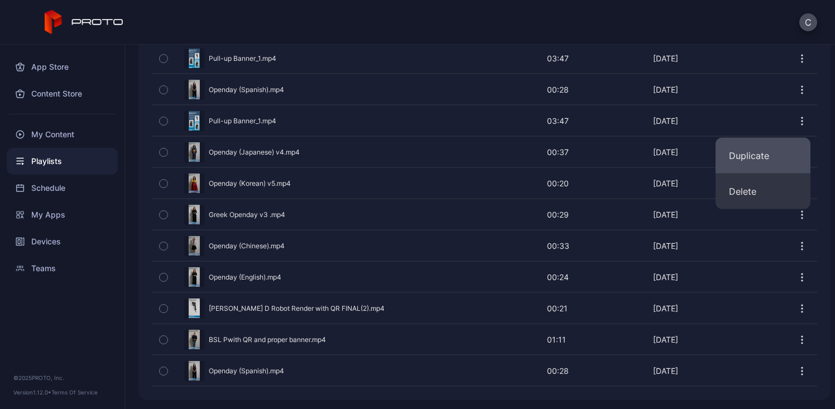
click at [747, 163] on button "Duplicate" at bounding box center [763, 156] width 95 height 36
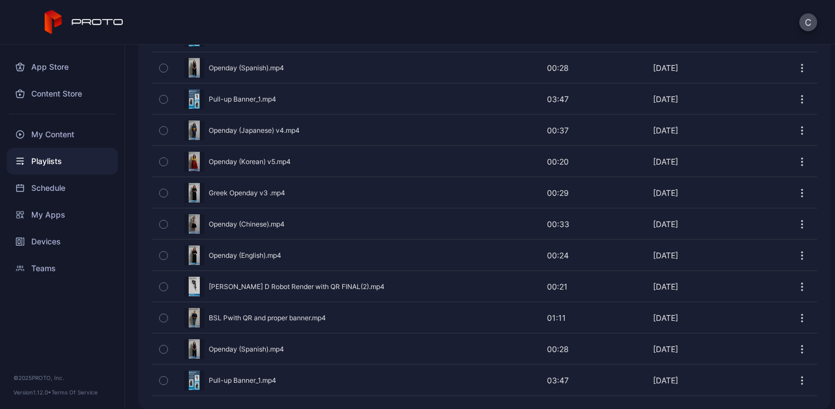
scroll to position [323, 0]
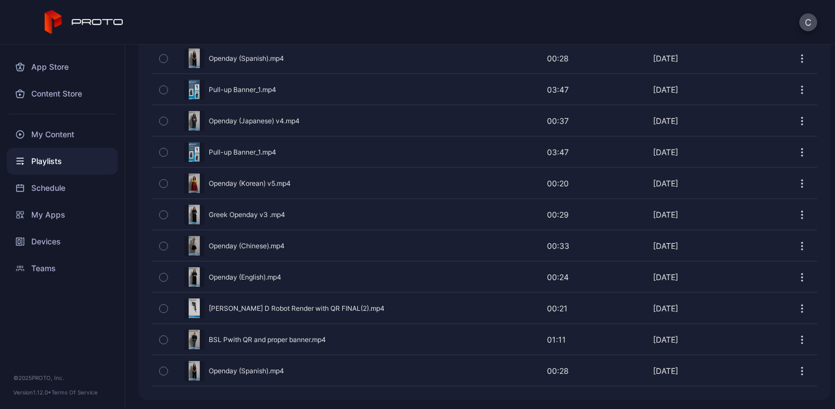
click at [797, 156] on icon "button" at bounding box center [802, 152] width 11 height 11
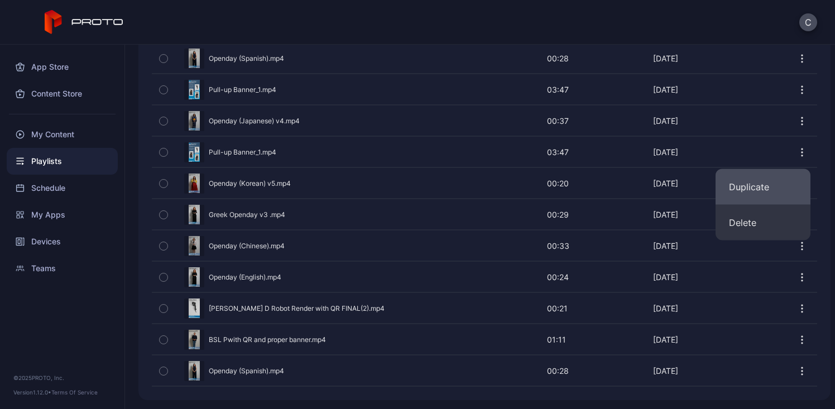
click at [765, 193] on button "Duplicate" at bounding box center [763, 187] width 95 height 36
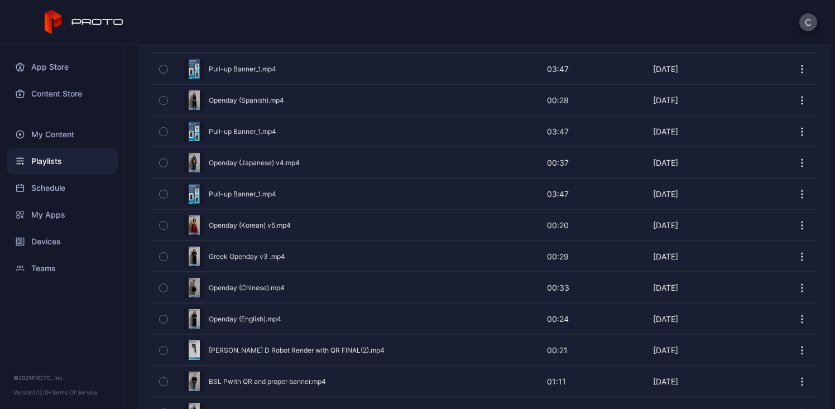
scroll to position [355, 0]
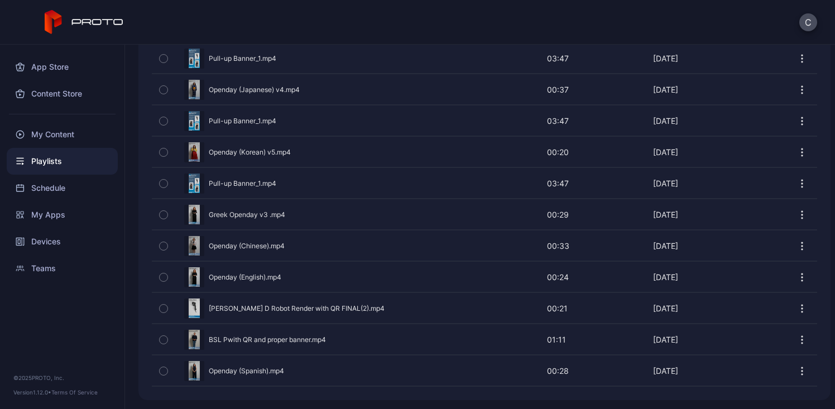
click at [797, 178] on icon "button" at bounding box center [802, 183] width 11 height 11
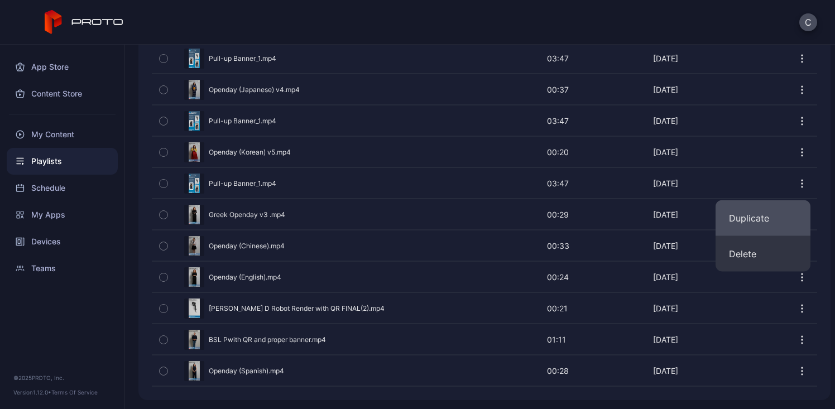
click at [775, 219] on button "Duplicate" at bounding box center [763, 218] width 95 height 36
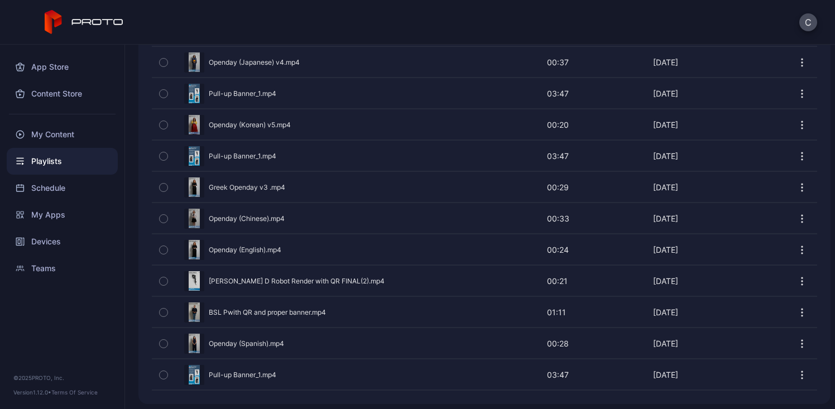
scroll to position [386, 0]
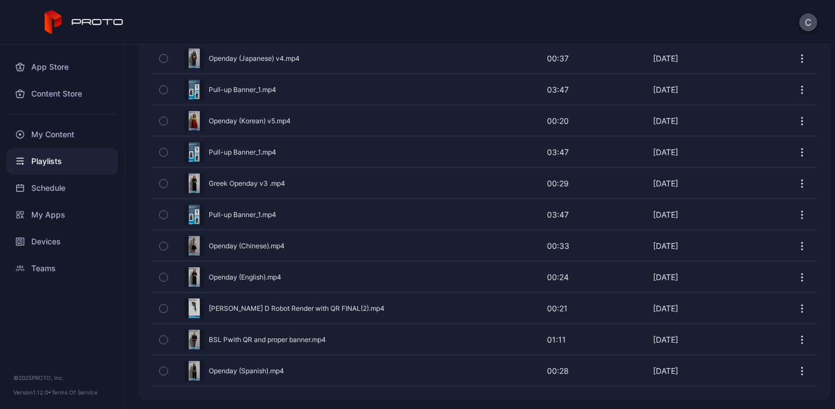
click at [797, 212] on icon "button" at bounding box center [802, 214] width 11 height 11
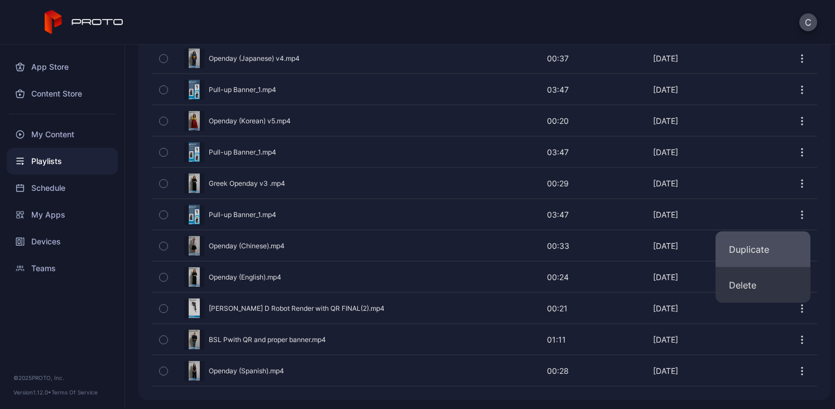
click at [773, 249] on button "Duplicate" at bounding box center [763, 250] width 95 height 36
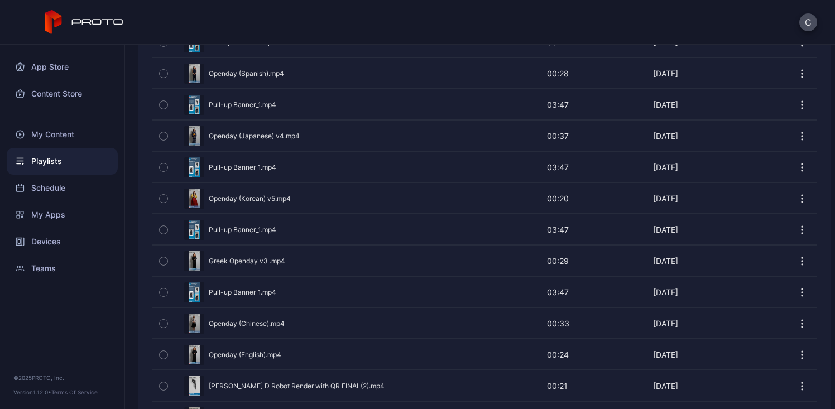
scroll to position [417, 0]
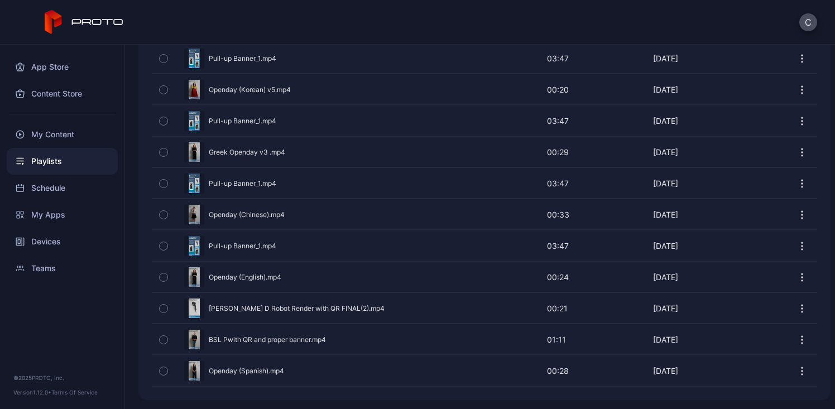
click at [797, 244] on icon "button" at bounding box center [802, 246] width 11 height 11
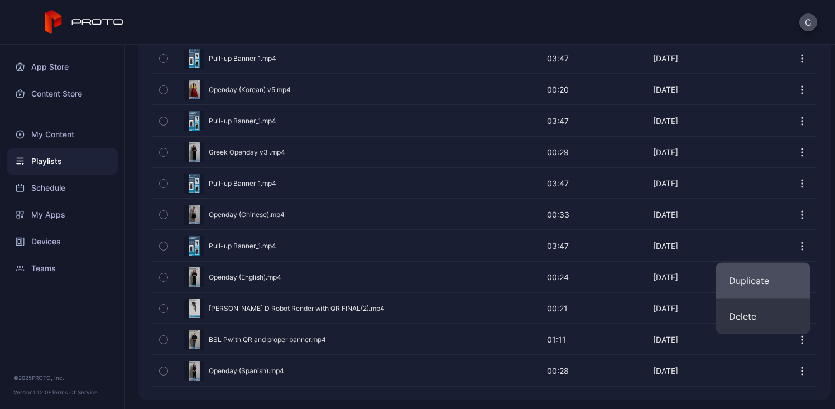
click at [758, 291] on button "Duplicate" at bounding box center [763, 281] width 95 height 36
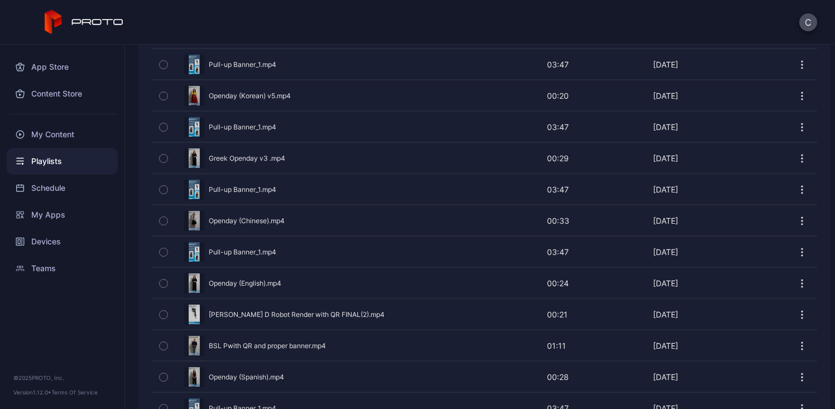
scroll to position [448, 0]
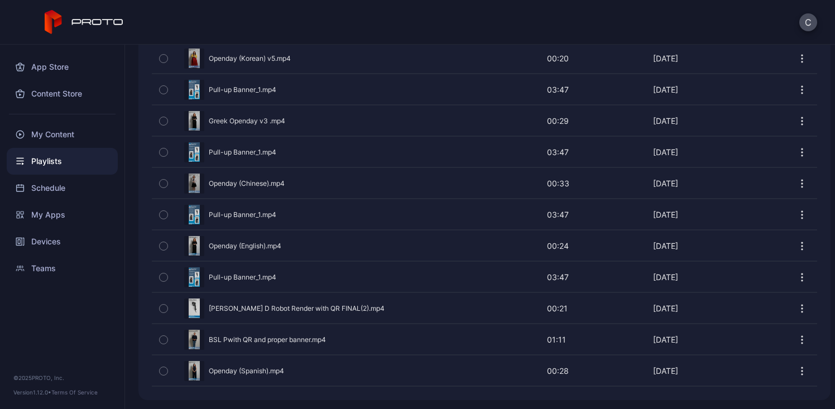
click at [797, 276] on icon "button" at bounding box center [802, 277] width 11 height 11
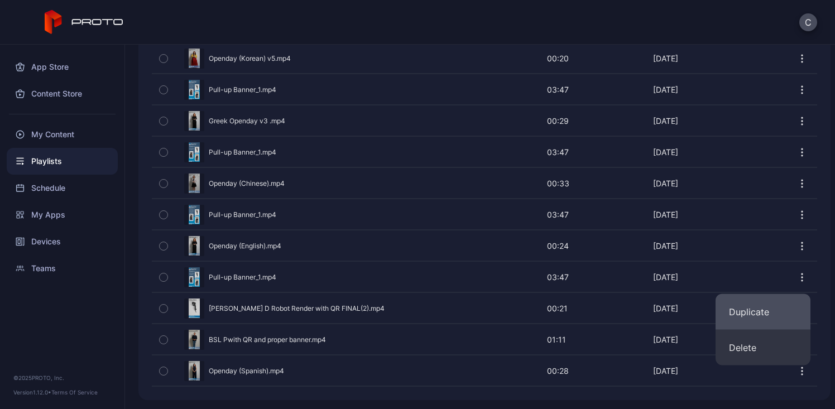
click at [754, 323] on button "Duplicate" at bounding box center [763, 312] width 95 height 36
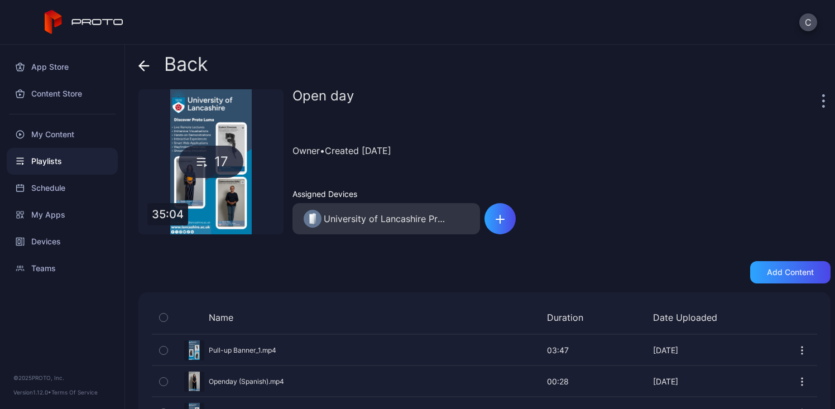
scroll to position [480, 0]
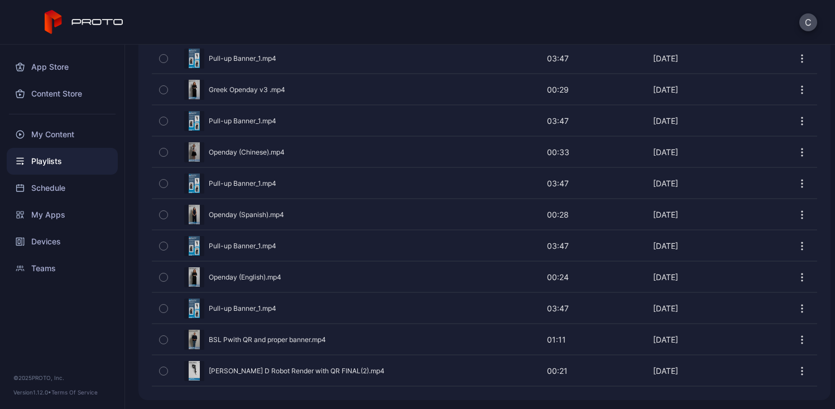
click at [794, 309] on div at bounding box center [803, 309] width 30 height 30
click at [797, 309] on icon "button" at bounding box center [802, 308] width 11 height 11
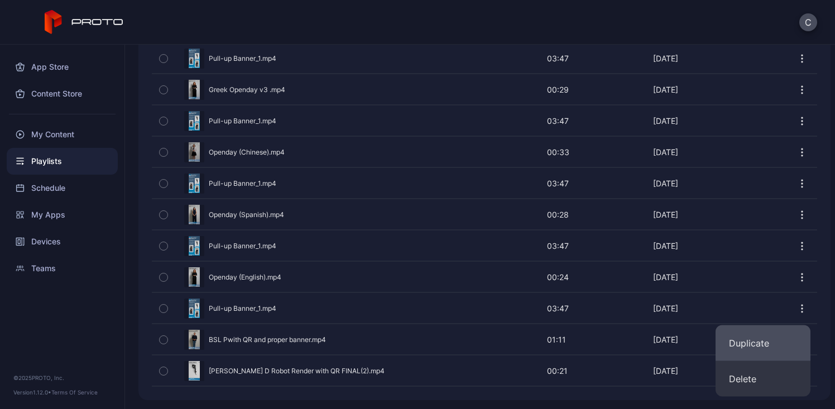
click at [778, 351] on button "Duplicate" at bounding box center [763, 343] width 95 height 36
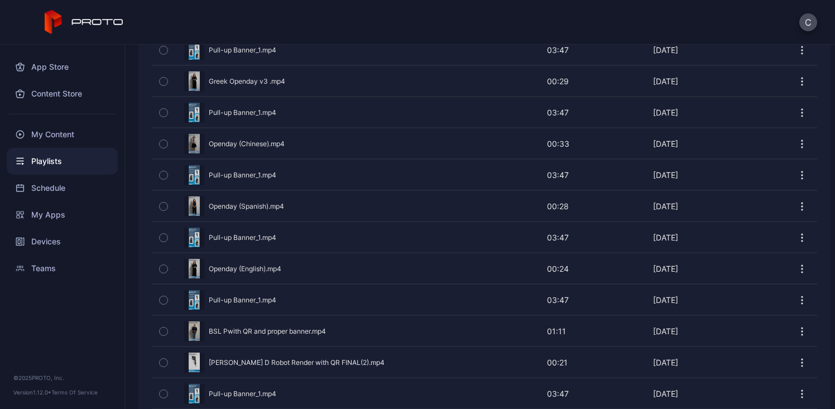
scroll to position [511, 0]
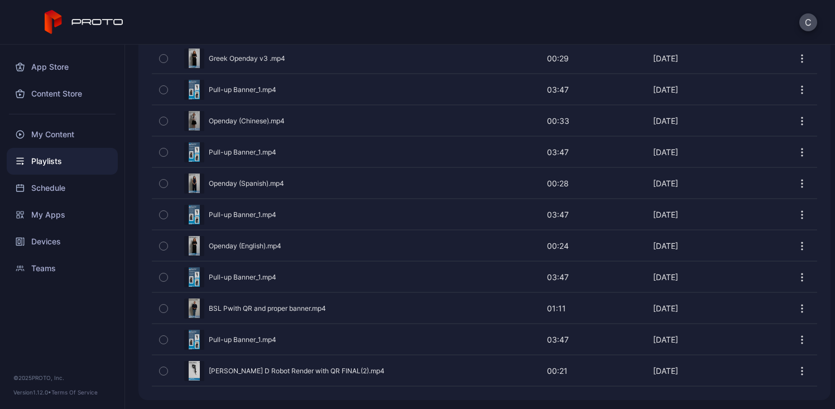
click at [802, 343] on icon "button" at bounding box center [802, 343] width 1 height 1
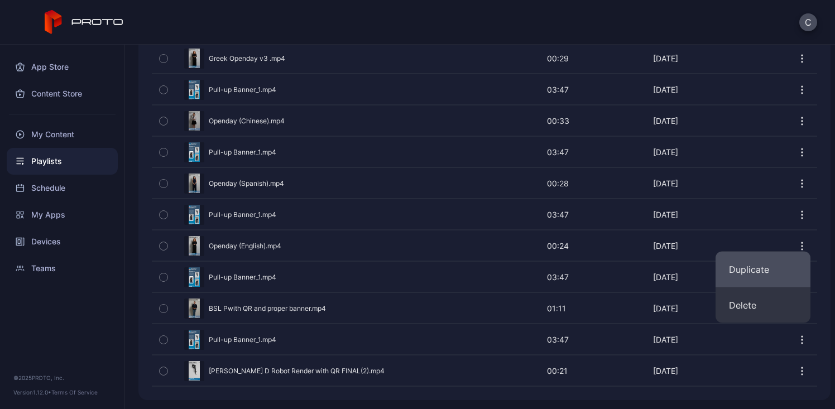
click at [770, 270] on button "Duplicate" at bounding box center [763, 270] width 95 height 36
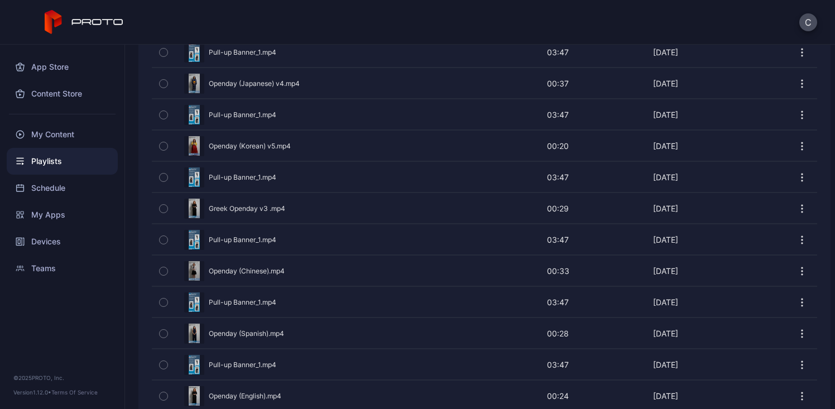
scroll to position [542, 0]
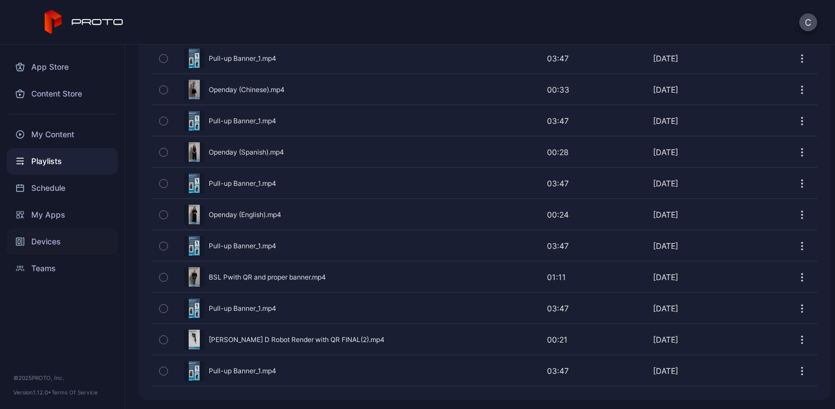
click at [58, 245] on div "Devices" at bounding box center [62, 241] width 111 height 27
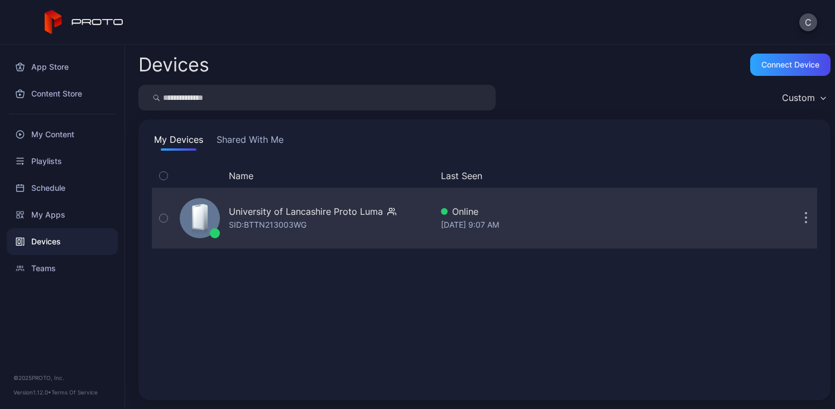
click at [253, 213] on div "University of Lancashire Proto Luma" at bounding box center [306, 211] width 154 height 13
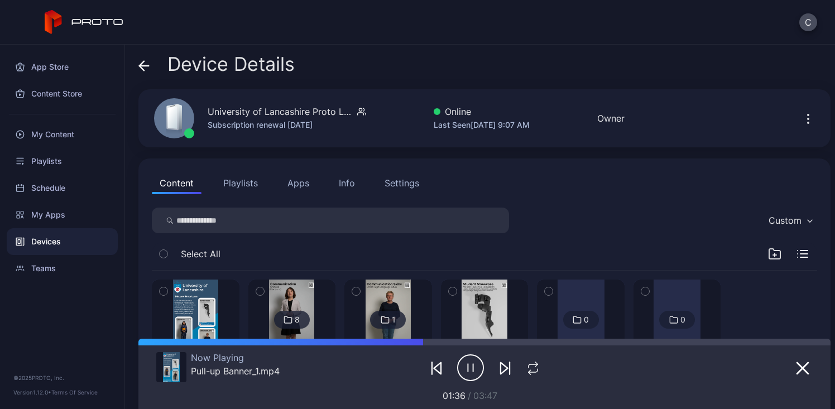
click at [224, 175] on button "Playlists" at bounding box center [241, 183] width 50 height 22
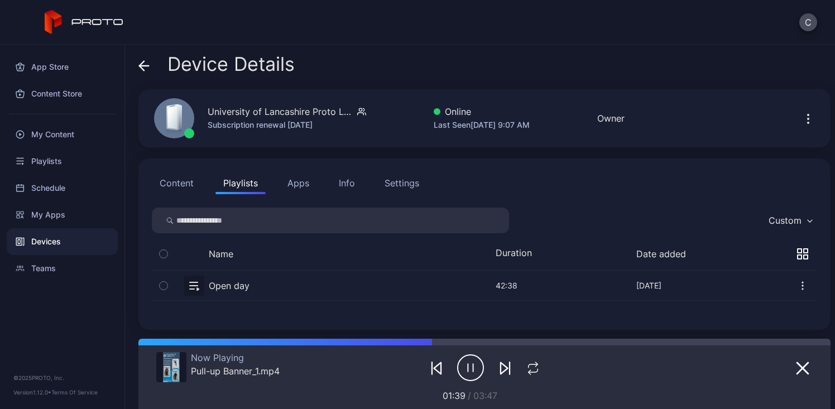
click at [318, 278] on button "button" at bounding box center [484, 286] width 665 height 30
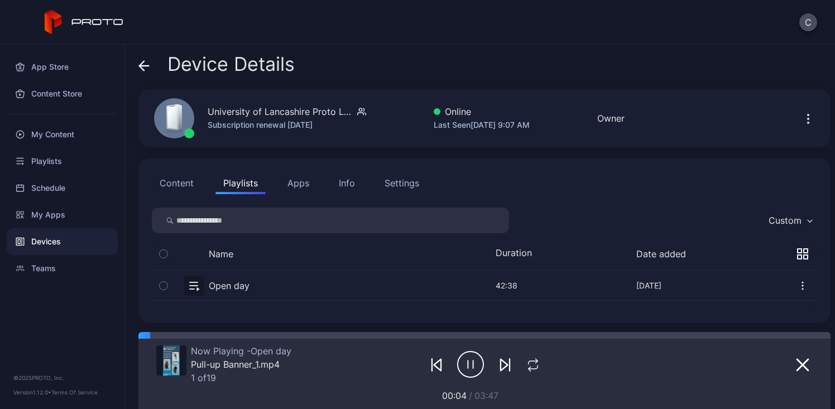
click at [499, 368] on icon "button" at bounding box center [505, 364] width 13 height 13
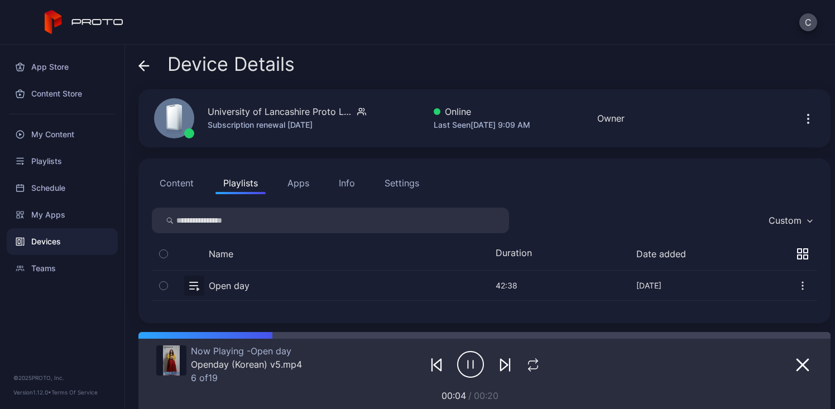
click at [499, 368] on icon "button" at bounding box center [505, 364] width 13 height 13
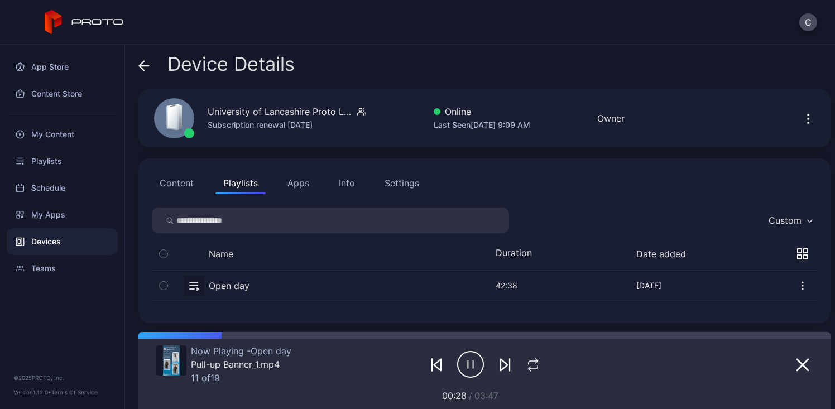
drag, startPoint x: 299, startPoint y: 185, endPoint x: 354, endPoint y: 185, distance: 55.3
click at [323, 185] on div "Content Playlists Apps Info Settings" at bounding box center [484, 183] width 665 height 22
click at [412, 184] on div "Settings" at bounding box center [402, 182] width 35 height 13
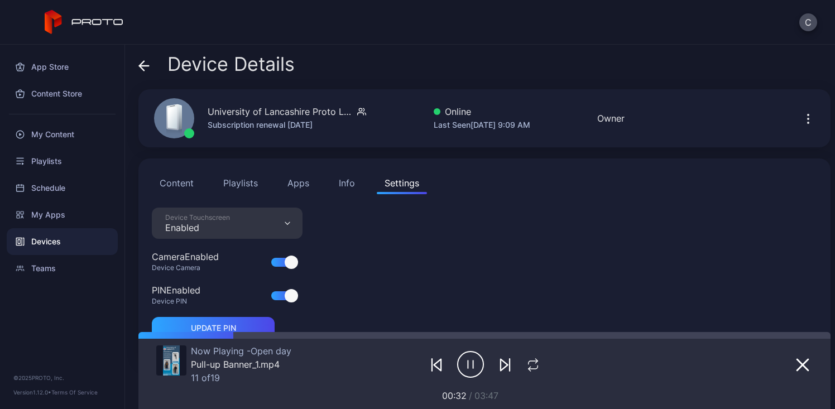
click at [160, 180] on button "Content" at bounding box center [177, 183] width 50 height 22
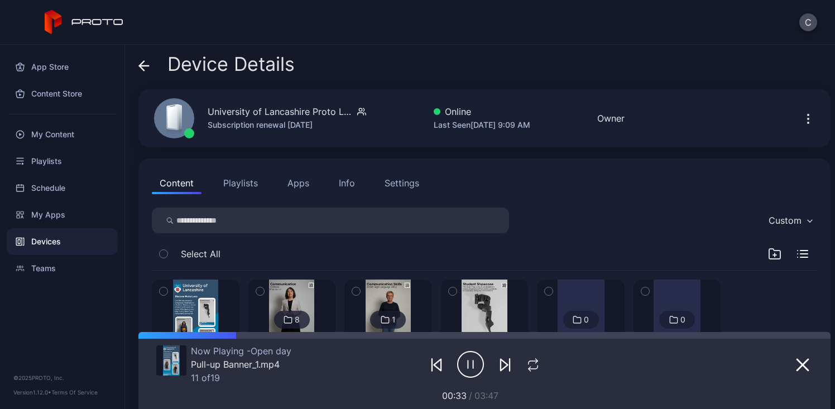
scroll to position [95, 0]
